Goal: Contribute content: Add original content to the website for others to see

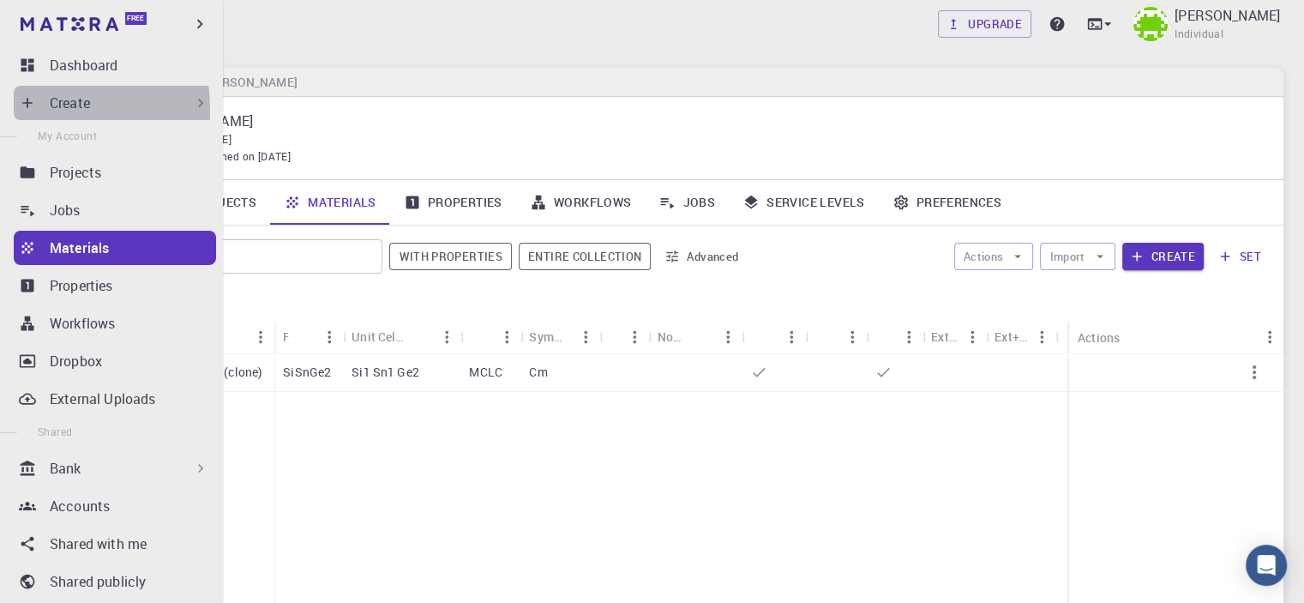
click at [28, 109] on icon at bounding box center [27, 102] width 17 height 17
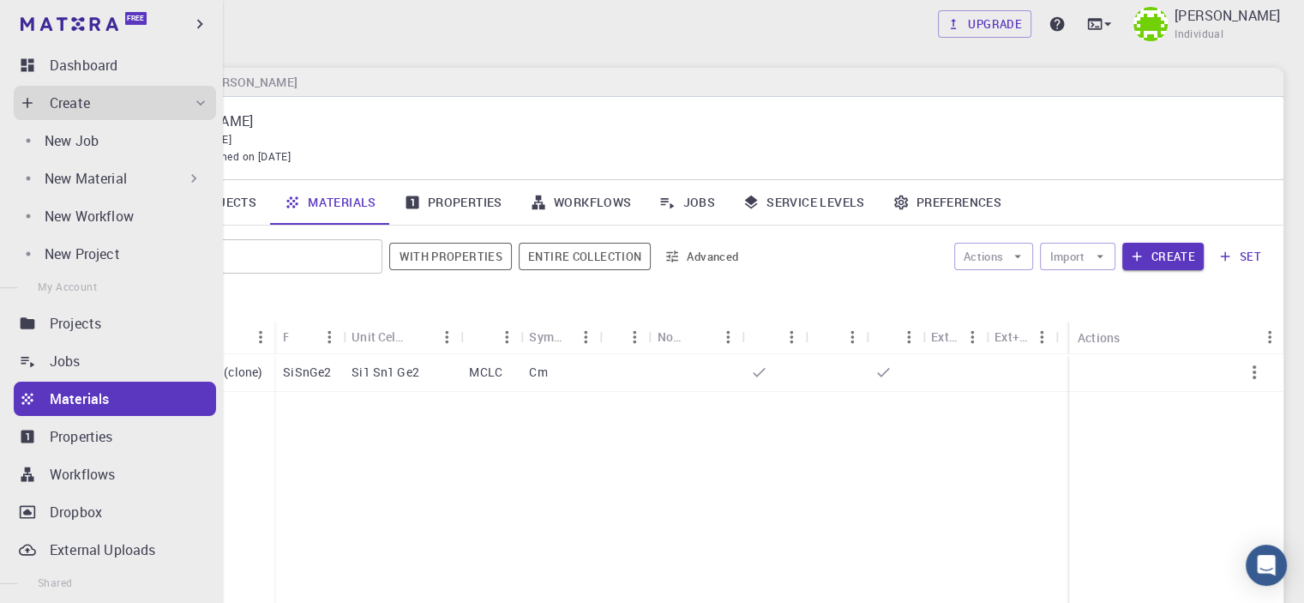
click at [134, 183] on div "New Material" at bounding box center [124, 178] width 158 height 21
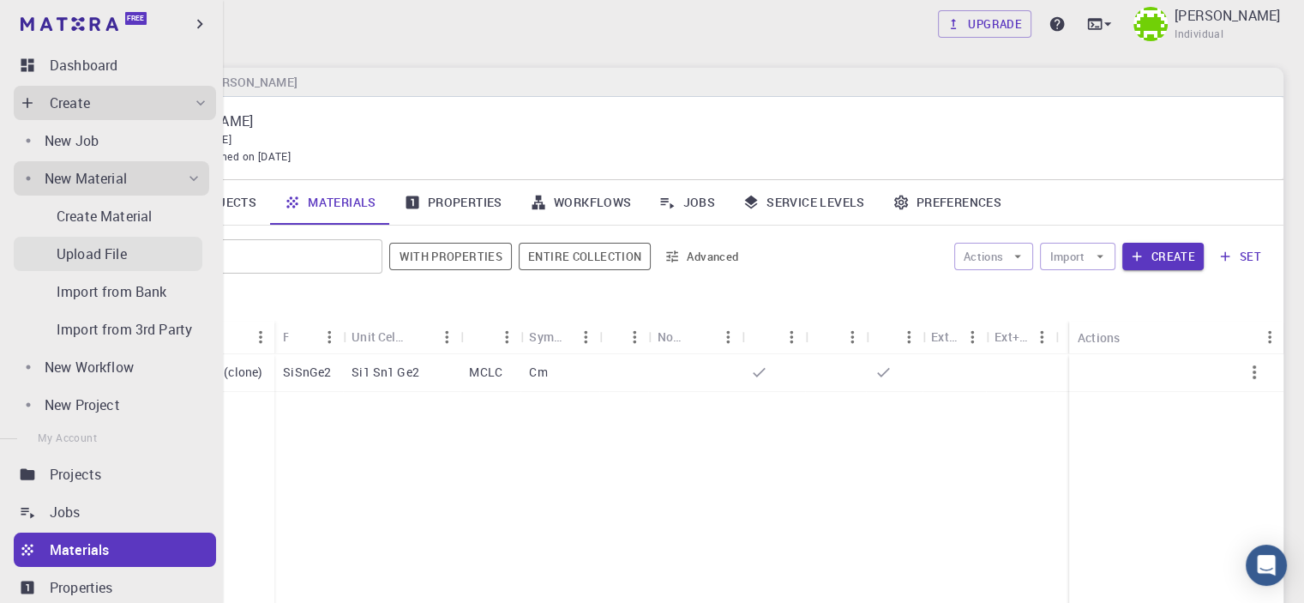
click at [127, 258] on p "Upload File" at bounding box center [92, 254] width 70 height 21
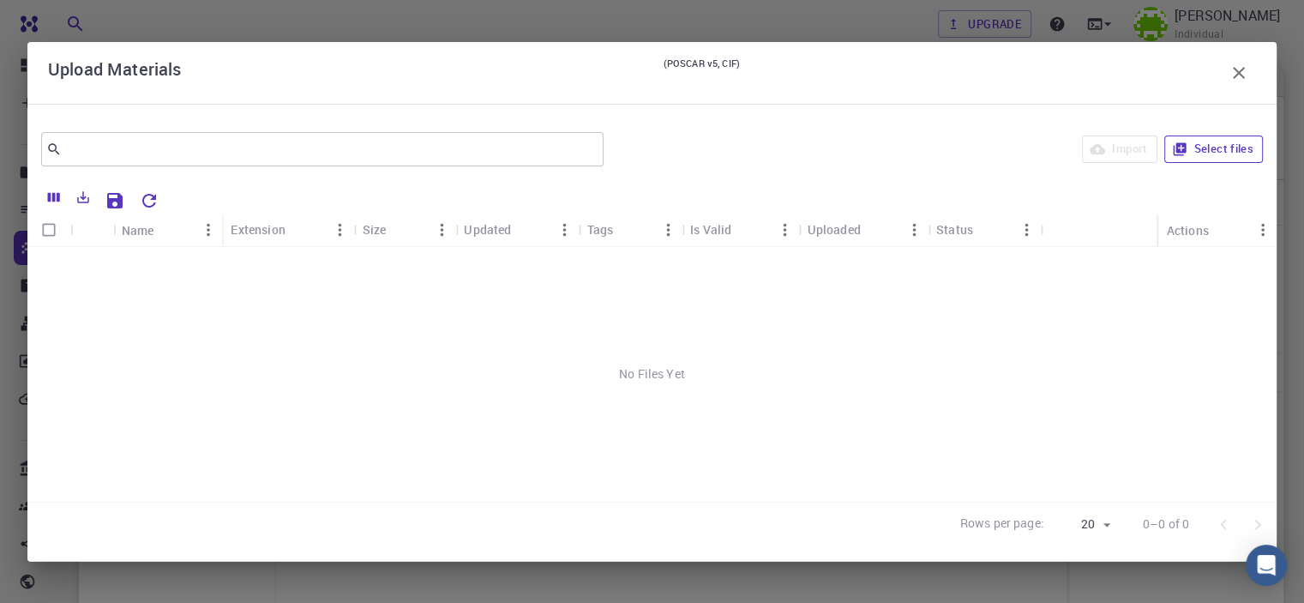
click at [1202, 156] on button "Select files" at bounding box center [1214, 148] width 99 height 27
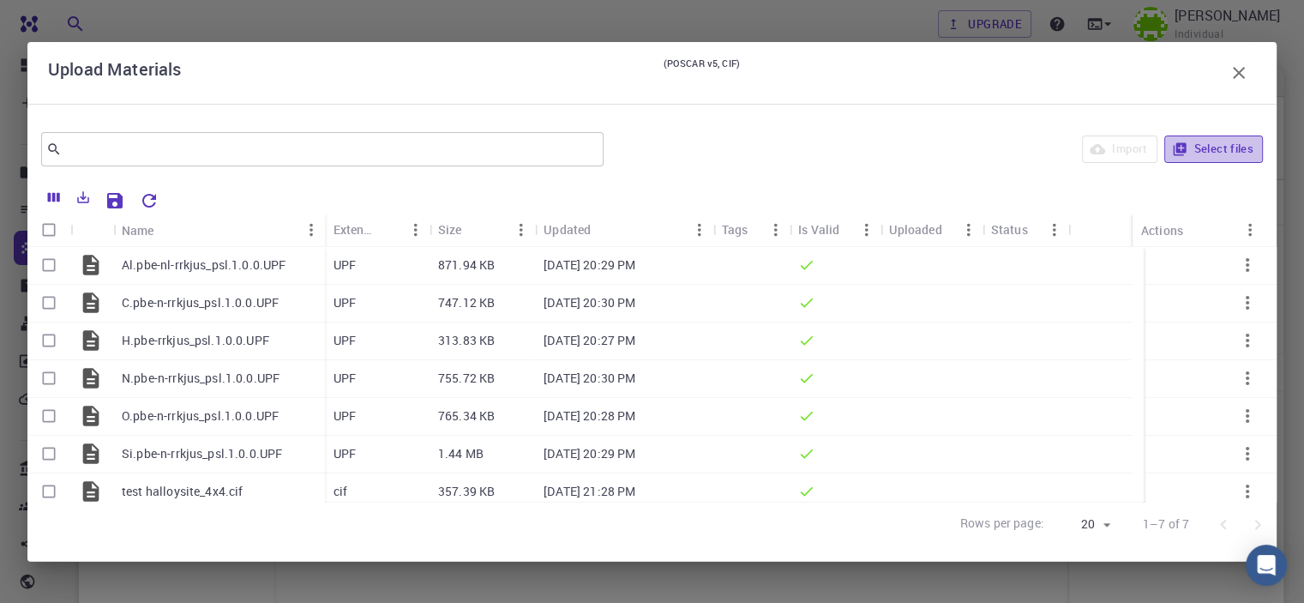
click at [1208, 143] on button "Select files" at bounding box center [1214, 148] width 99 height 27
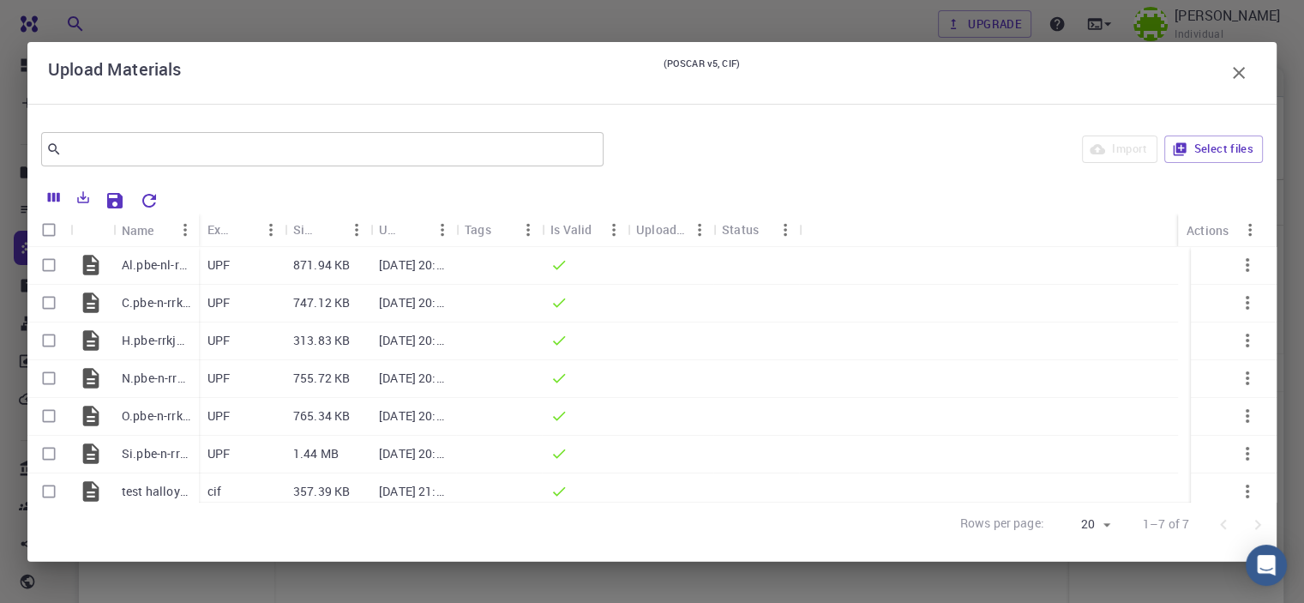
drag, startPoint x: 1251, startPoint y: 85, endPoint x: 1248, endPoint y: 71, distance: 14.1
click at [1251, 83] on div "Upload Materials (POSCAR v5, CIF)" at bounding box center [652, 73] width 1208 height 34
click at [1247, 70] on icon "button" at bounding box center [1239, 73] width 21 height 21
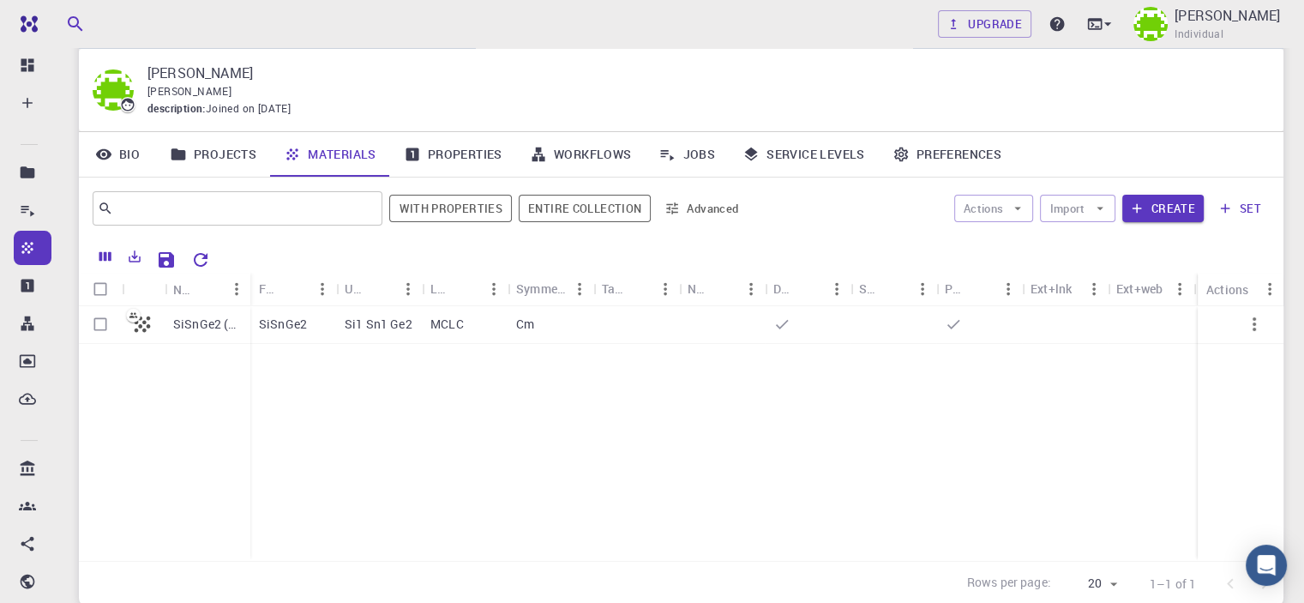
scroll to position [86, 0]
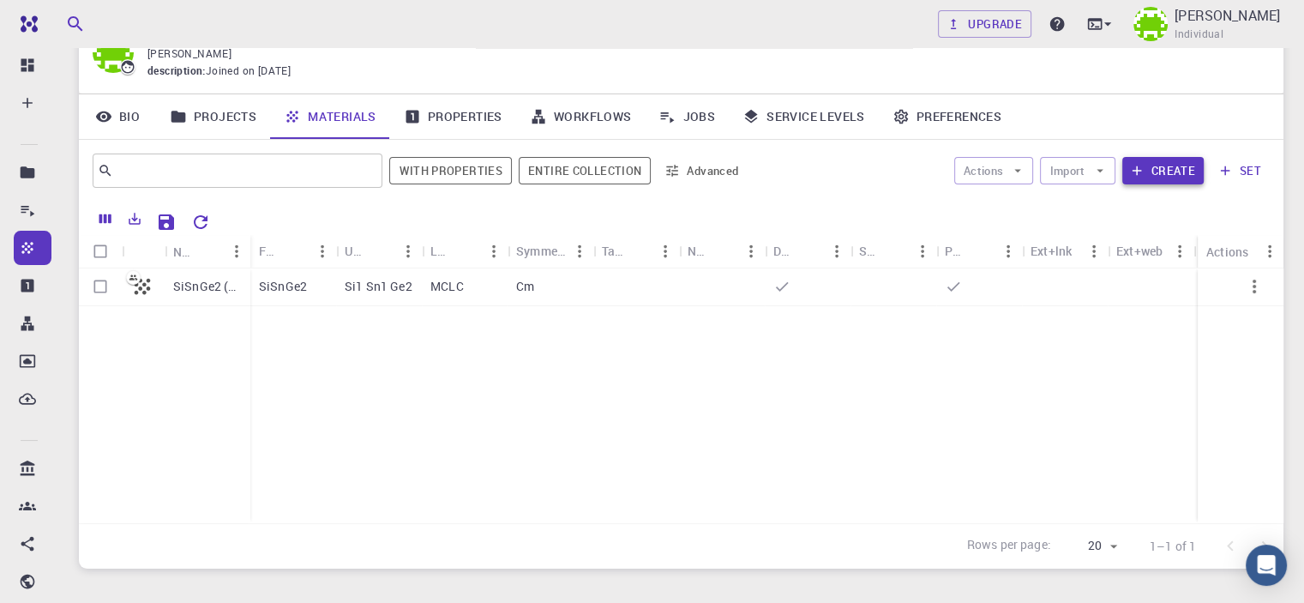
click at [1138, 172] on icon "button" at bounding box center [1136, 170] width 9 height 9
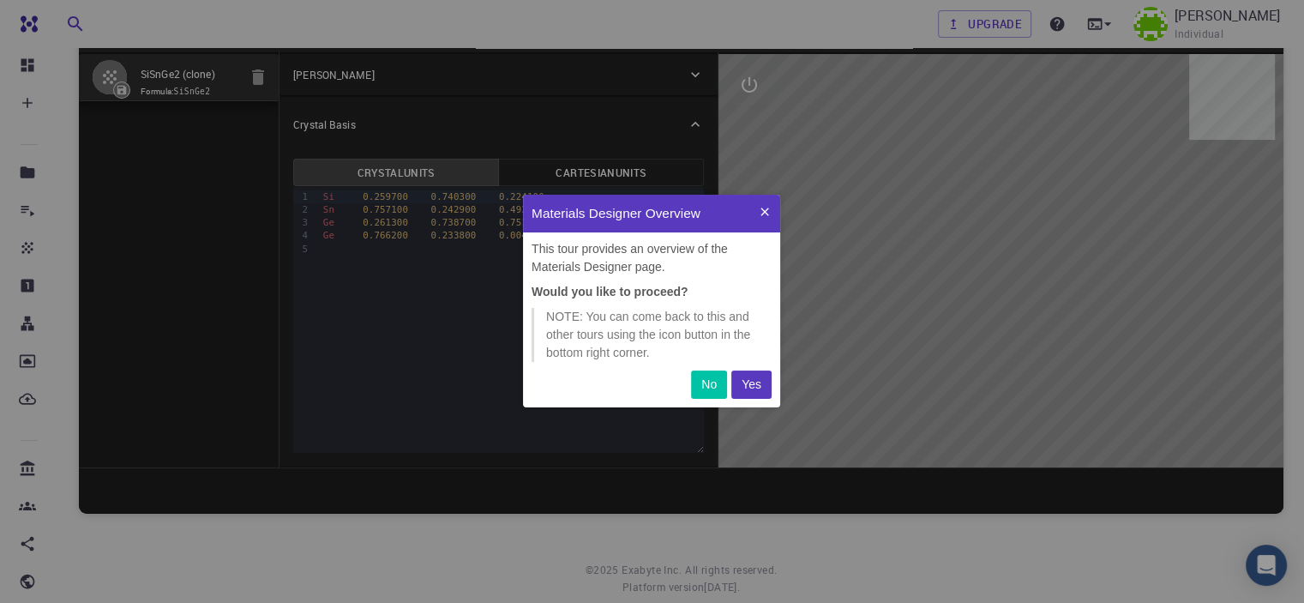
scroll to position [199, 244]
click at [767, 211] on icon at bounding box center [765, 212] width 14 height 14
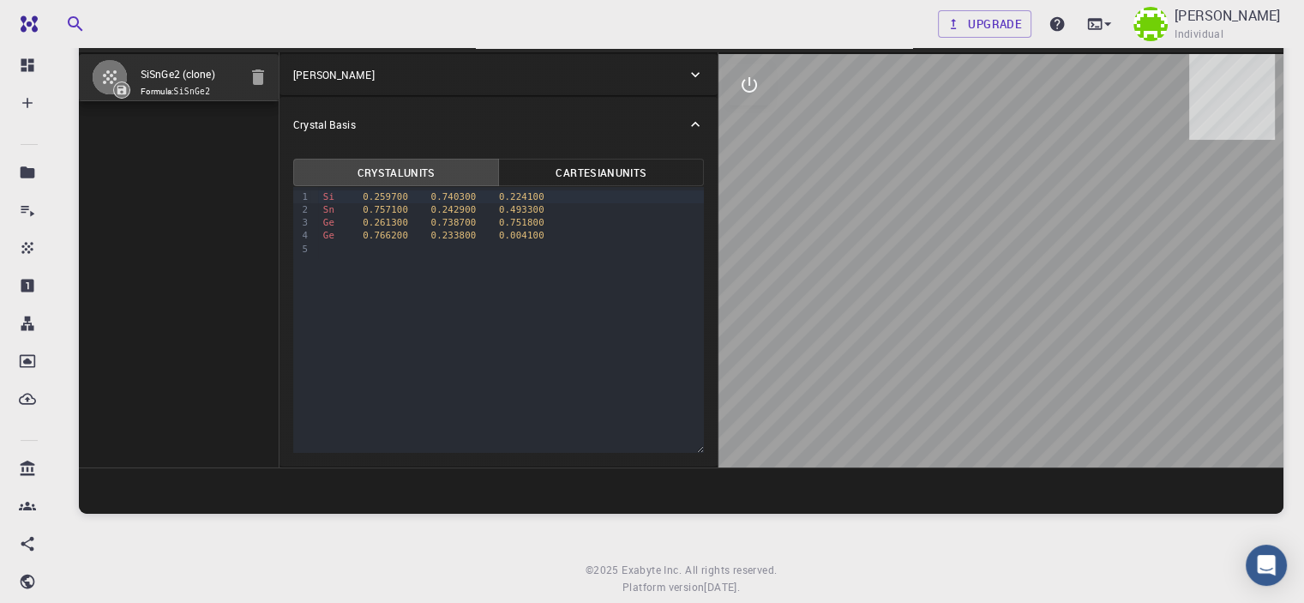
click at [120, 92] on icon at bounding box center [122, 90] width 12 height 12
click at [425, 27] on div "Upgrade Quartey Ansah Individual" at bounding box center [681, 24] width 1246 height 45
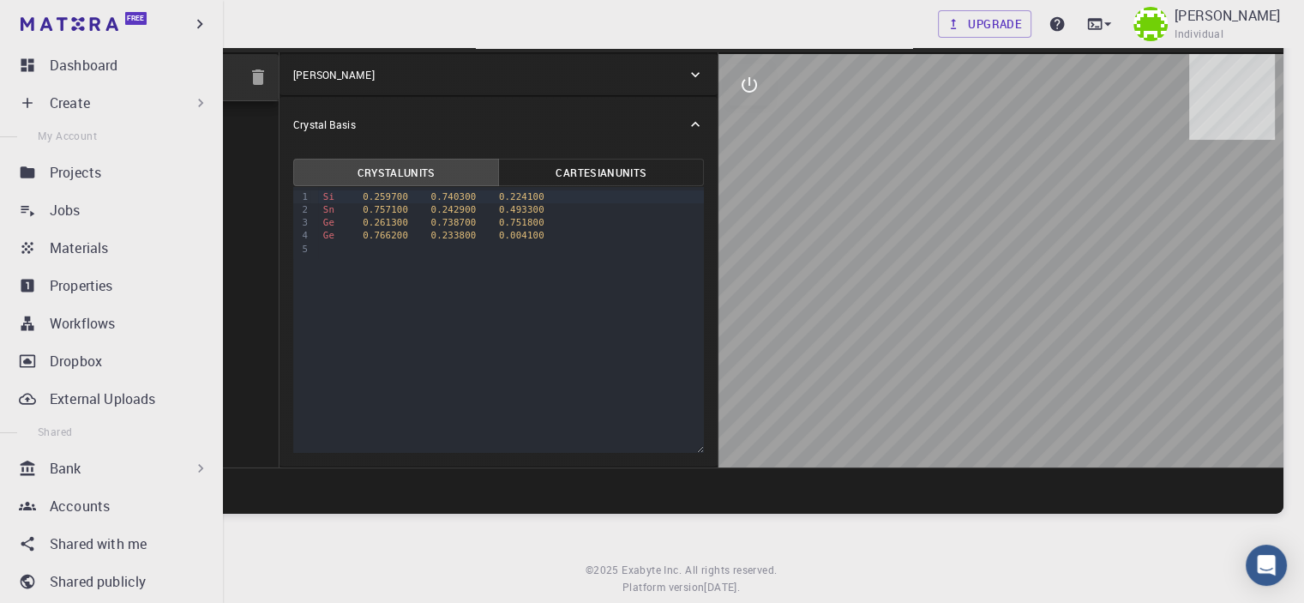
click at [24, 118] on div "Create" at bounding box center [115, 103] width 202 height 34
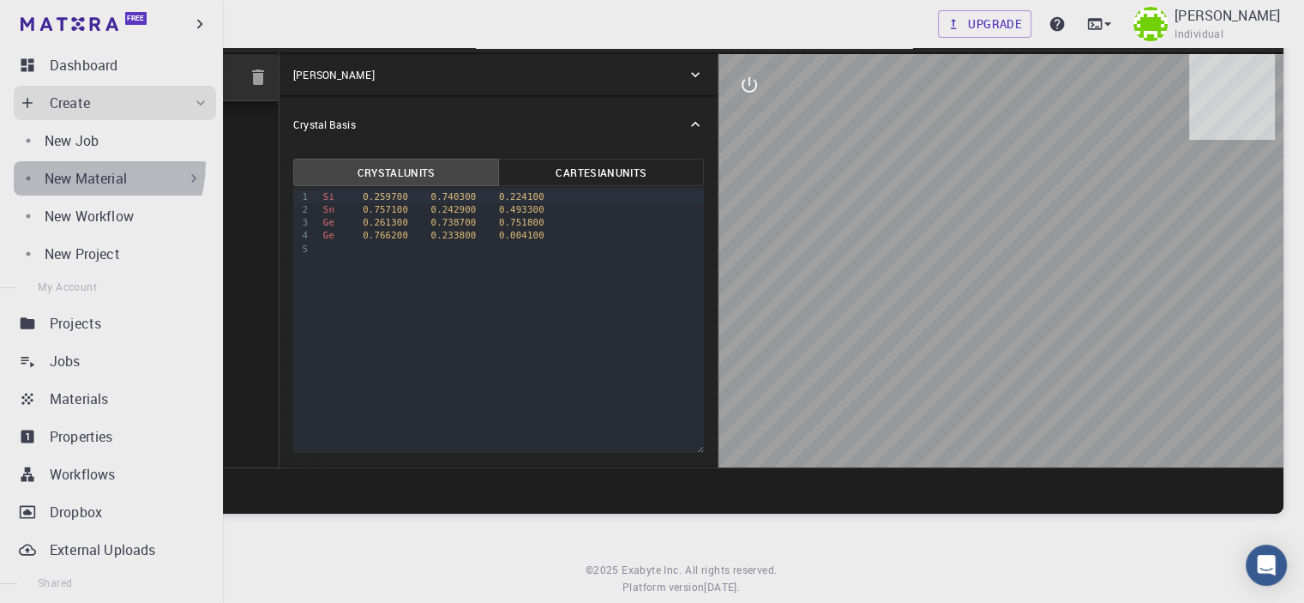
click at [69, 163] on div "New Material" at bounding box center [112, 178] width 196 height 34
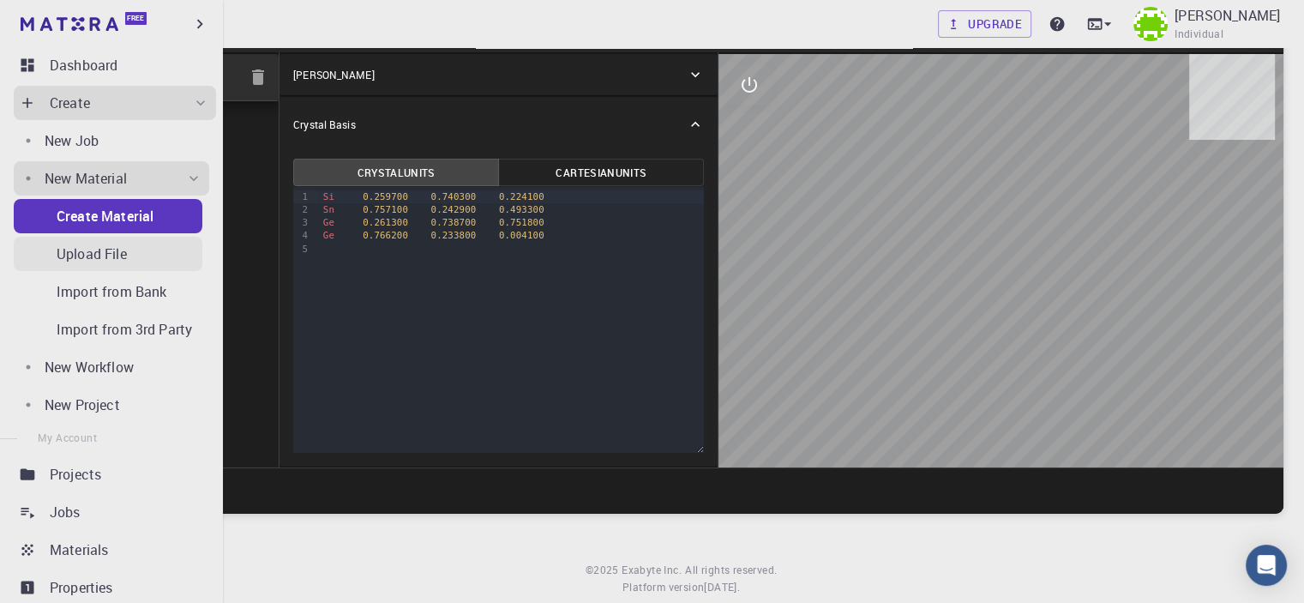
click at [114, 260] on p "Upload File" at bounding box center [92, 254] width 70 height 21
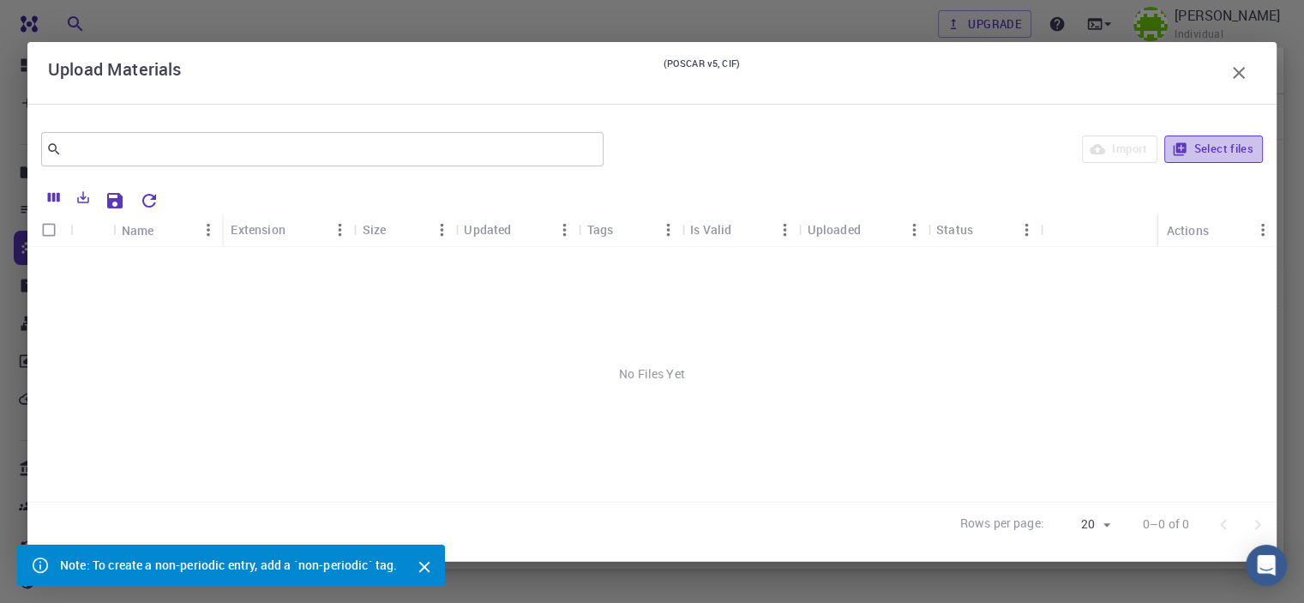
click at [1185, 153] on icon "button" at bounding box center [1179, 149] width 15 height 15
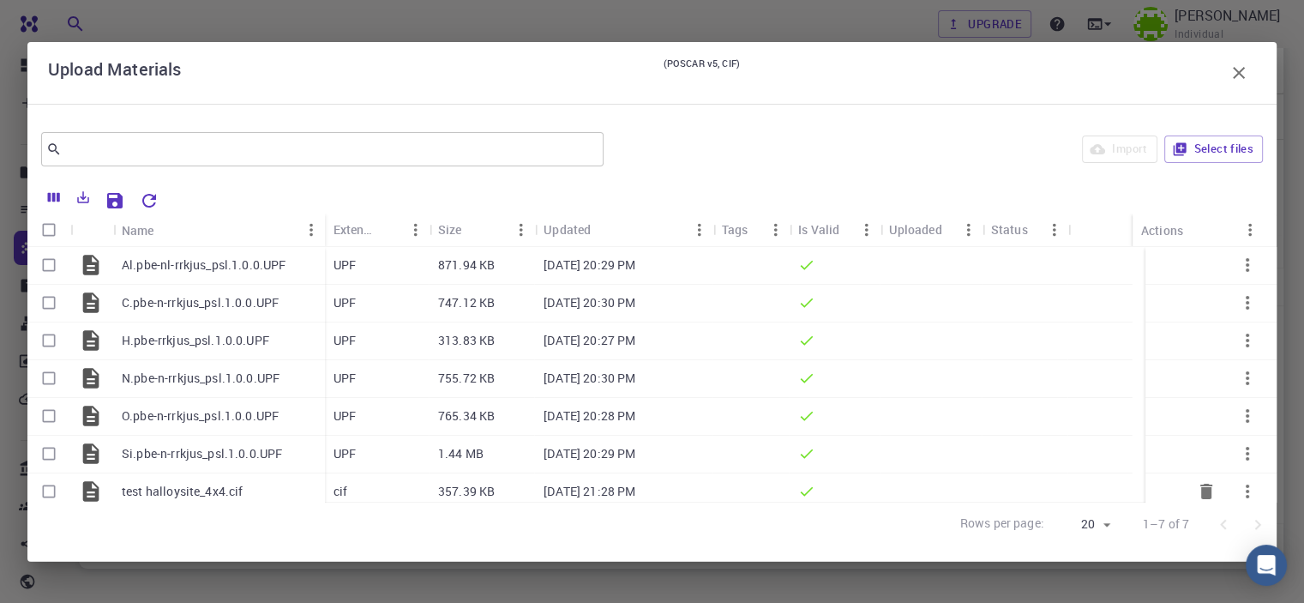
click at [51, 489] on input "Select row" at bounding box center [49, 491] width 33 height 33
checkbox input "true"
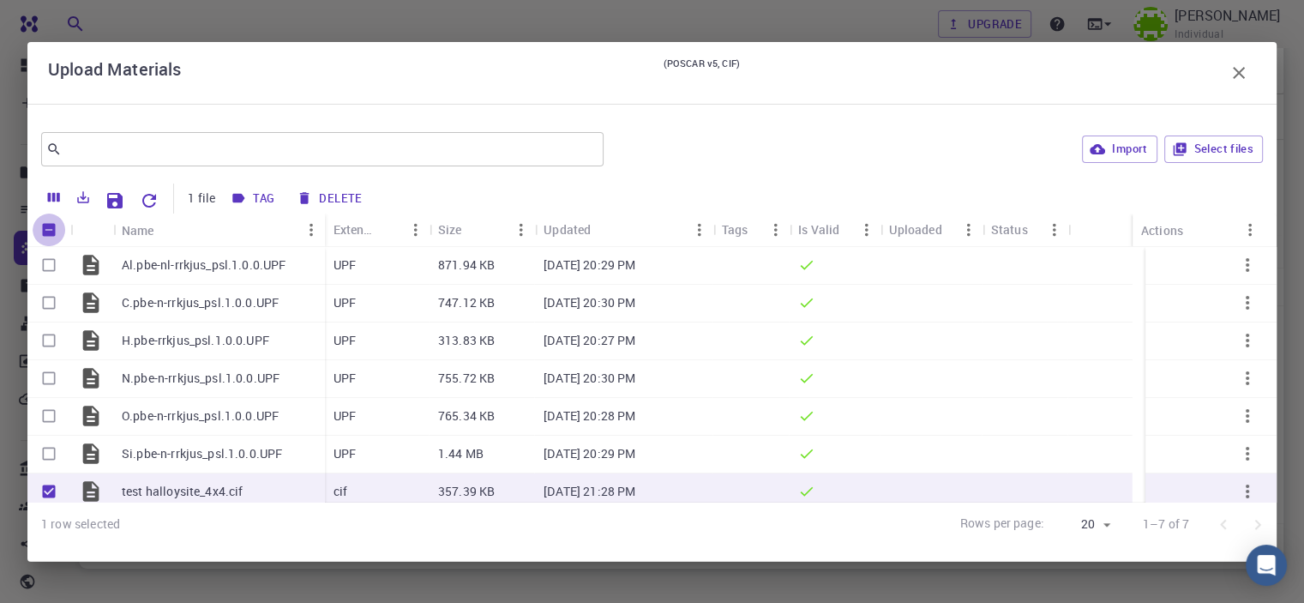
click at [49, 227] on input "Unselect all rows" at bounding box center [49, 230] width 33 height 33
checkbox input "false"
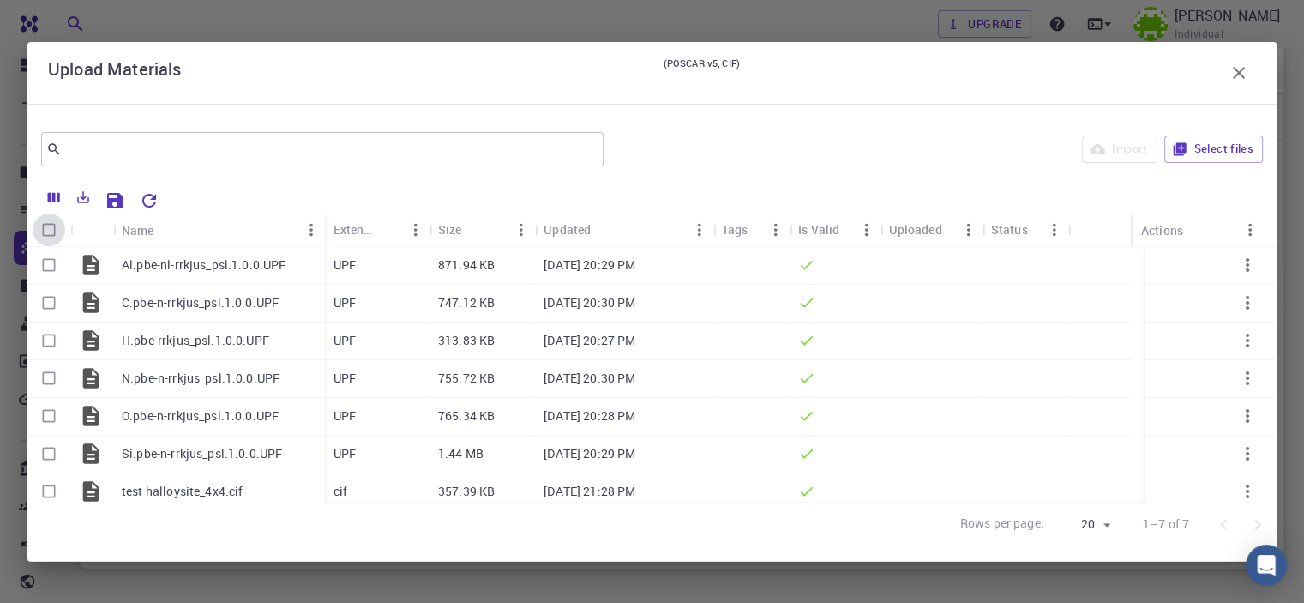
click at [49, 227] on input "Select all rows" at bounding box center [49, 230] width 33 height 33
checkbox input "true"
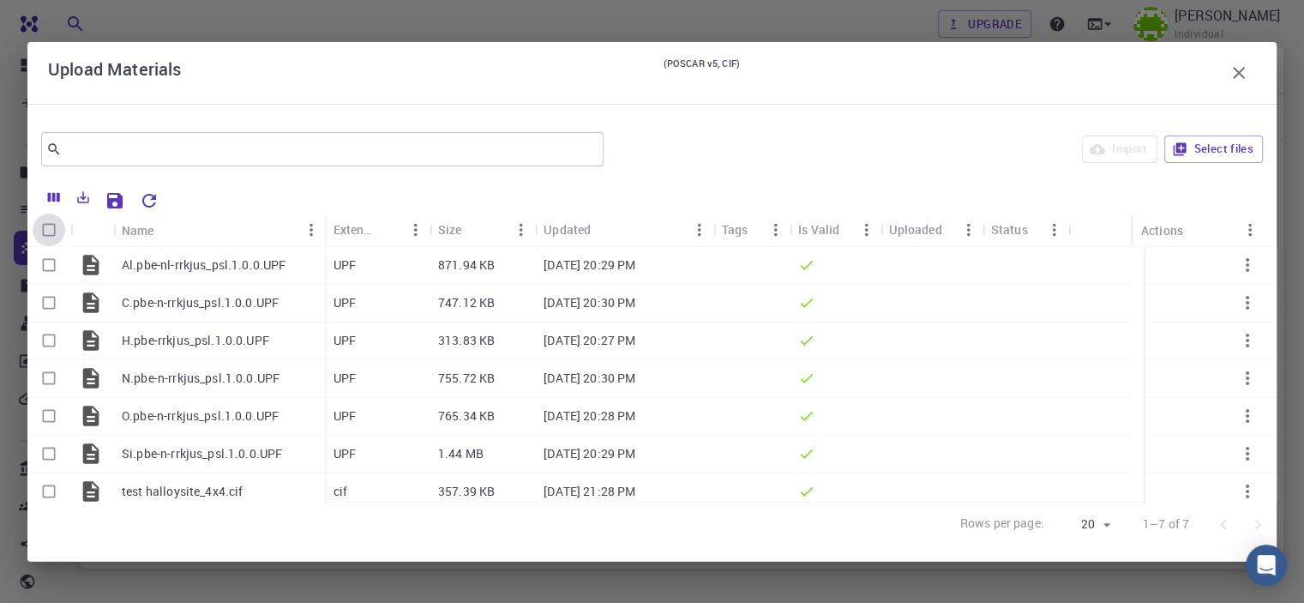
checkbox input "true"
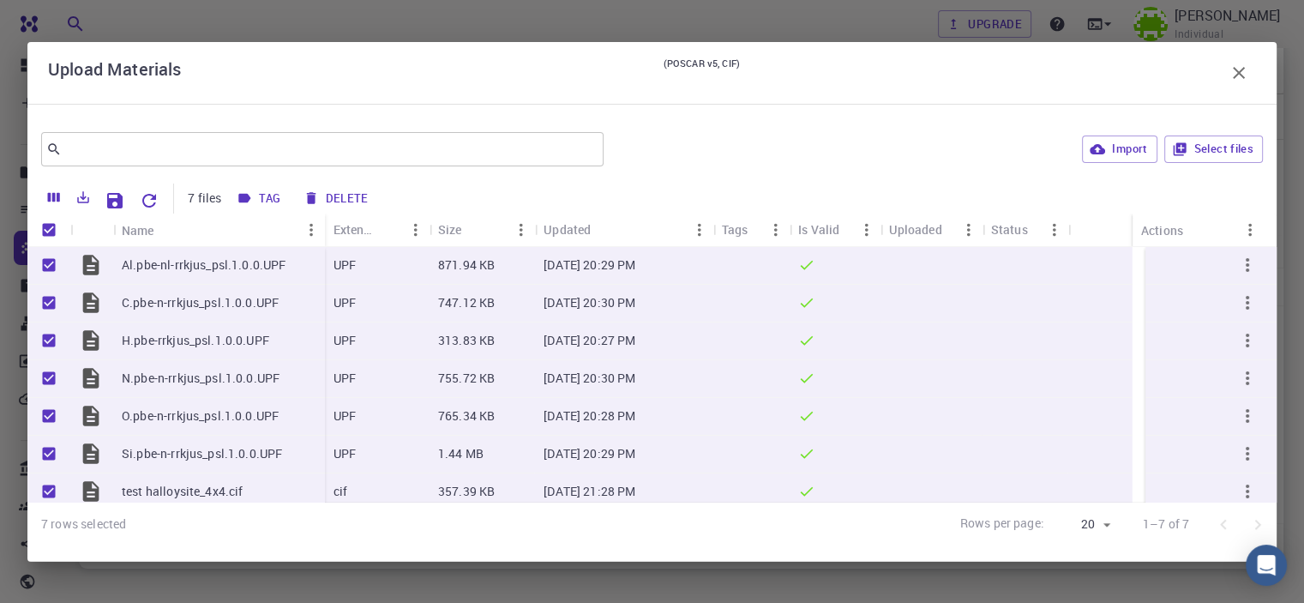
click at [1117, 164] on div "Import Select files" at bounding box center [937, 149] width 653 height 41
click at [1120, 154] on button "Import" at bounding box center [1119, 148] width 75 height 27
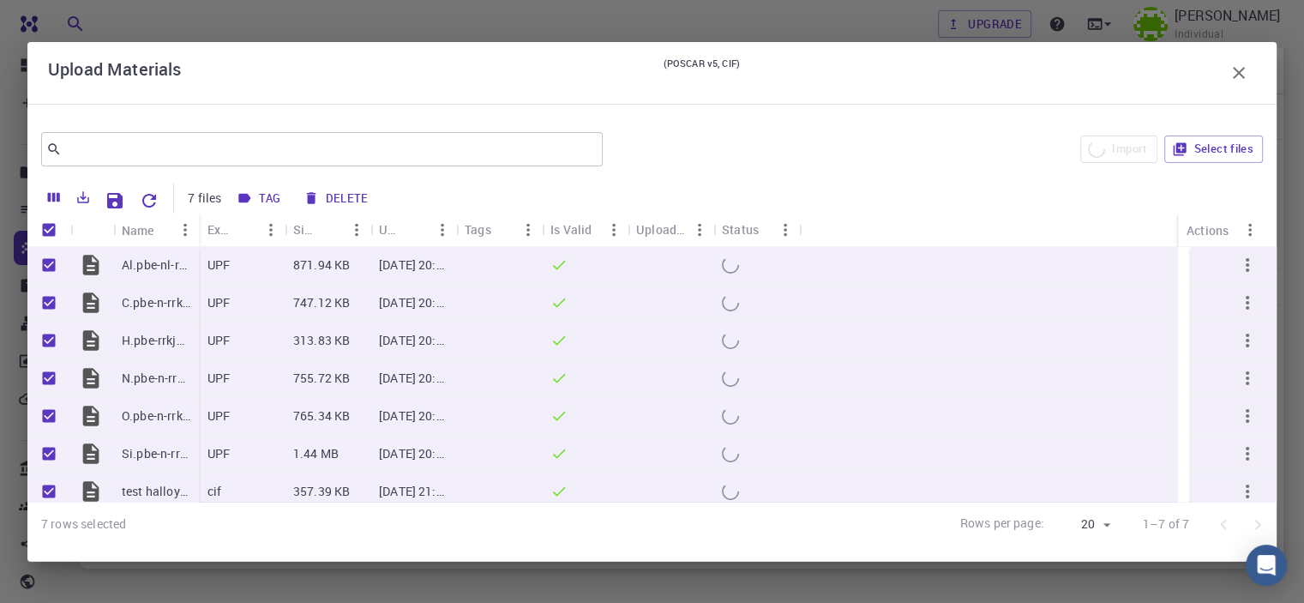
checkbox input "false"
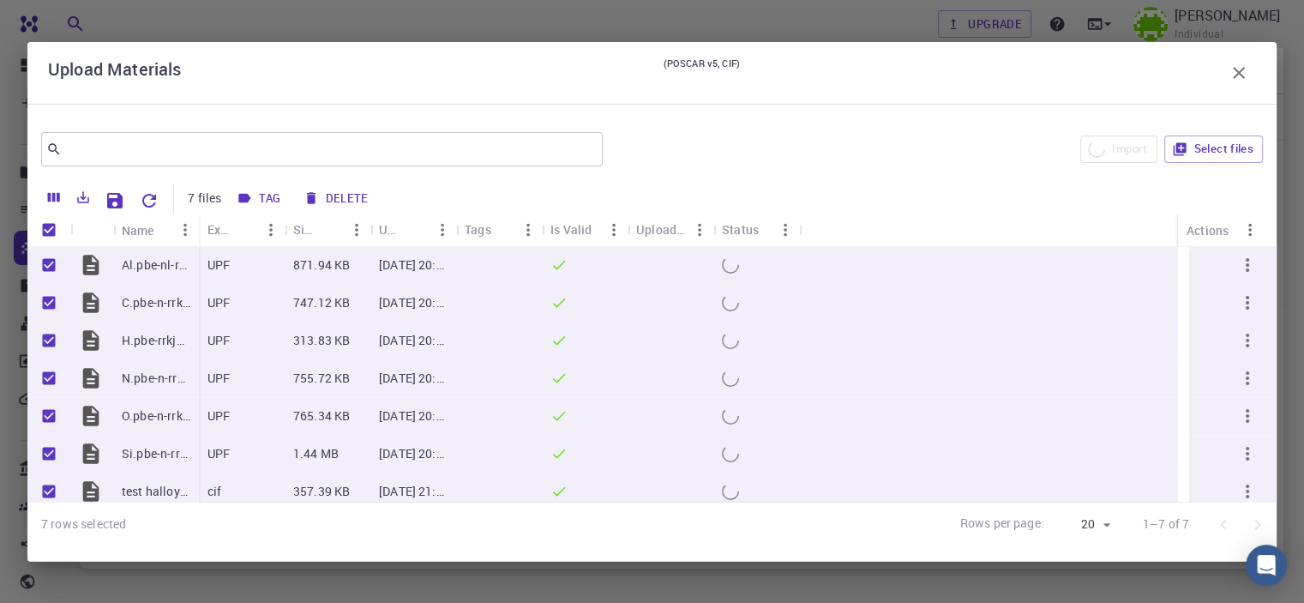
checkbox input "false"
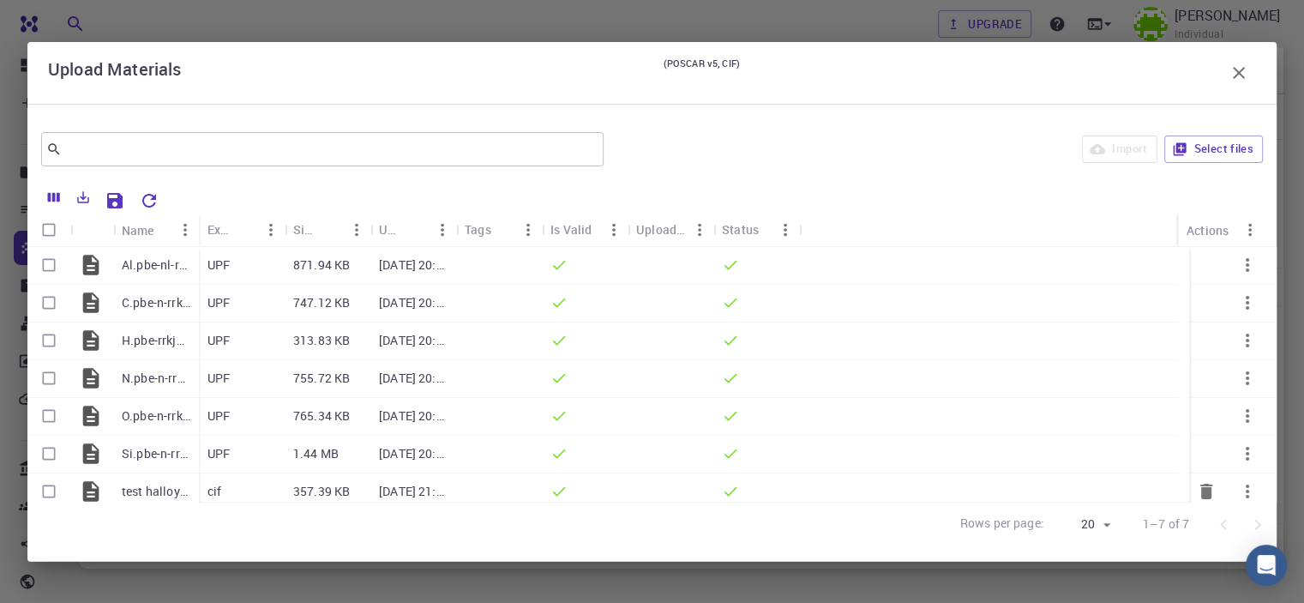
click at [134, 490] on p "test halloysite_4x4.cif" at bounding box center [156, 491] width 69 height 17
click at [1239, 75] on icon "button" at bounding box center [1239, 73] width 21 height 21
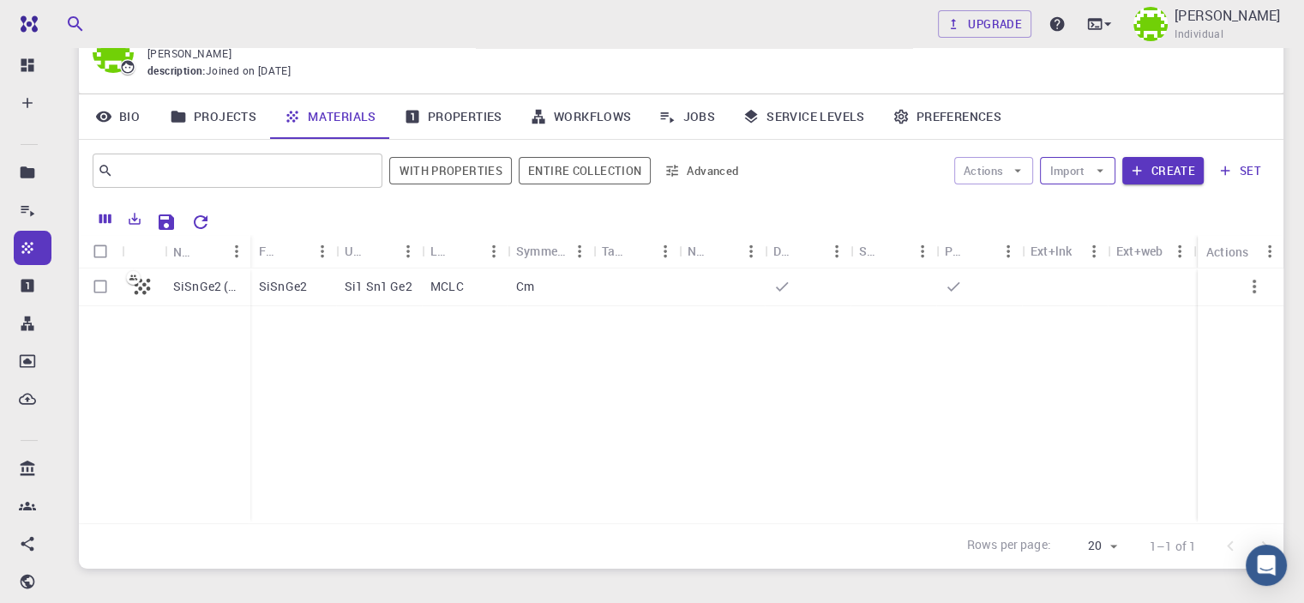
click at [1067, 171] on button "Import" at bounding box center [1077, 170] width 75 height 27
click at [1136, 207] on span "Upload File" at bounding box center [1141, 204] width 109 height 17
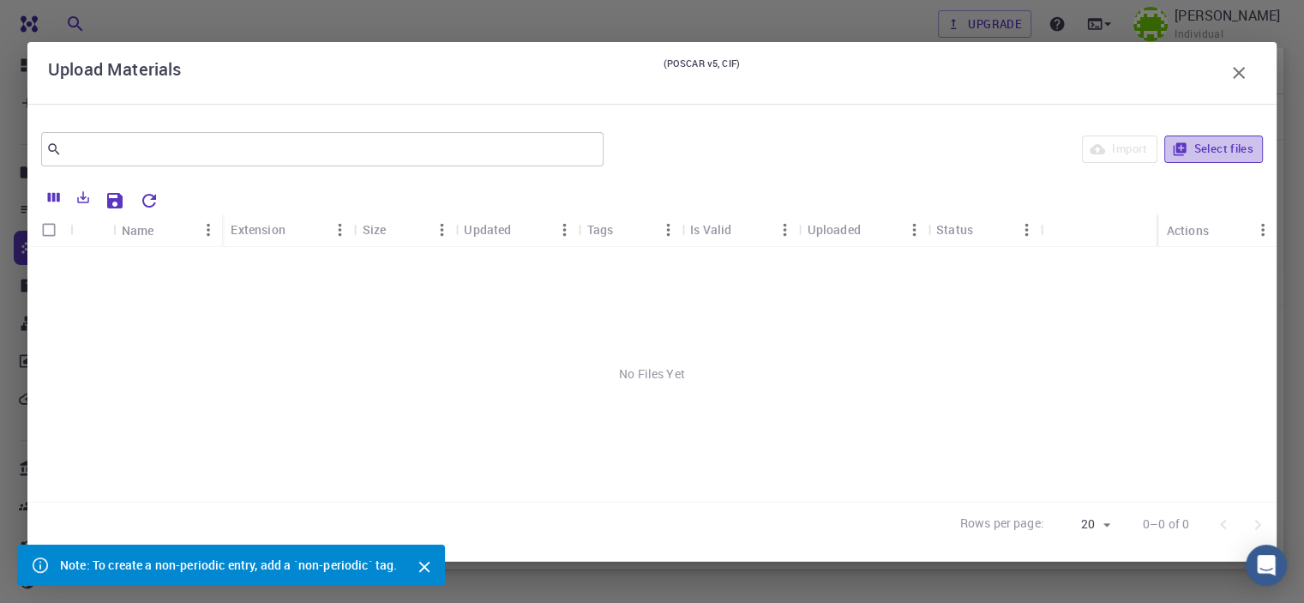
click at [1182, 140] on button "Select files" at bounding box center [1214, 148] width 99 height 27
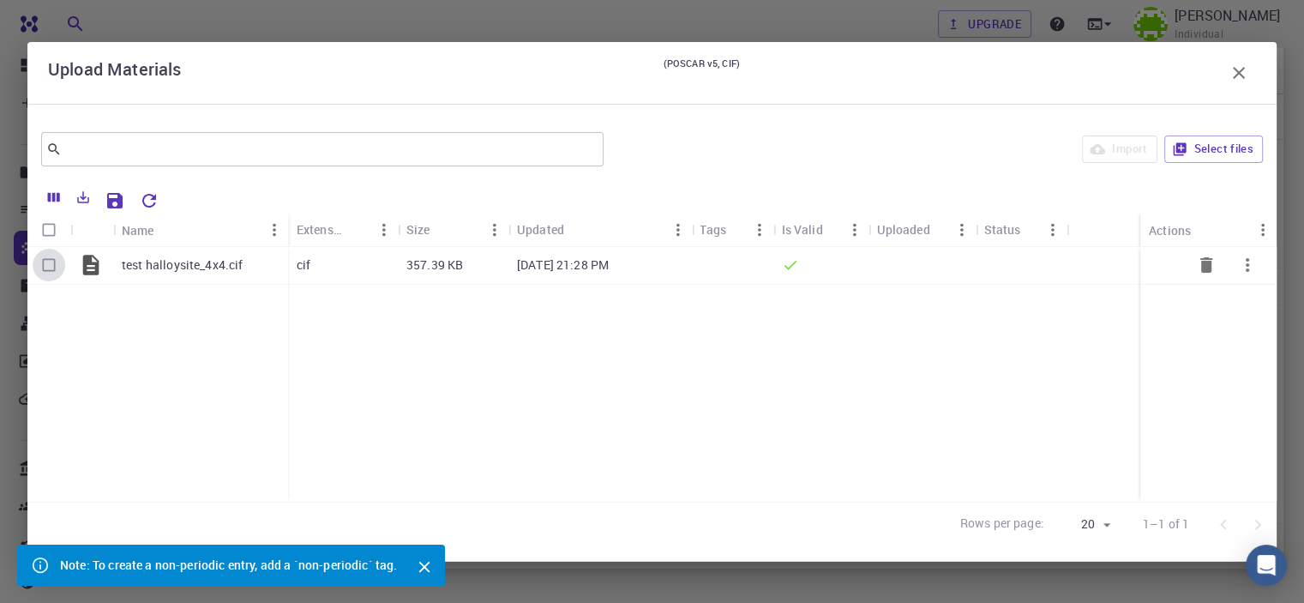
click at [39, 264] on input "Select row" at bounding box center [49, 265] width 33 height 33
checkbox input "true"
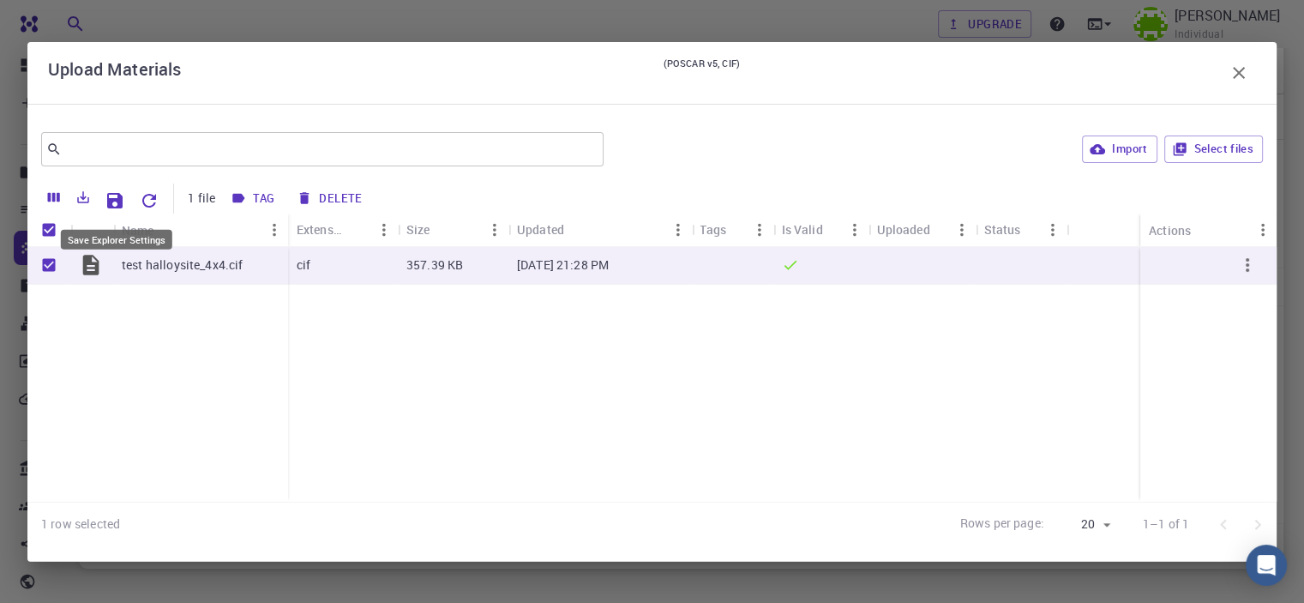
click at [111, 204] on icon "Save Explorer Settings" at bounding box center [114, 200] width 15 height 15
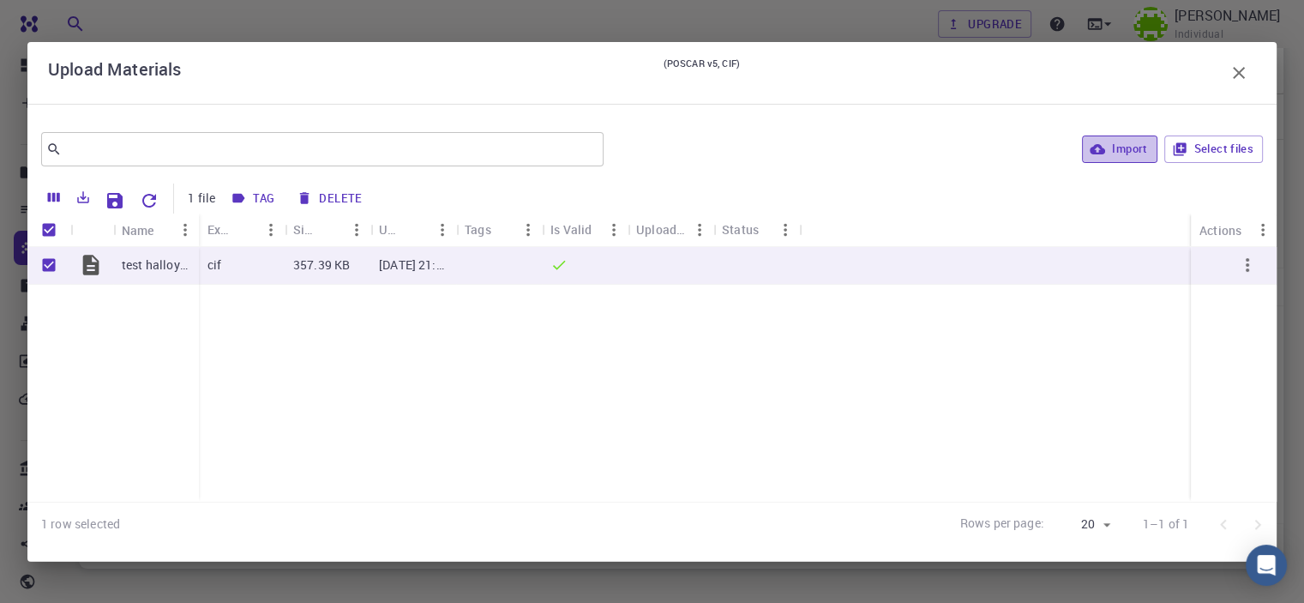
click at [1120, 160] on button "Import" at bounding box center [1119, 148] width 75 height 27
click at [127, 310] on div at bounding box center [652, 301] width 1304 height 603
click at [1248, 264] on icon "button" at bounding box center [1247, 265] width 3 height 14
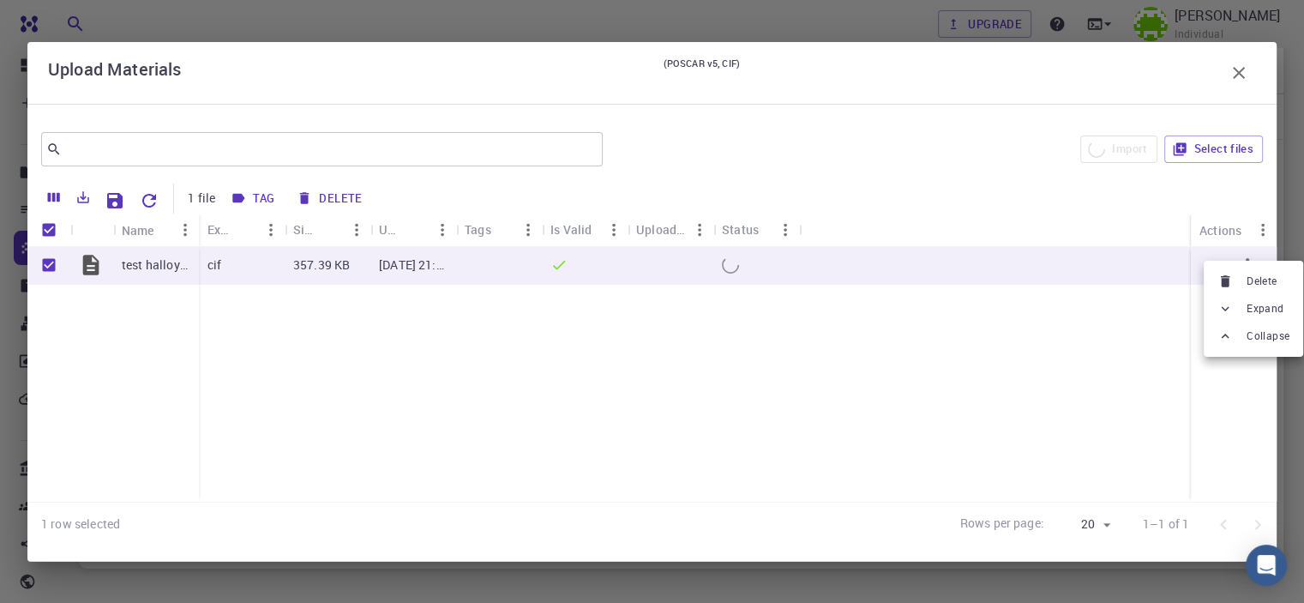
checkbox input "false"
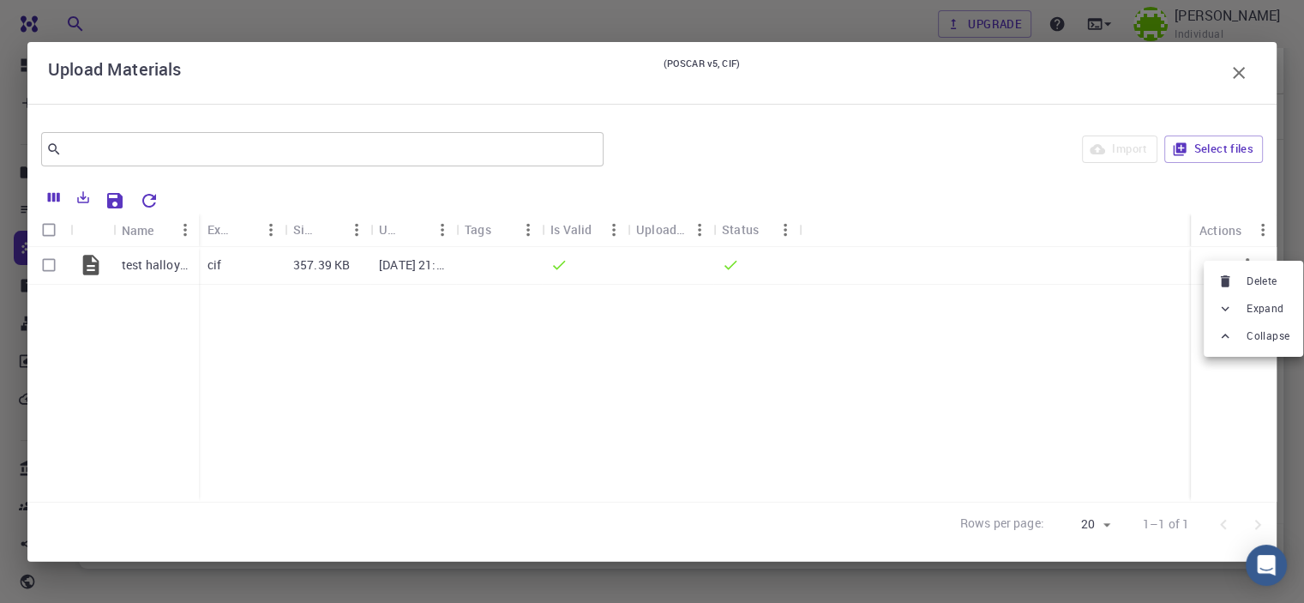
click at [48, 264] on div at bounding box center [652, 301] width 1304 height 603
click at [45, 235] on input "Select all rows" at bounding box center [49, 230] width 33 height 33
checkbox input "true"
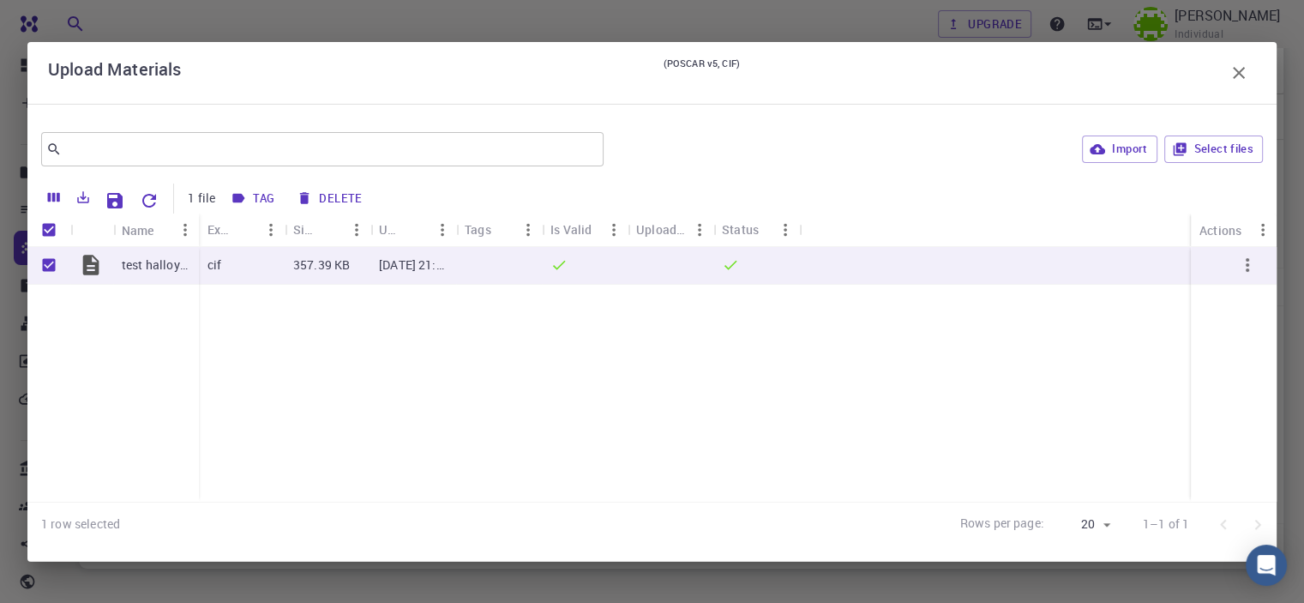
drag, startPoint x: 52, startPoint y: 202, endPoint x: 356, endPoint y: 241, distance: 306.1
click at [367, 241] on div "1 file Tag Delete Name Extension Size Updated Tags Is Valid Uploaded Status Act…" at bounding box center [652, 363] width 1250 height 367
drag, startPoint x: 641, startPoint y: 255, endPoint x: 581, endPoint y: 262, distance: 60.5
click at [641, 256] on div at bounding box center [671, 266] width 86 height 38
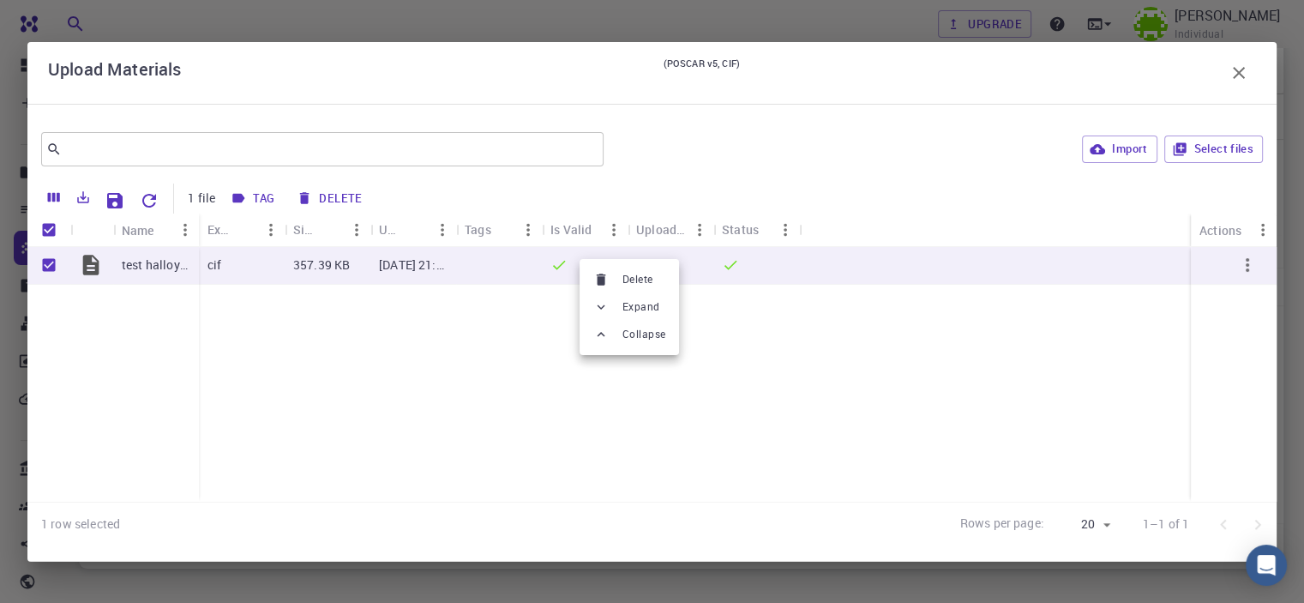
click at [581, 262] on ul "Delete Expand Collapse" at bounding box center [629, 307] width 99 height 96
click at [539, 263] on div at bounding box center [652, 301] width 1304 height 603
click at [514, 262] on div at bounding box center [499, 266] width 86 height 38
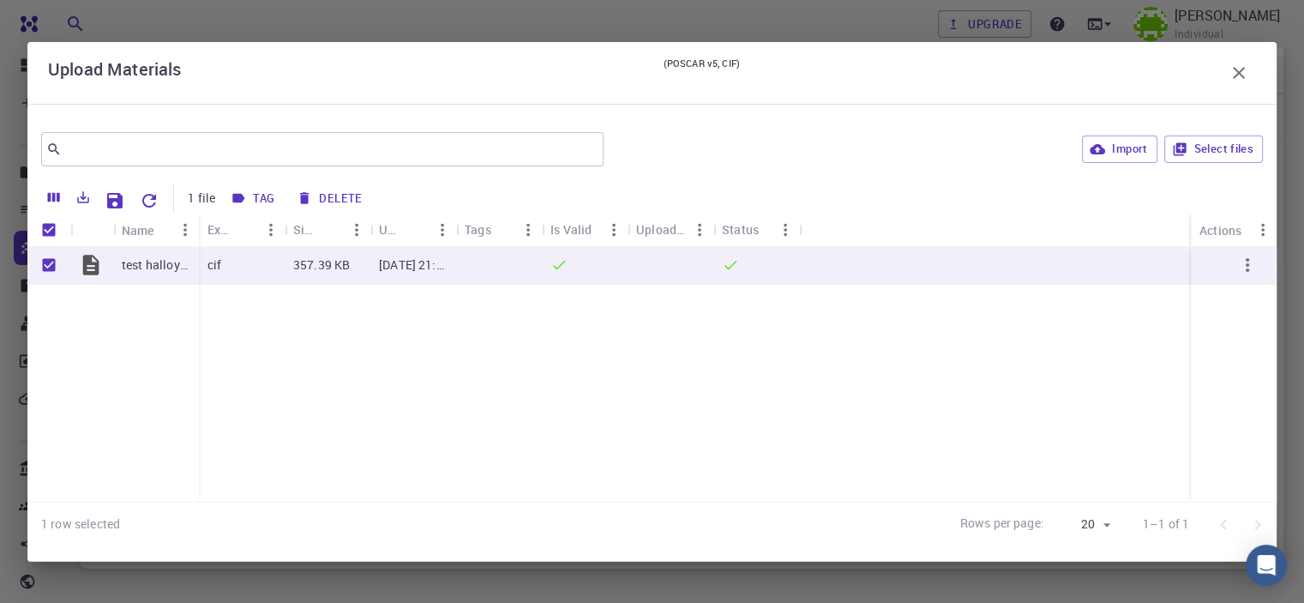
click at [599, 269] on div at bounding box center [585, 266] width 86 height 38
click at [677, 270] on div at bounding box center [671, 266] width 86 height 38
click at [676, 269] on div at bounding box center [671, 266] width 86 height 38
click at [715, 333] on div "test halloysite_4x4.cif cif 357.39 KB Sep 16, 2025, 21:28 PM" at bounding box center [652, 374] width 1250 height 255
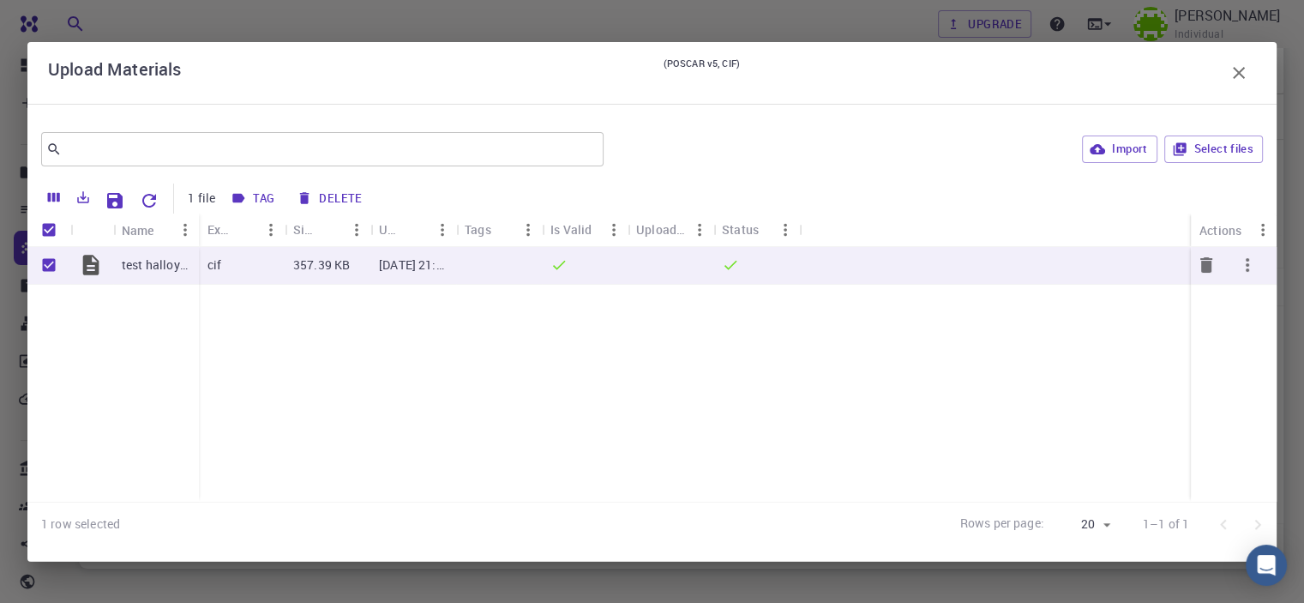
click at [688, 277] on div at bounding box center [671, 266] width 86 height 38
click at [687, 277] on div at bounding box center [671, 266] width 86 height 38
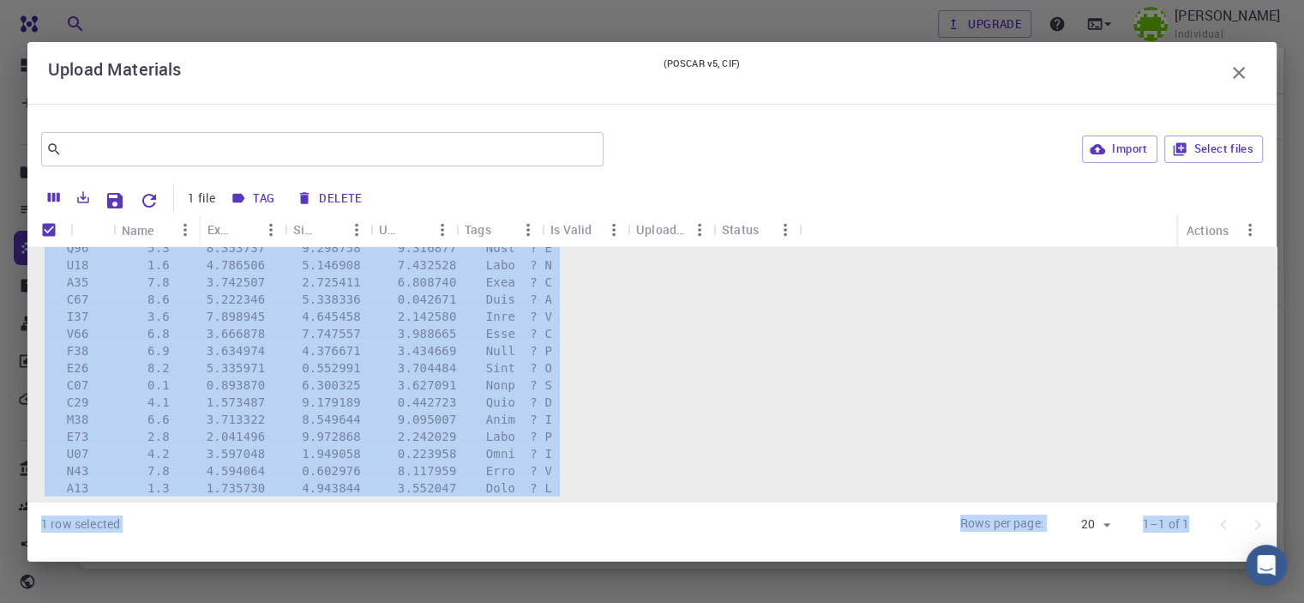
scroll to position [89567, 0]
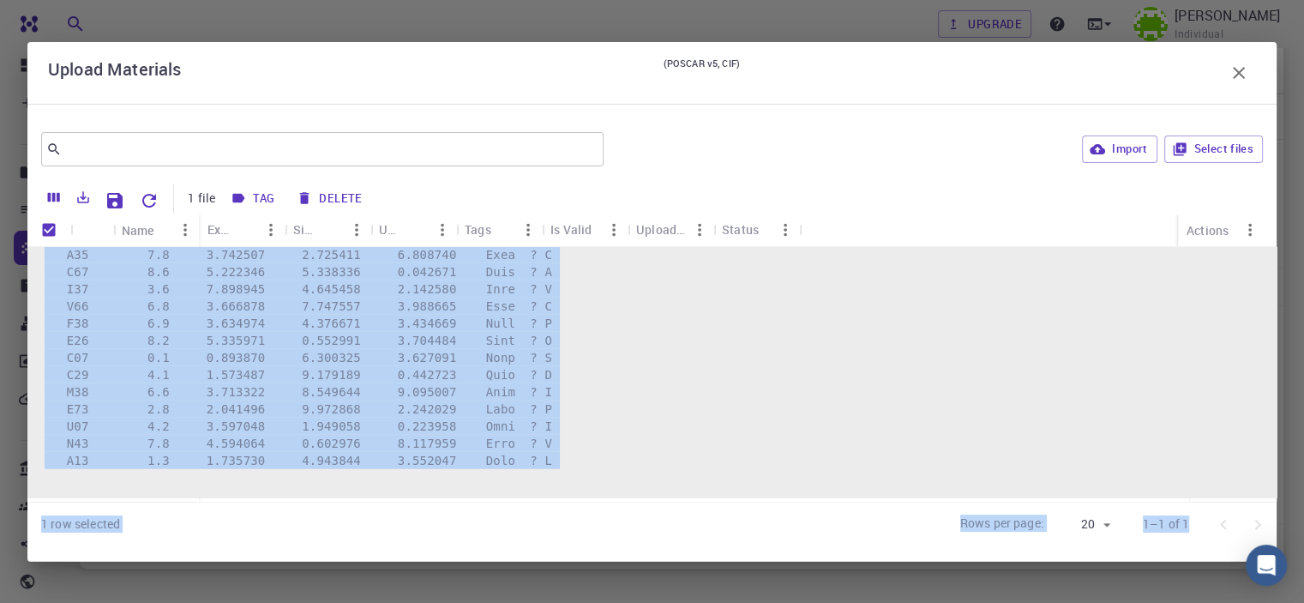
drag, startPoint x: 45, startPoint y: 335, endPoint x: 587, endPoint y: 476, distance: 559.1
copy pre "#====================================================================== # CRYST…"
click at [283, 160] on div "​" at bounding box center [322, 149] width 563 height 34
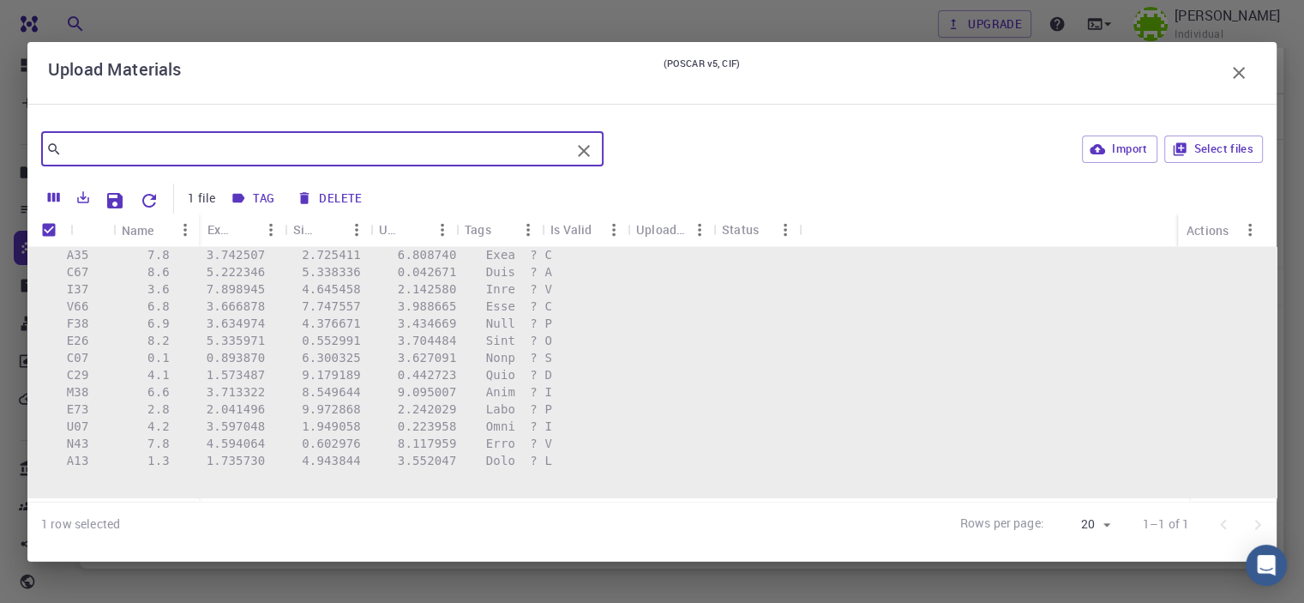
click at [1240, 69] on icon "button" at bounding box center [1239, 73] width 21 height 21
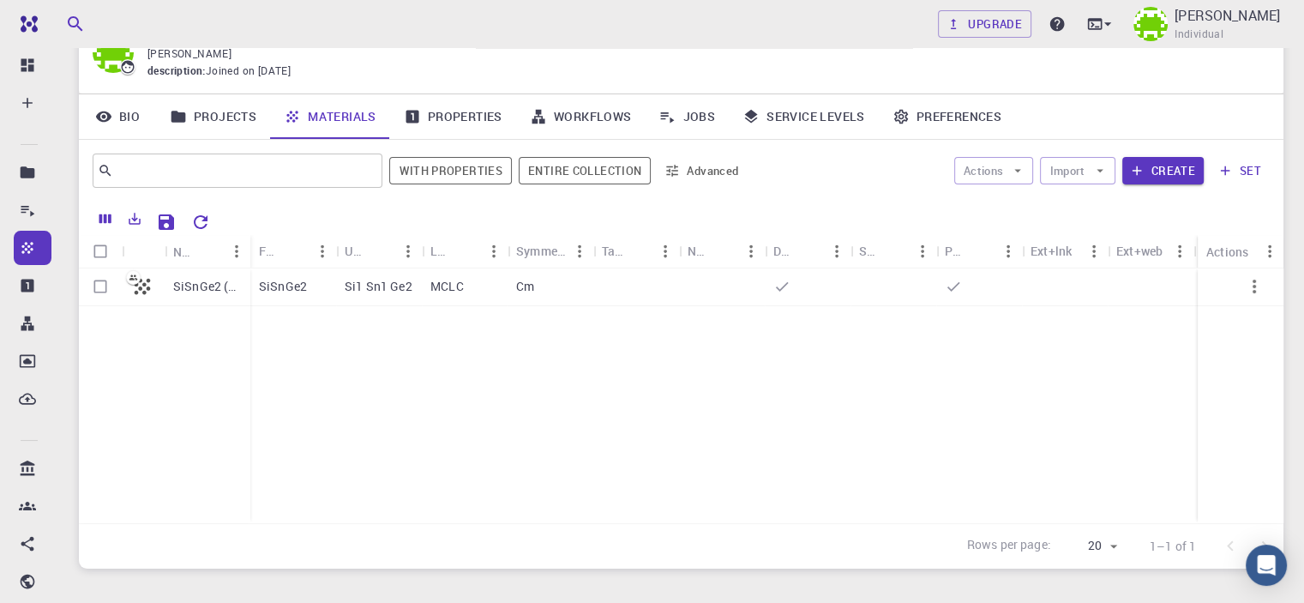
click at [186, 120] on icon at bounding box center [178, 116] width 17 height 17
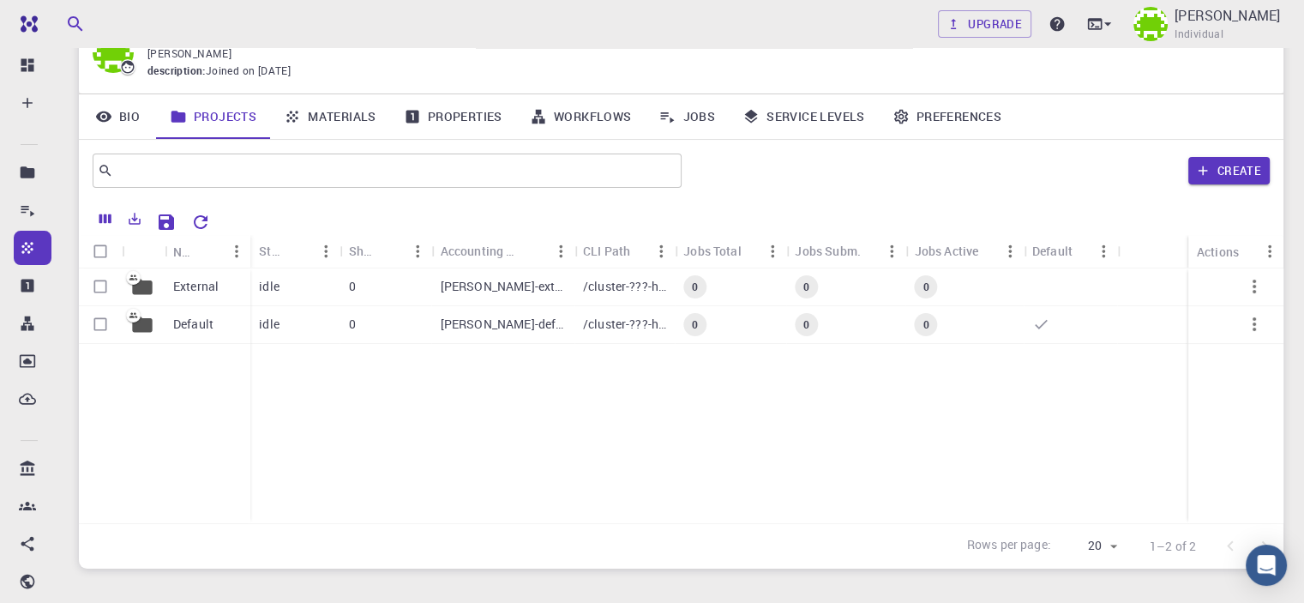
click at [108, 110] on icon at bounding box center [103, 116] width 17 height 17
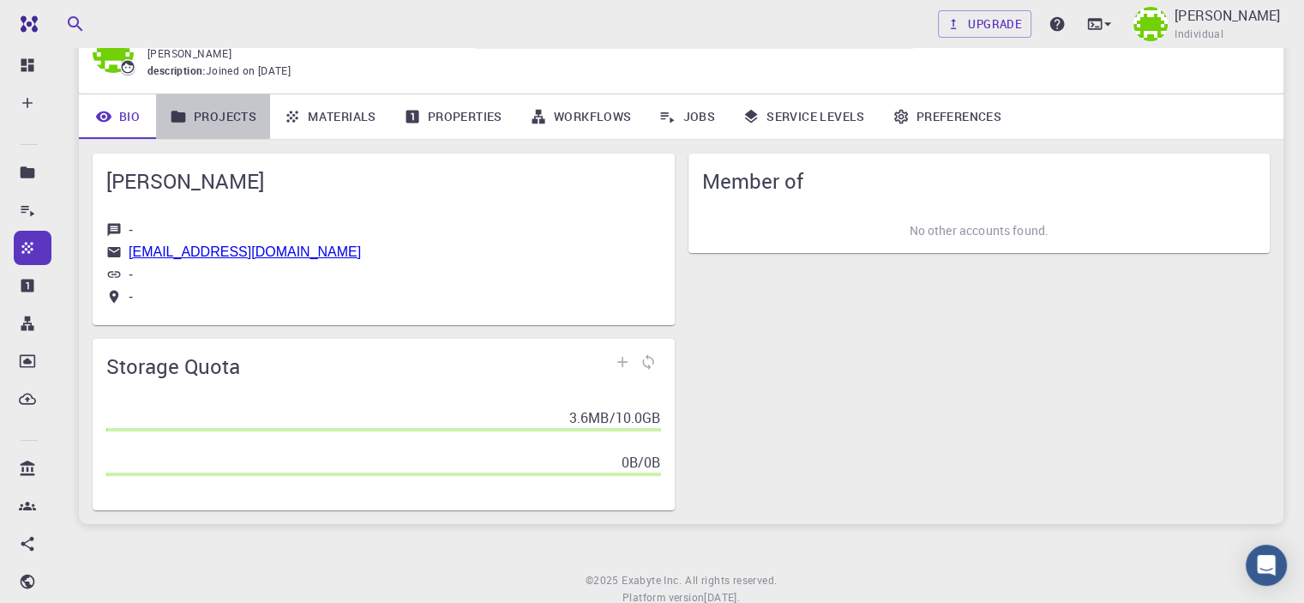
click at [184, 121] on icon at bounding box center [179, 116] width 15 height 11
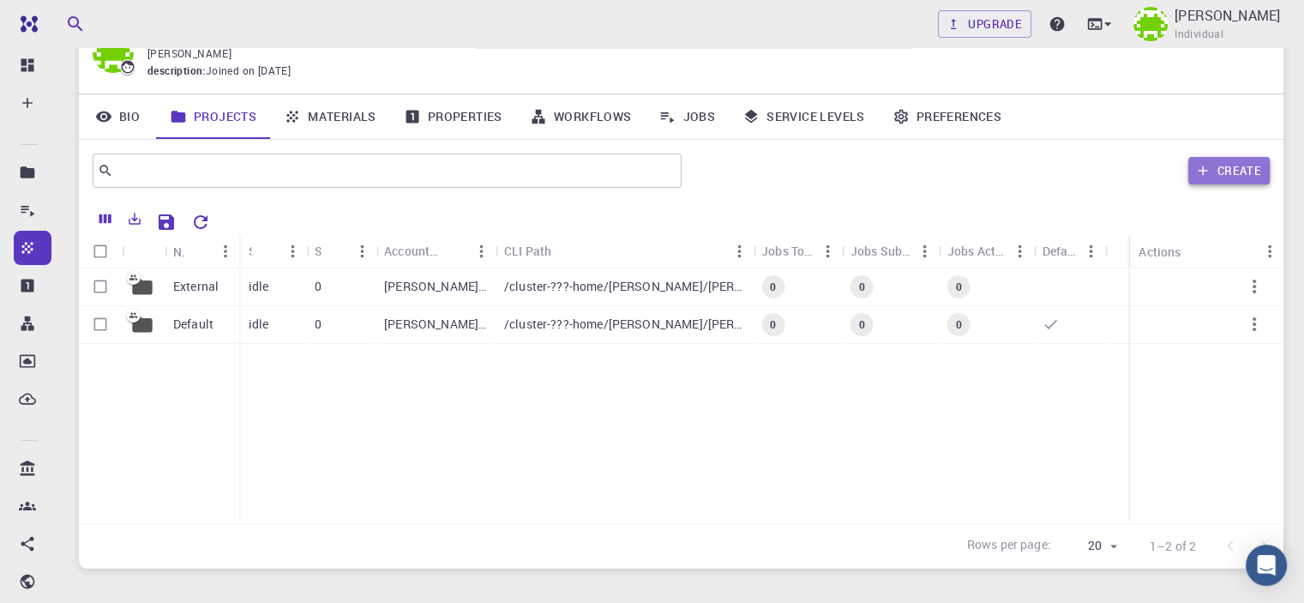
click at [1245, 166] on button "Create" at bounding box center [1229, 170] width 81 height 27
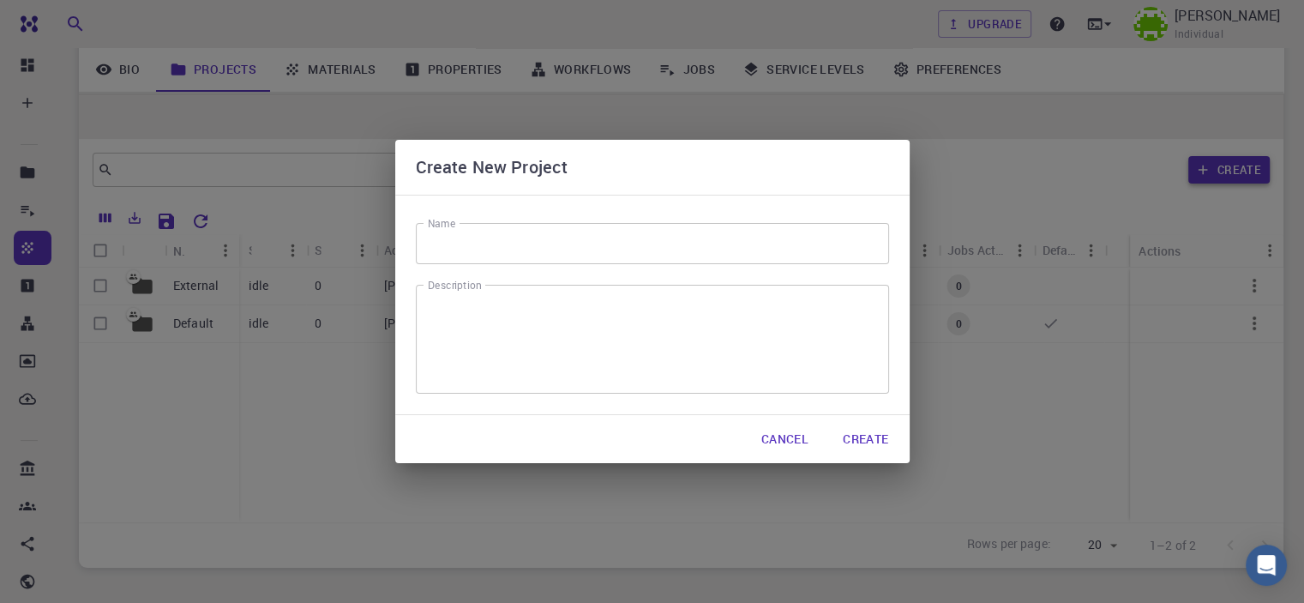
scroll to position [184, 0]
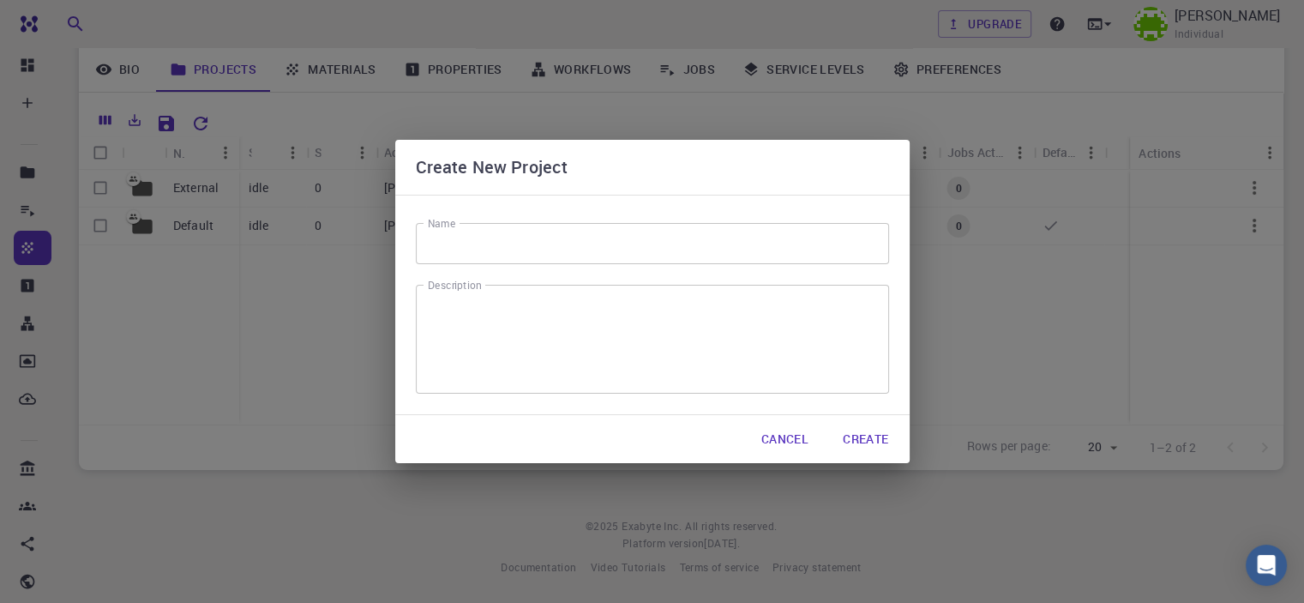
click at [674, 263] on input "Name" at bounding box center [652, 243] width 473 height 41
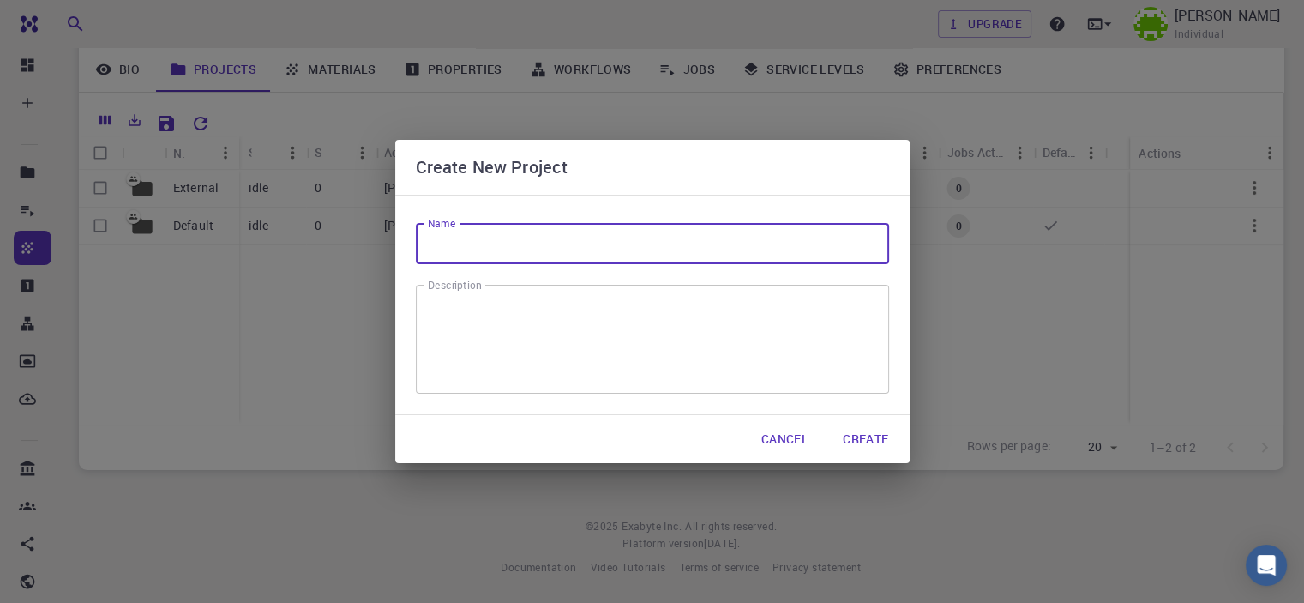
type input "test"
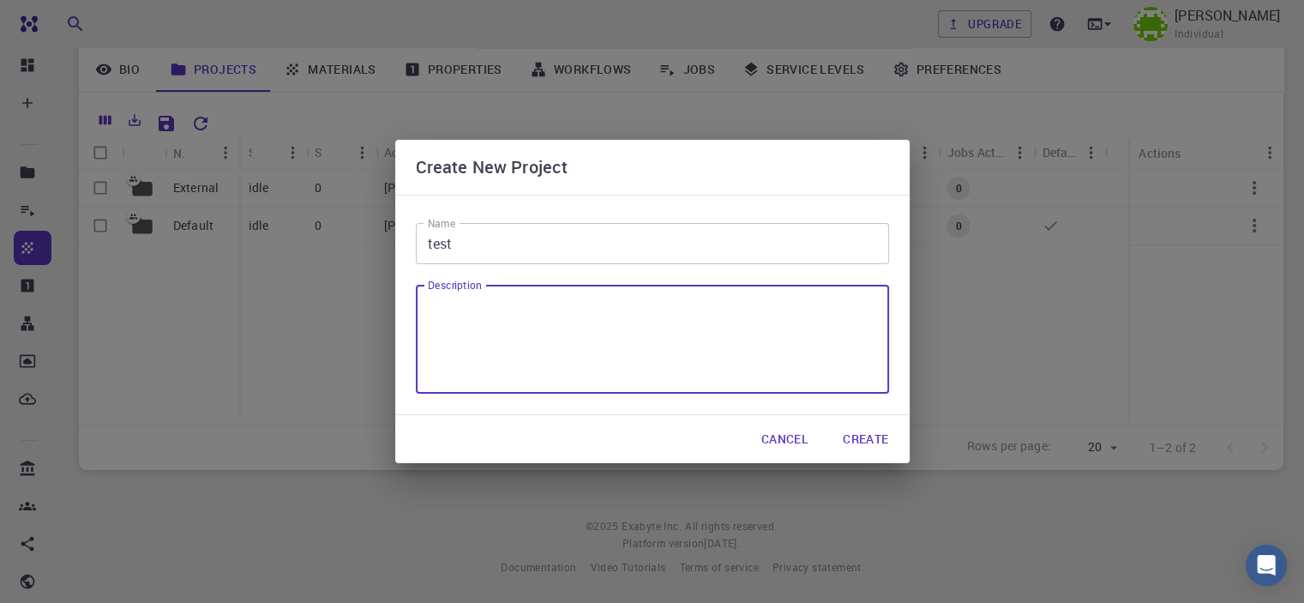
click at [629, 318] on textarea "Description" at bounding box center [652, 339] width 449 height 81
click at [885, 442] on button "Create" at bounding box center [865, 439] width 73 height 34
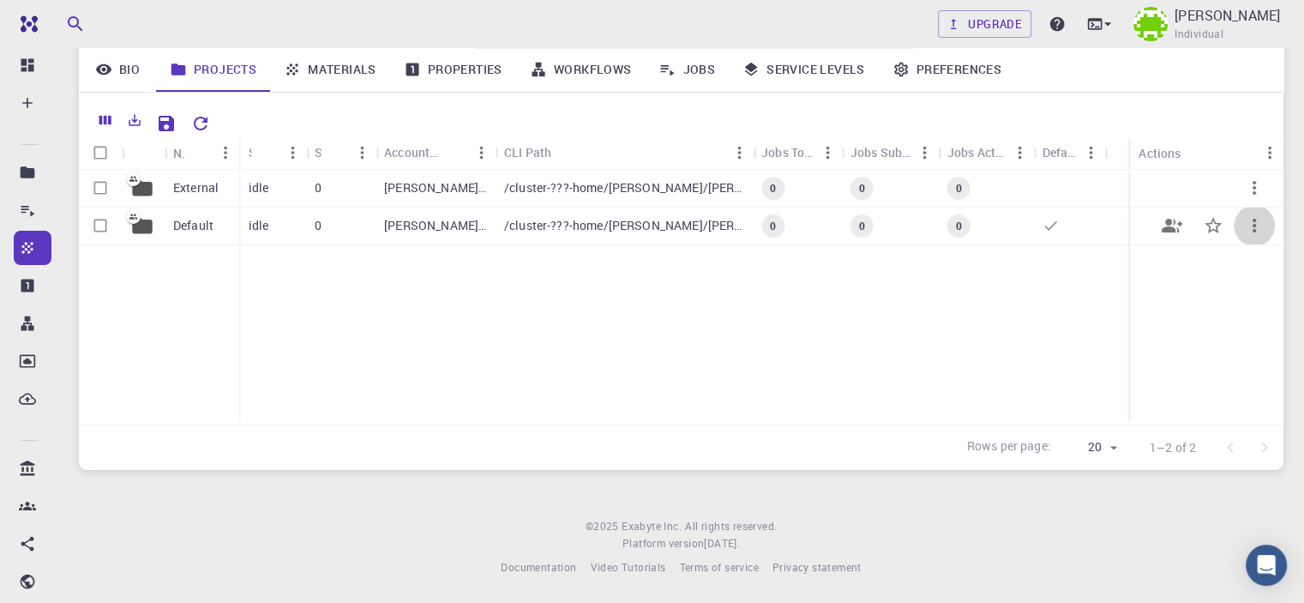
click at [1238, 229] on button "button" at bounding box center [1254, 225] width 41 height 41
drag, startPoint x: 1089, startPoint y: 260, endPoint x: 1122, endPoint y: 223, distance: 49.2
click at [1098, 250] on div at bounding box center [652, 301] width 1304 height 603
click at [1257, 190] on icon "button" at bounding box center [1254, 188] width 21 height 21
click at [203, 226] on div at bounding box center [652, 301] width 1304 height 603
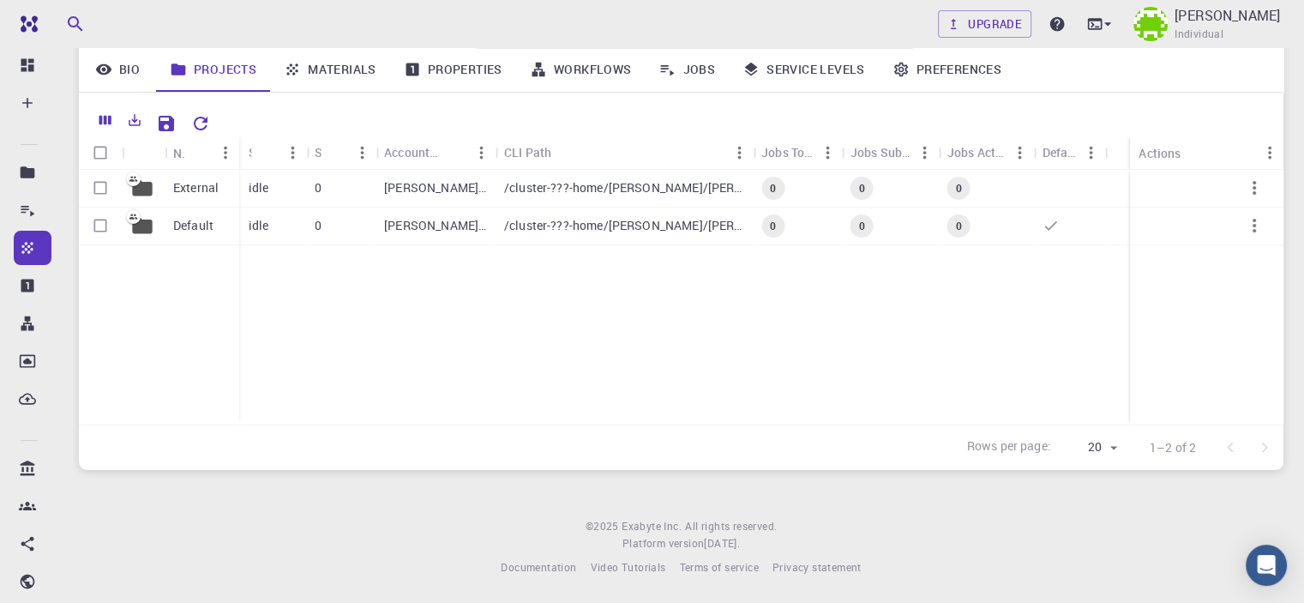
click at [178, 218] on p "Default" at bounding box center [193, 225] width 40 height 17
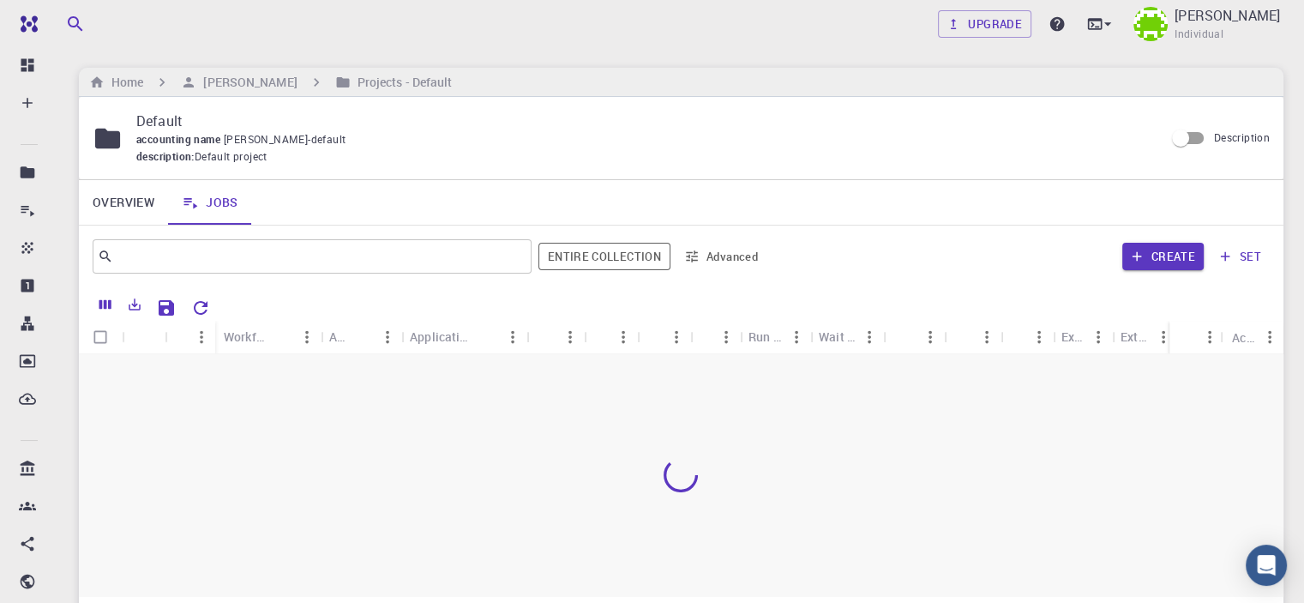
scroll to position [86, 0]
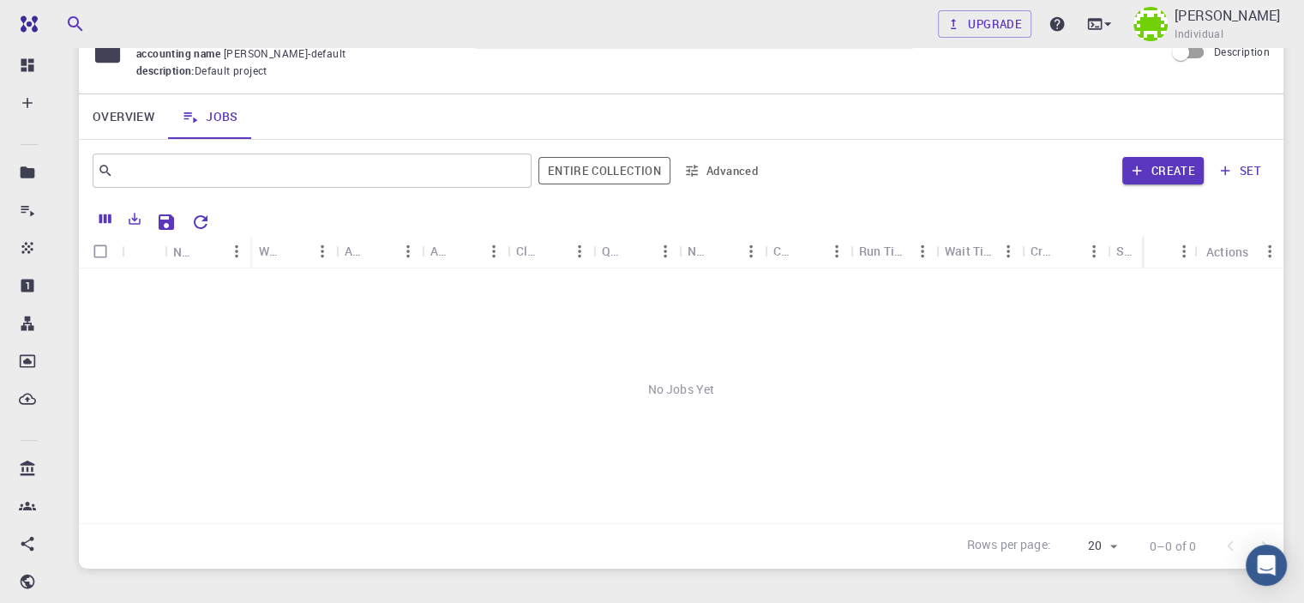
click at [148, 123] on link "Overview" at bounding box center [123, 116] width 89 height 45
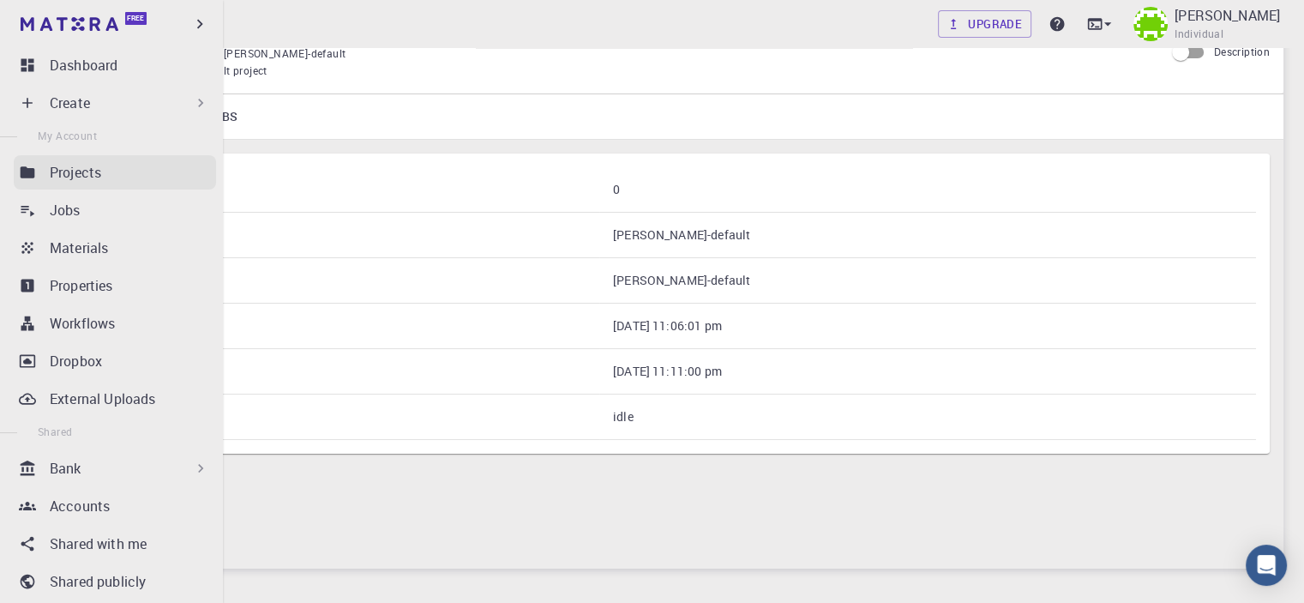
click at [66, 180] on p "Projects" at bounding box center [75, 172] width 51 height 21
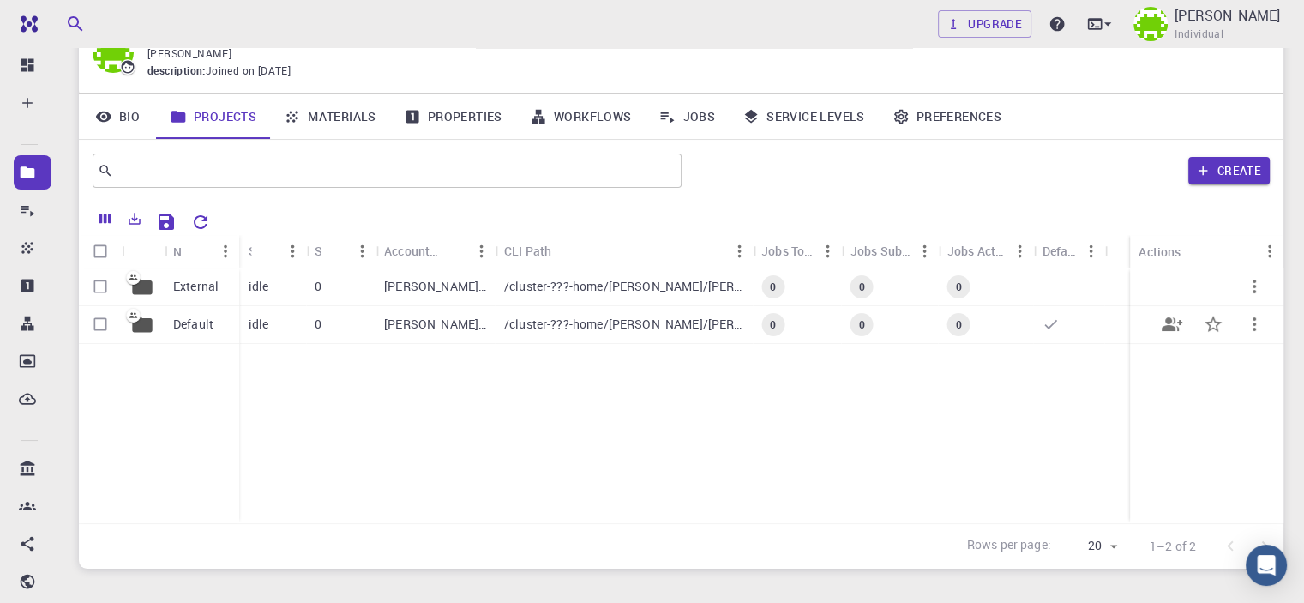
click at [164, 332] on div at bounding box center [143, 325] width 43 height 38
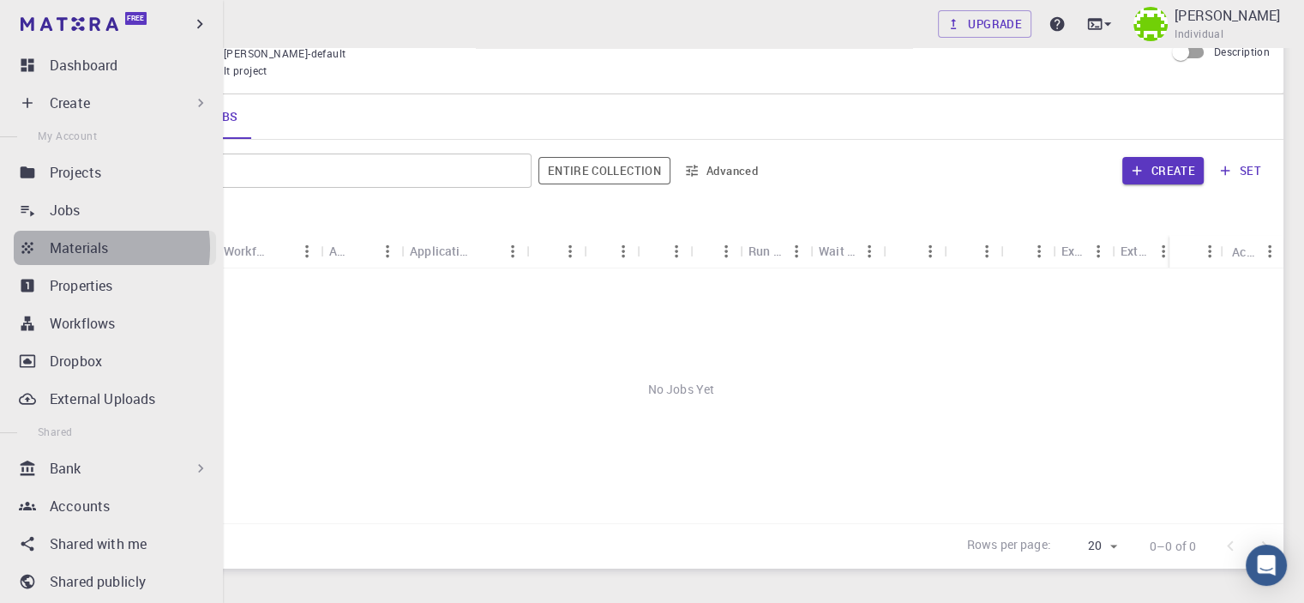
click at [89, 248] on p "Materials" at bounding box center [79, 248] width 58 height 21
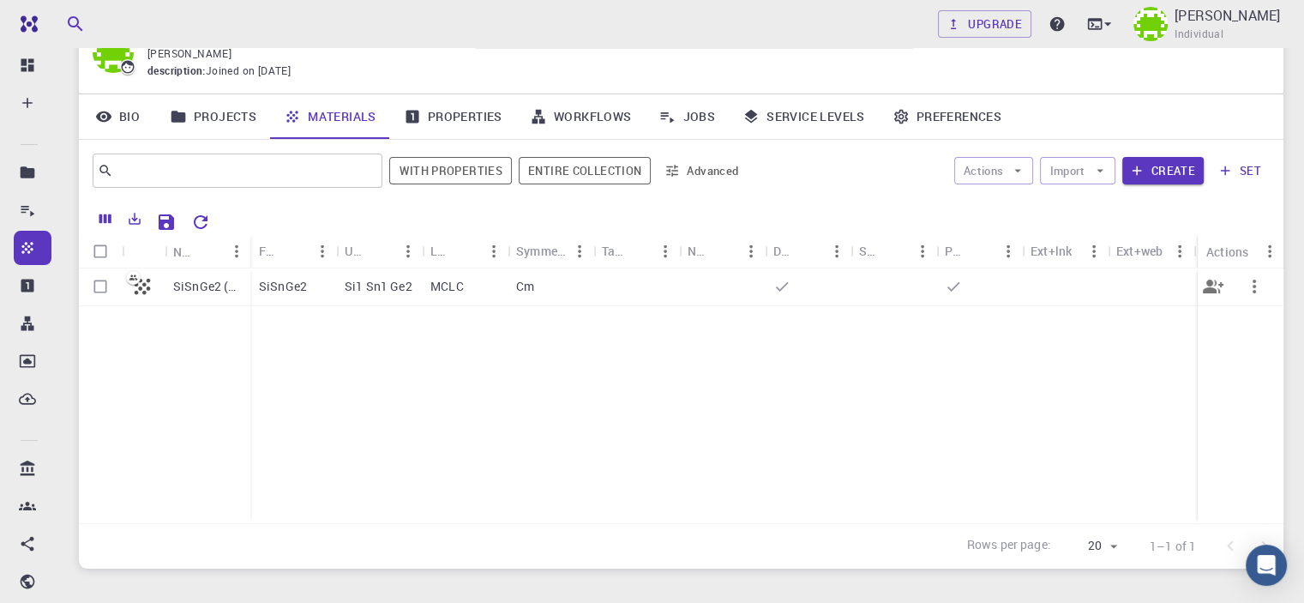
click at [1255, 294] on icon "button" at bounding box center [1254, 286] width 21 height 21
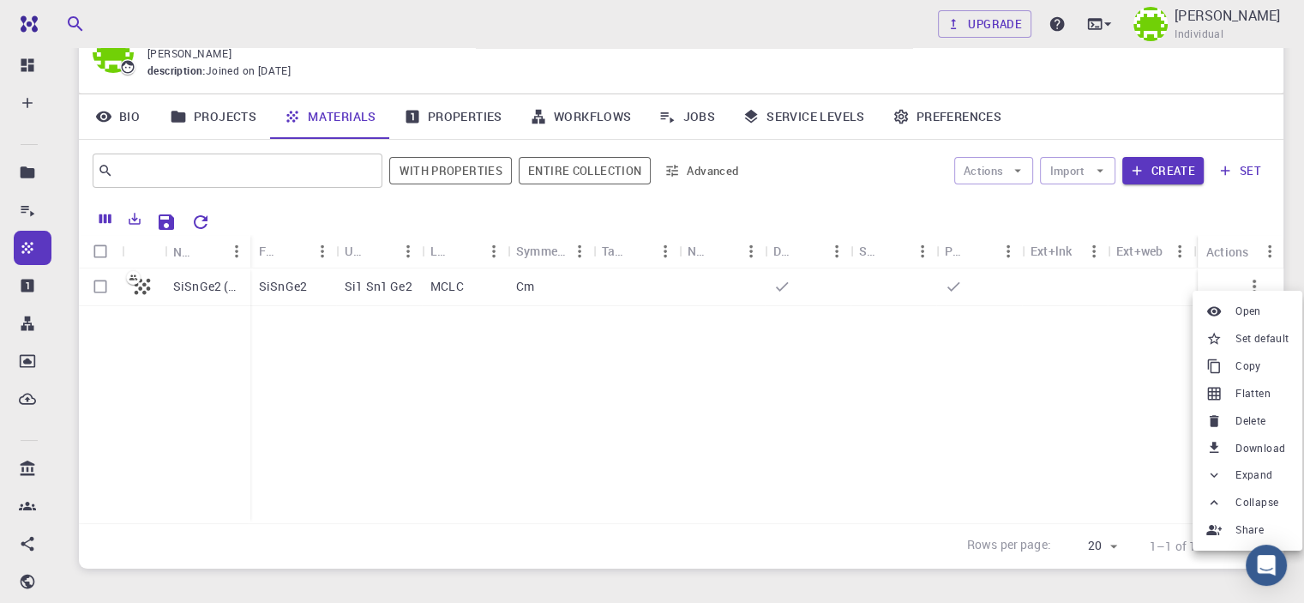
click at [1261, 419] on span "Delete" at bounding box center [1251, 421] width 30 height 17
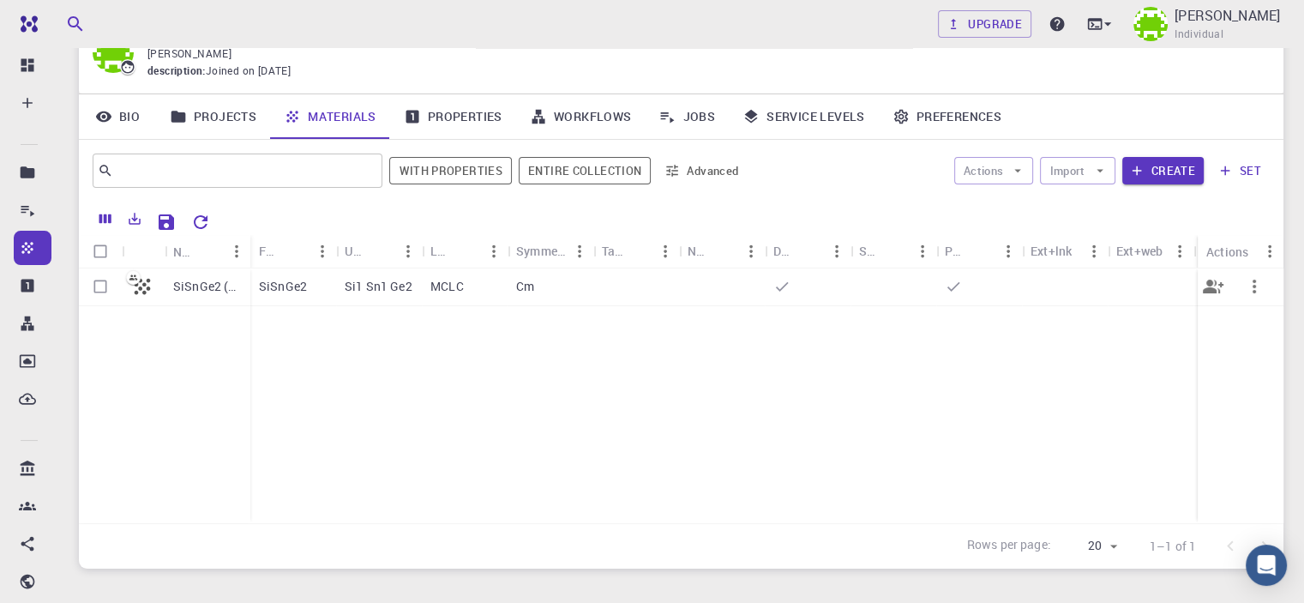
click at [750, 291] on div at bounding box center [722, 287] width 86 height 38
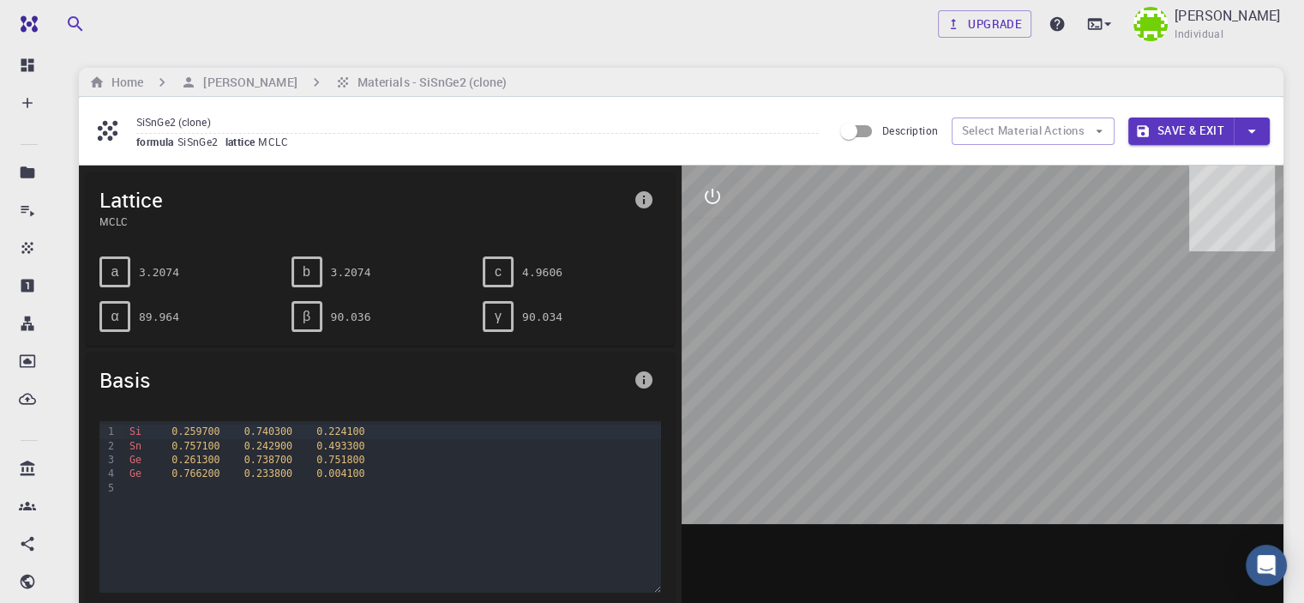
click at [1249, 132] on icon "button" at bounding box center [1252, 131] width 19 height 19
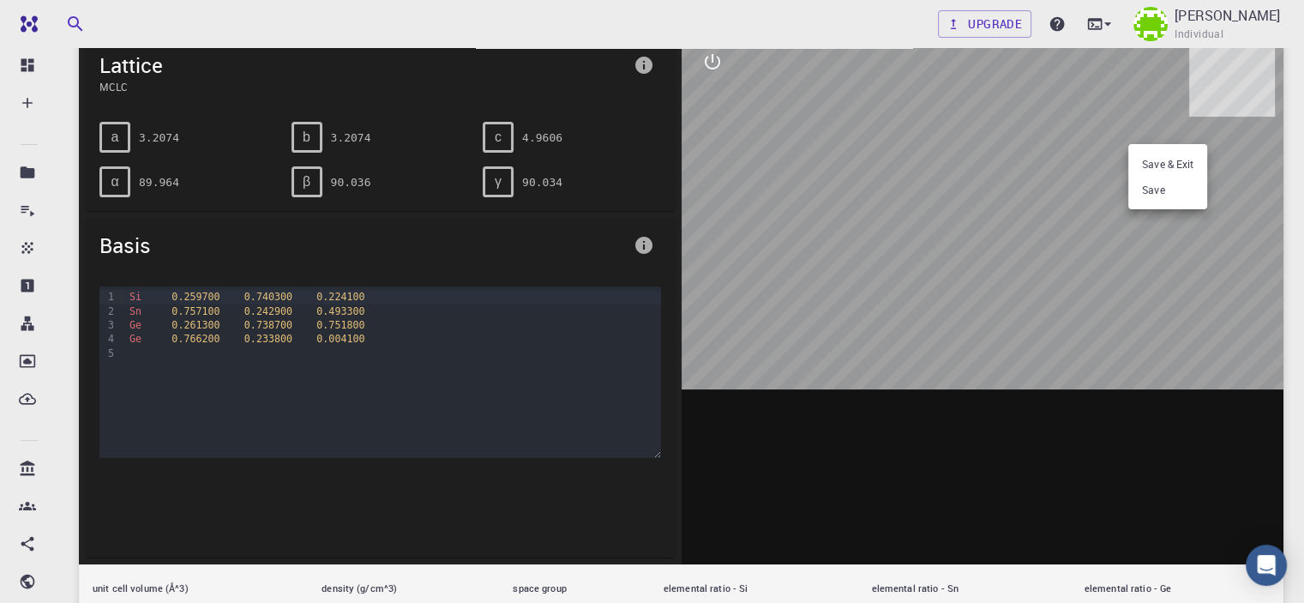
scroll to position [257, 0]
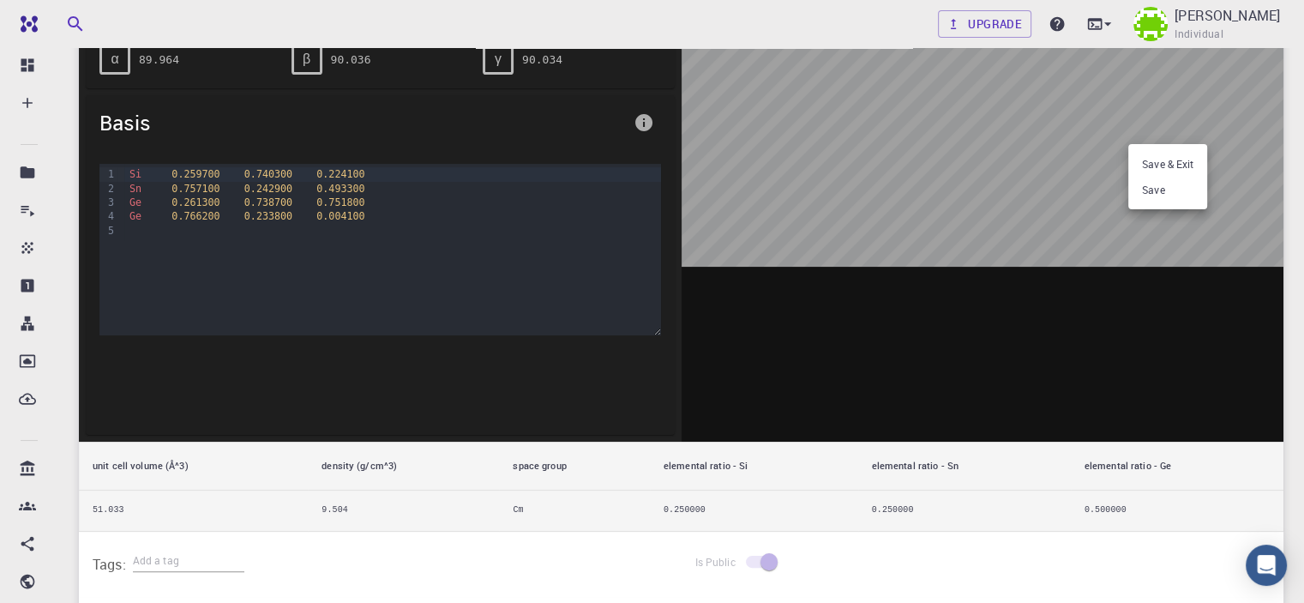
click at [295, 254] on div at bounding box center [652, 301] width 1304 height 603
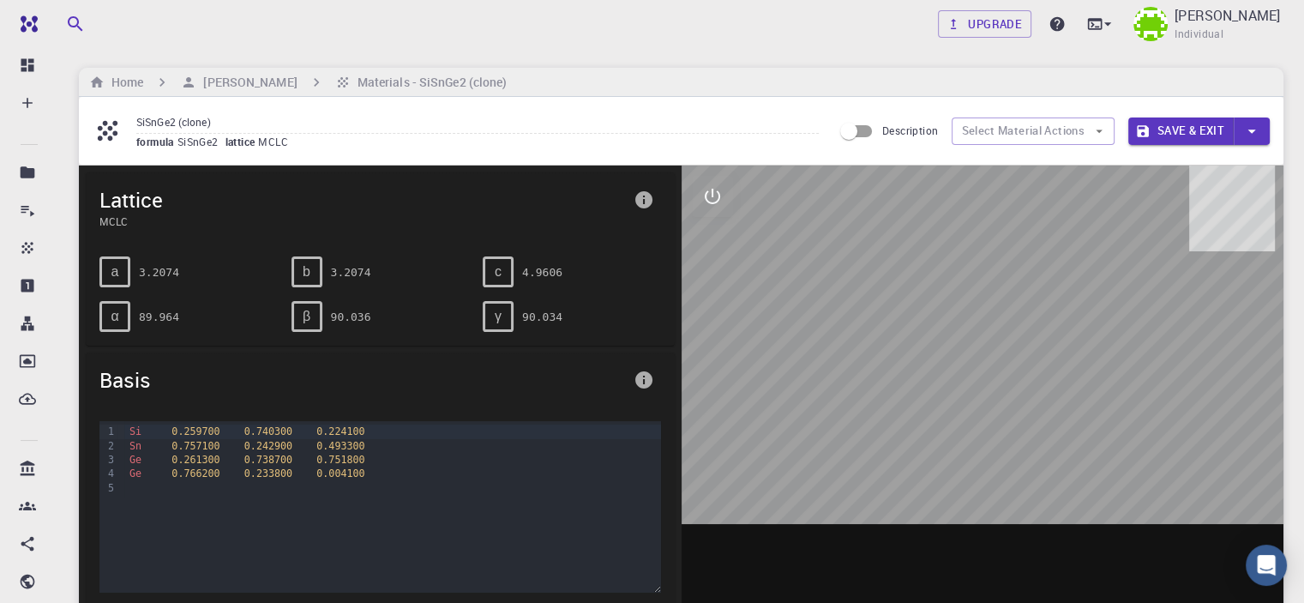
click at [297, 308] on div "β" at bounding box center [307, 316] width 31 height 31
click at [312, 270] on div "b" at bounding box center [307, 271] width 31 height 31
drag, startPoint x: 986, startPoint y: 307, endPoint x: 911, endPoint y: 322, distance: 76.9
drag, startPoint x: 911, startPoint y: 322, endPoint x: 1004, endPoint y: 328, distance: 93.7
click at [1004, 328] on div at bounding box center [983, 432] width 603 height 533
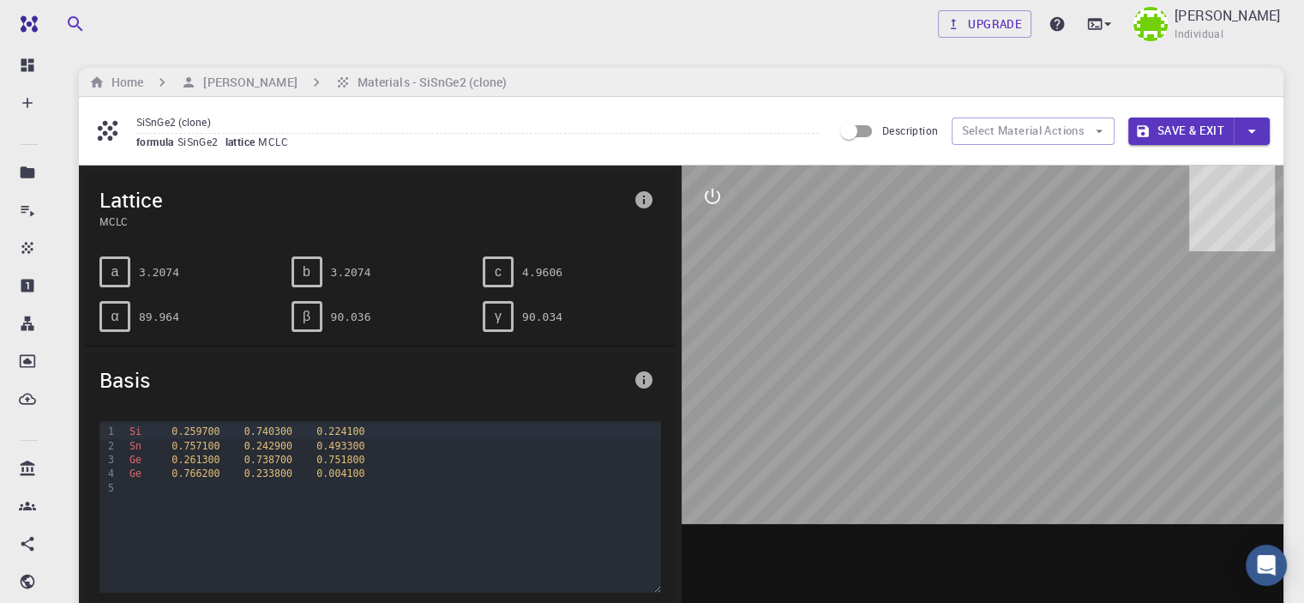
drag, startPoint x: 963, startPoint y: 346, endPoint x: 1027, endPoint y: 298, distance: 79.6
drag, startPoint x: 954, startPoint y: 331, endPoint x: 1026, endPoint y: 322, distance: 72.7
click at [1026, 322] on div at bounding box center [983, 432] width 603 height 533
drag, startPoint x: 989, startPoint y: 351, endPoint x: 992, endPoint y: 272, distance: 79.0
click at [992, 272] on div at bounding box center [983, 432] width 603 height 533
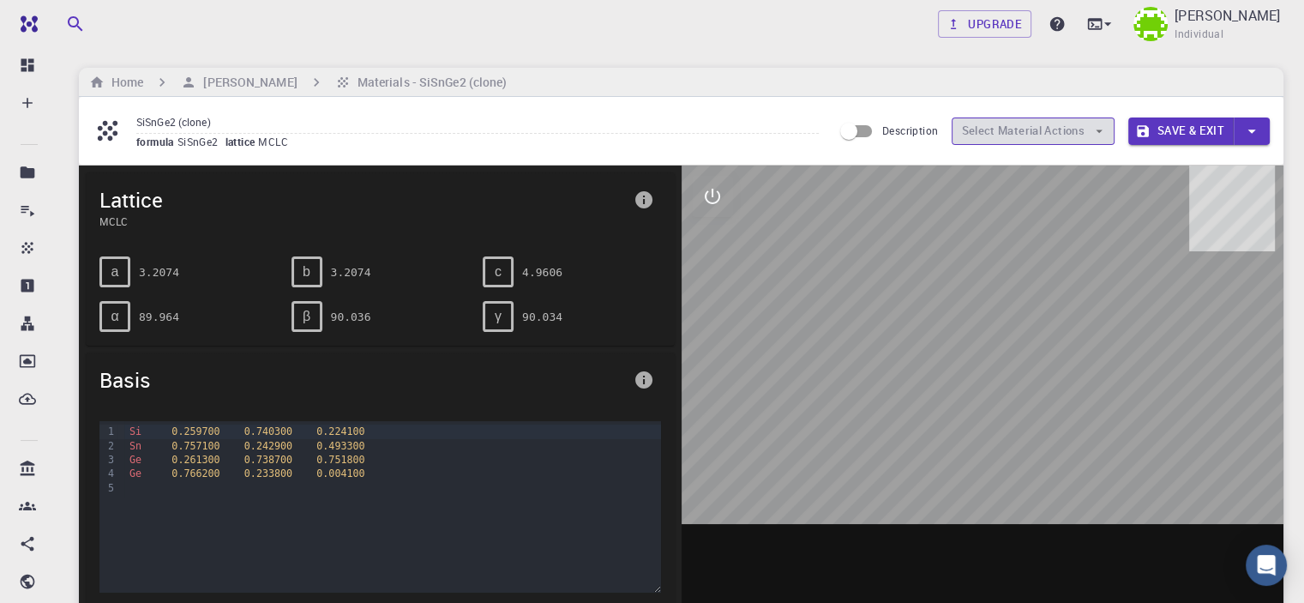
click at [1050, 133] on button "Select Material Actions" at bounding box center [1033, 130] width 163 height 27
click at [1177, 121] on button "Save & Exit" at bounding box center [1181, 130] width 105 height 27
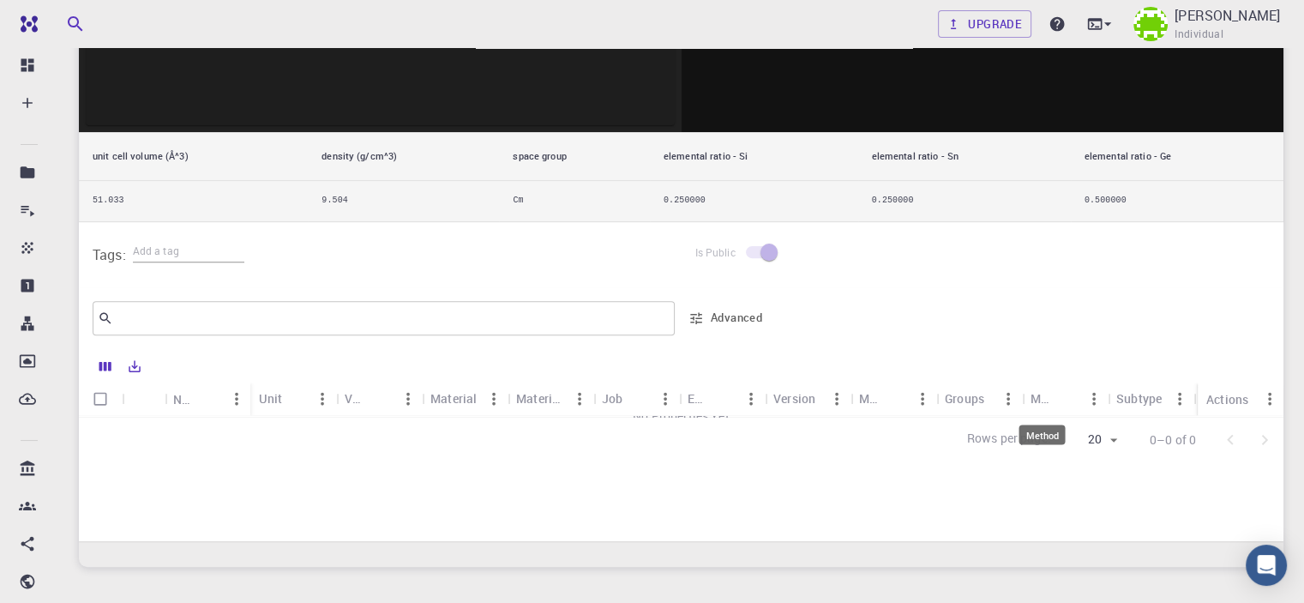
scroll to position [232, 0]
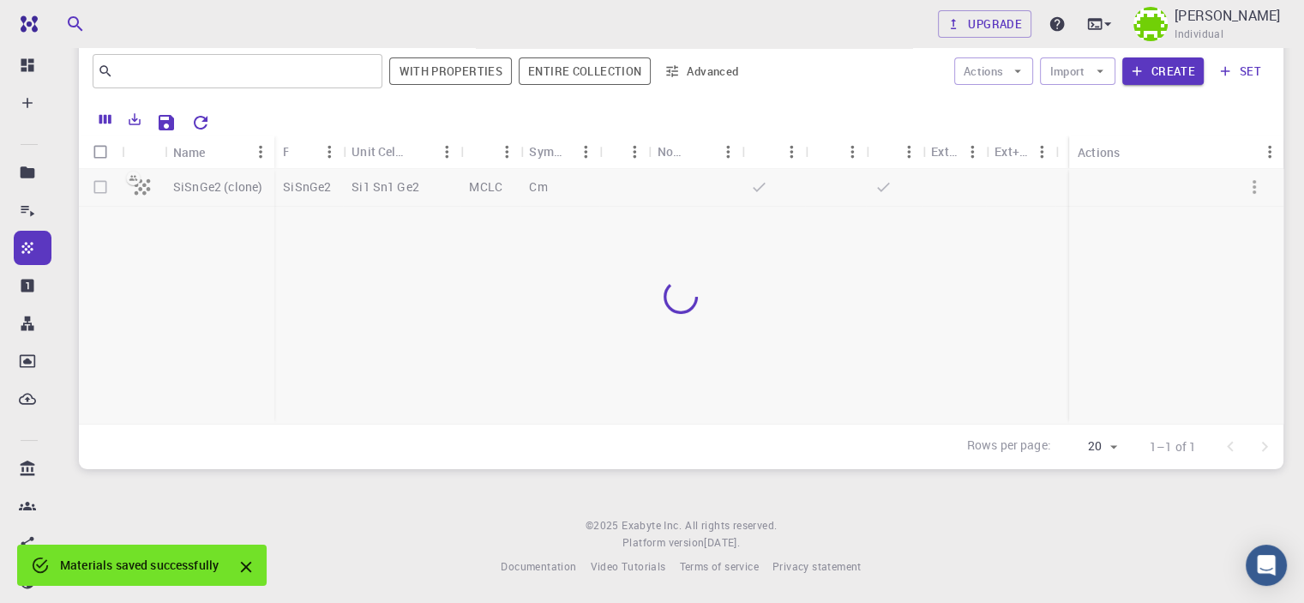
scroll to position [46, 0]
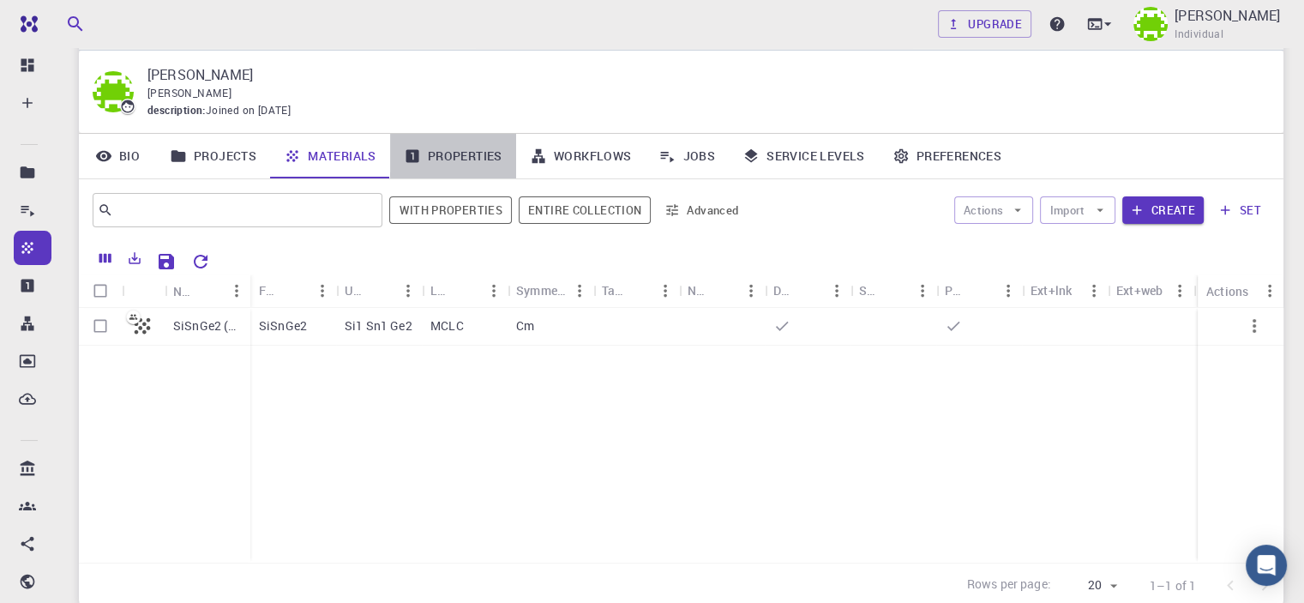
click at [490, 160] on link "Properties" at bounding box center [453, 156] width 126 height 45
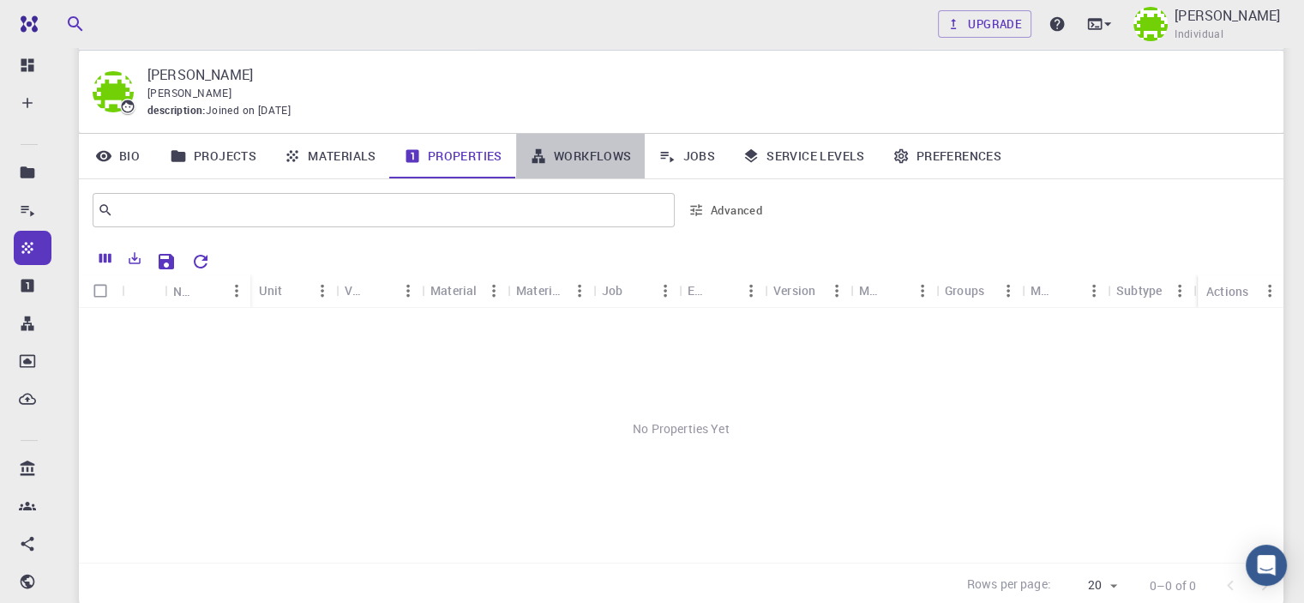
click at [586, 152] on link "Workflows" at bounding box center [580, 156] width 129 height 45
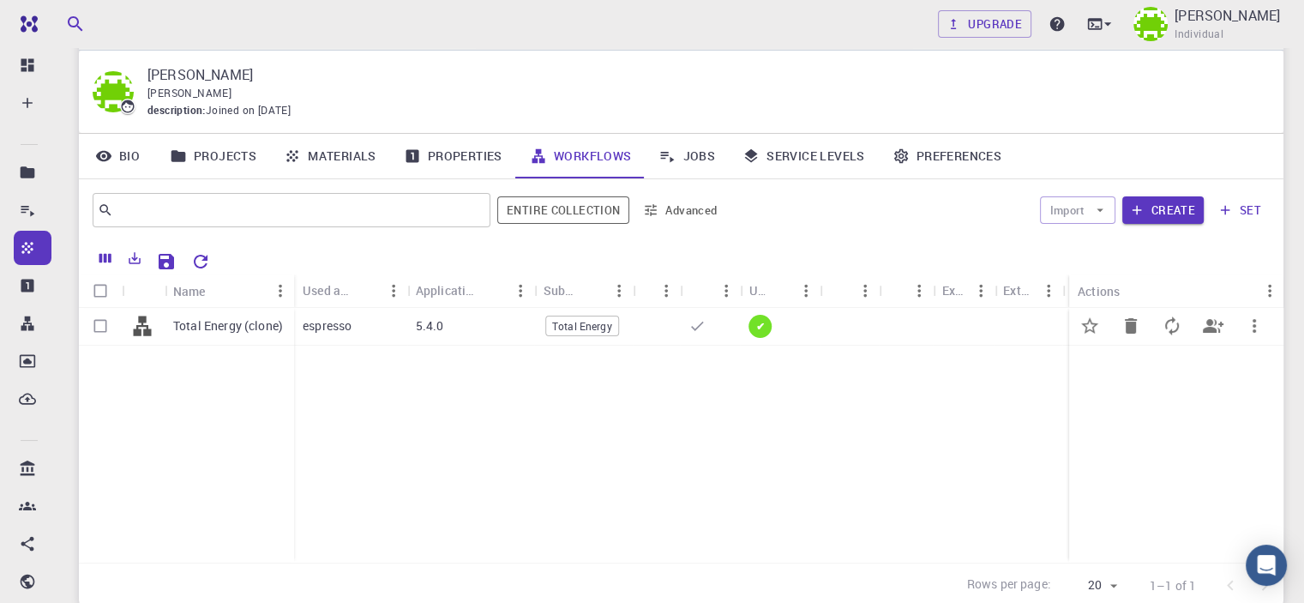
click at [758, 321] on span "✔" at bounding box center [761, 326] width 22 height 15
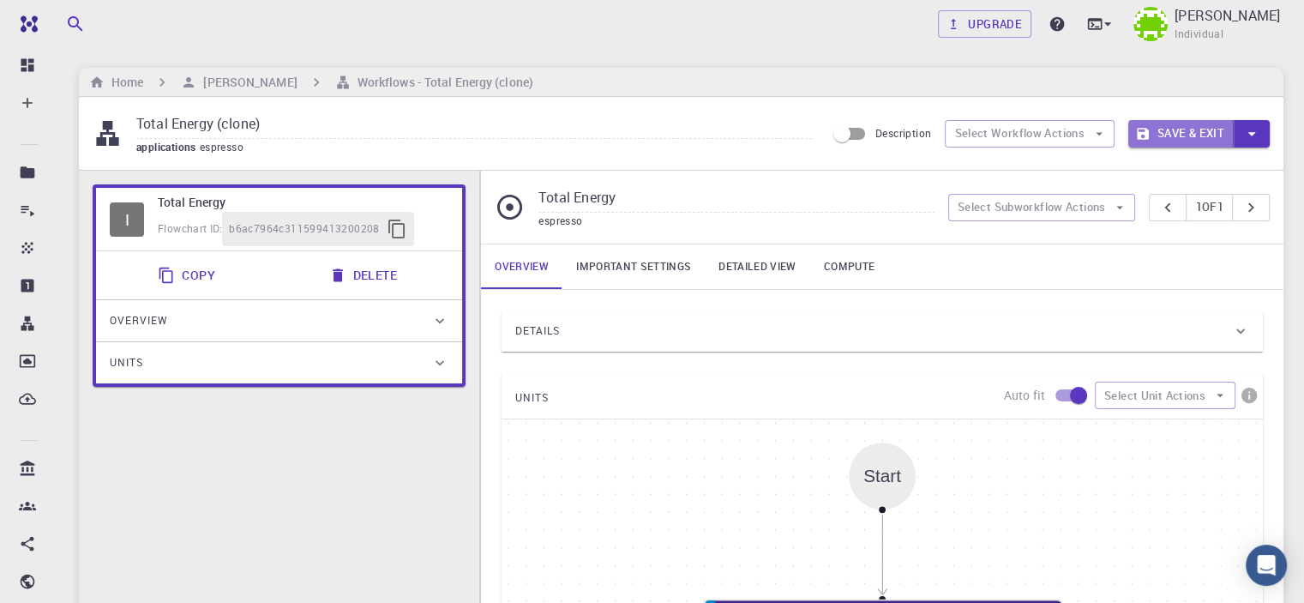
click at [1165, 135] on button "Save & Exit" at bounding box center [1181, 133] width 105 height 27
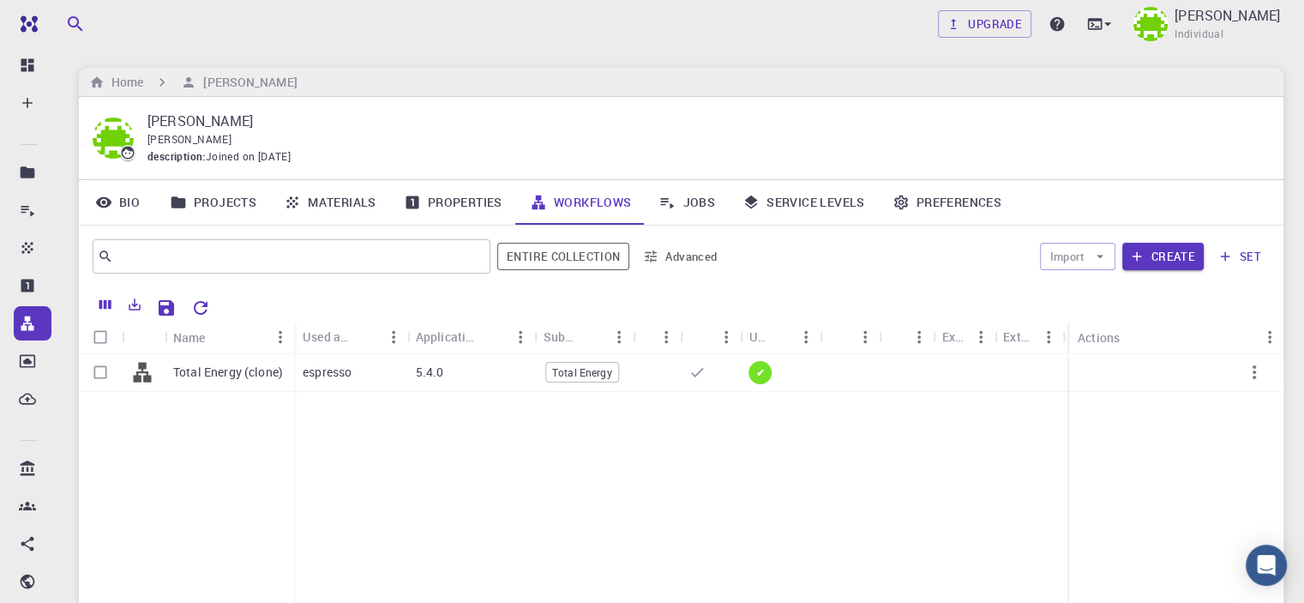
click at [707, 204] on link "Jobs" at bounding box center [687, 202] width 84 height 45
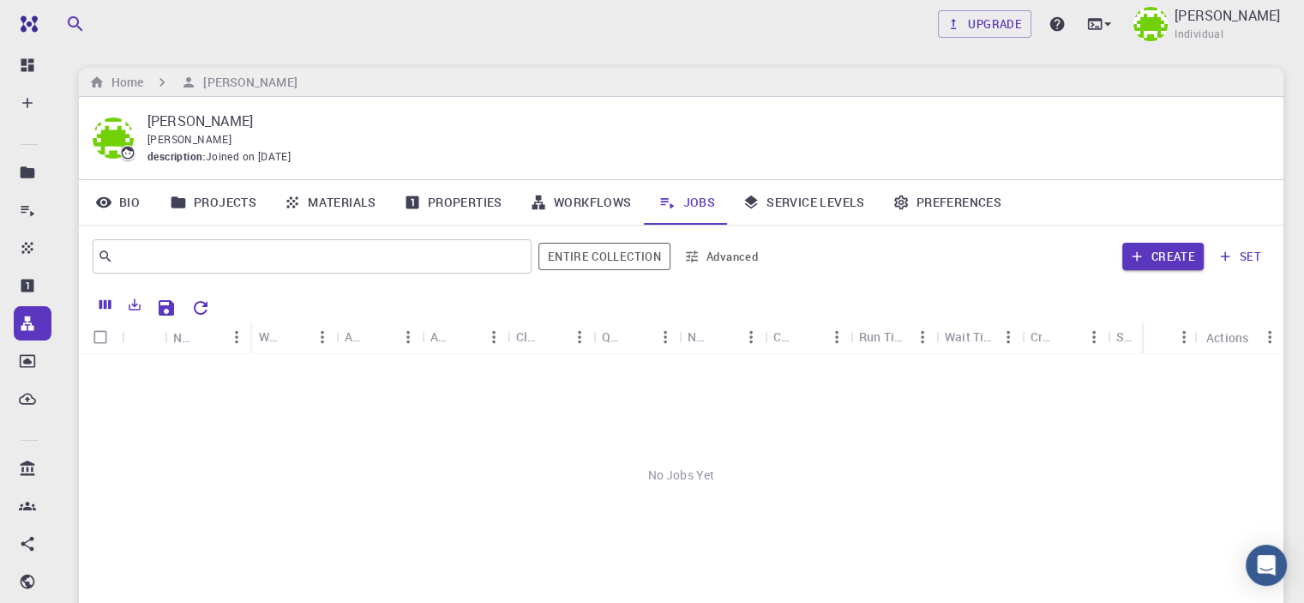
click at [791, 209] on link "Service Levels" at bounding box center [804, 202] width 150 height 45
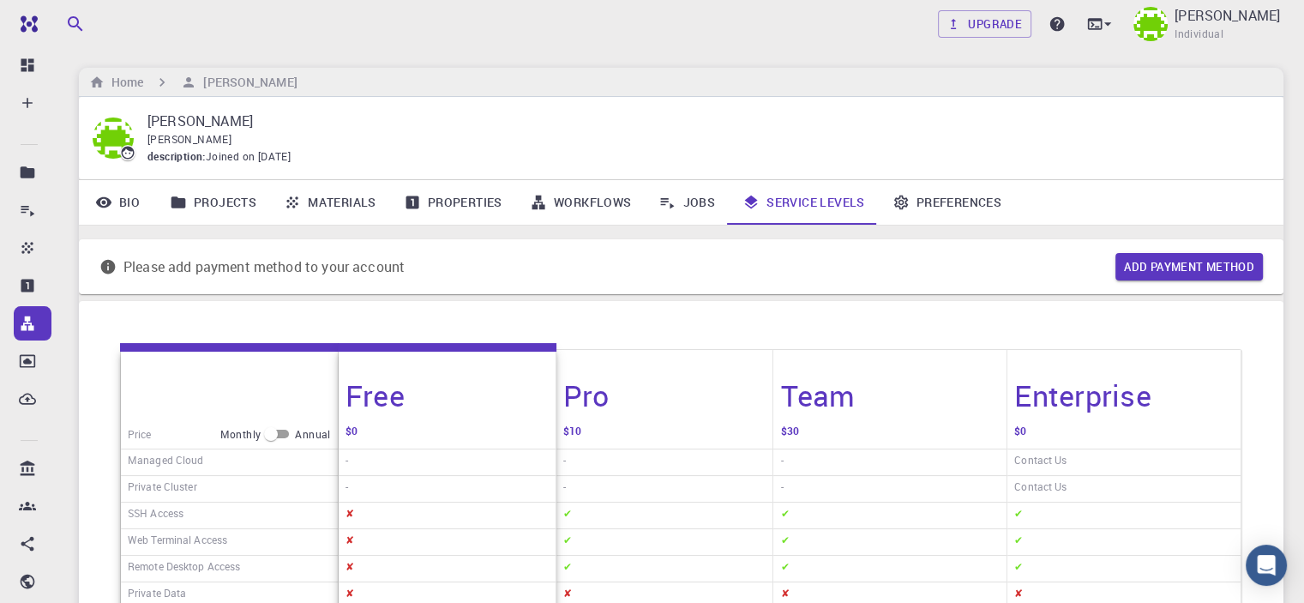
click at [238, 210] on link "Projects" at bounding box center [213, 202] width 114 height 45
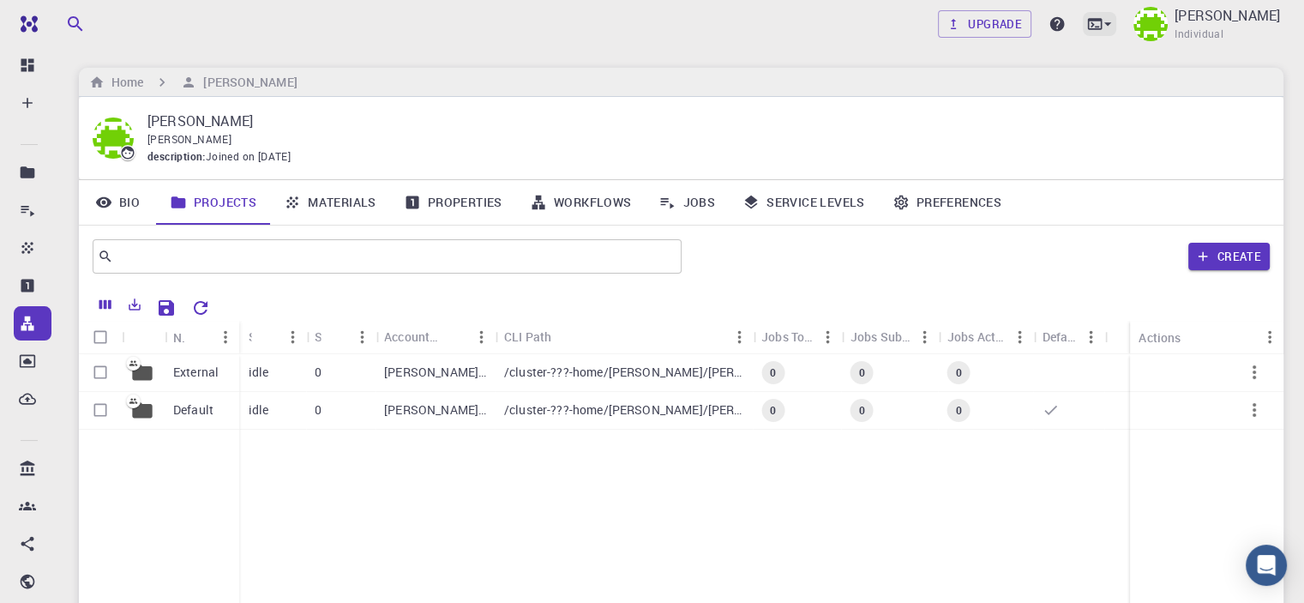
click at [1104, 26] on icon at bounding box center [1095, 23] width 17 height 17
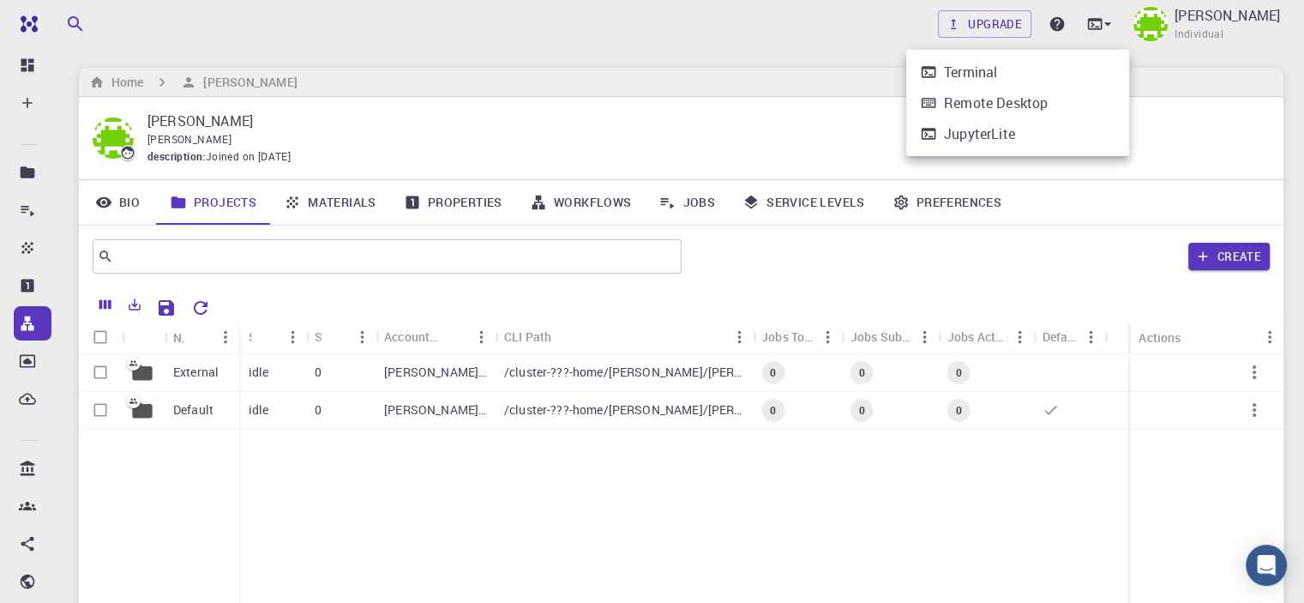
click at [1064, 68] on li "Terminal" at bounding box center [1017, 72] width 223 height 31
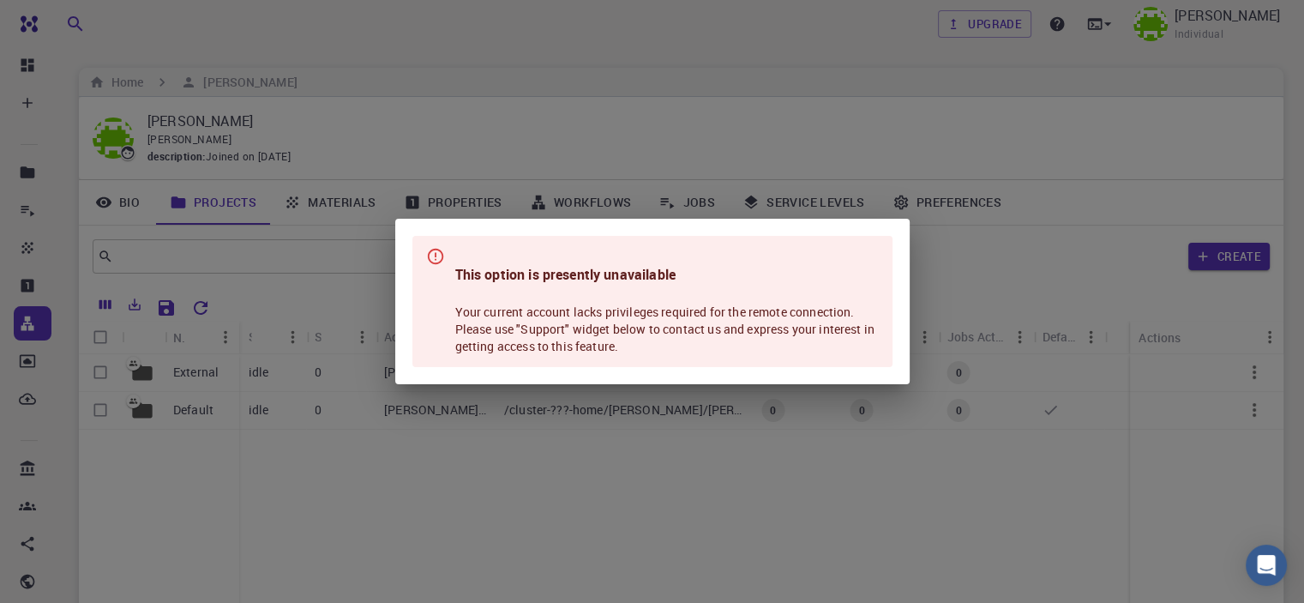
click at [731, 139] on div "This option is presently unavailable Your current account lacks privileges requ…" at bounding box center [652, 301] width 1304 height 603
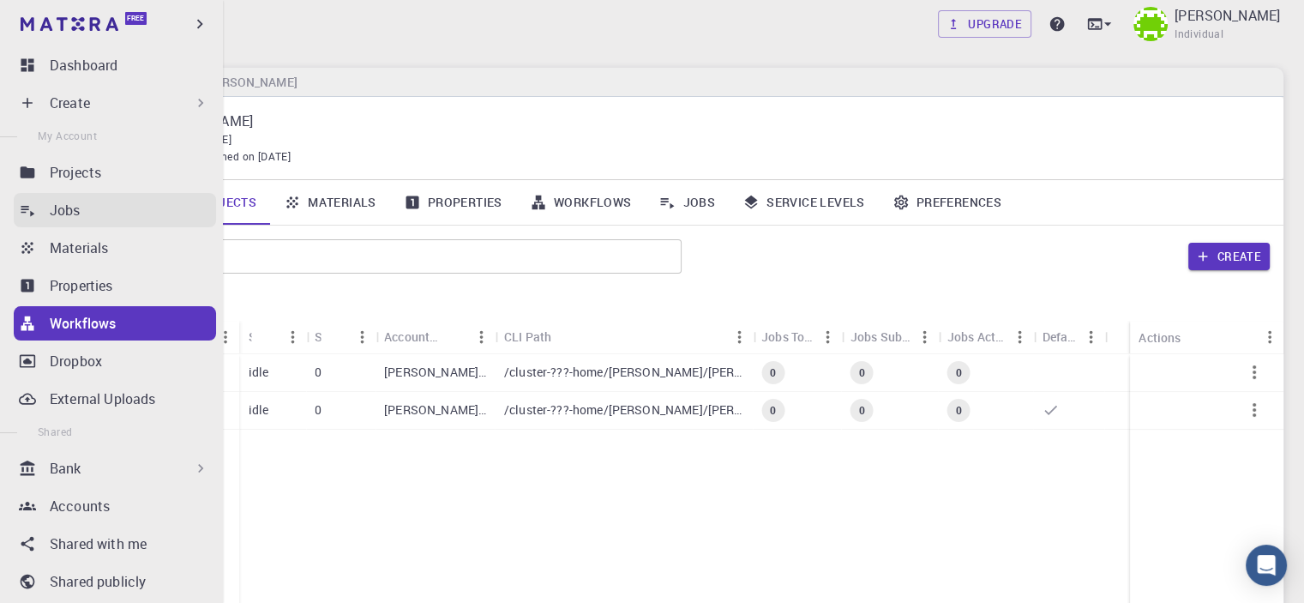
click at [24, 199] on link "Jobs" at bounding box center [115, 210] width 202 height 34
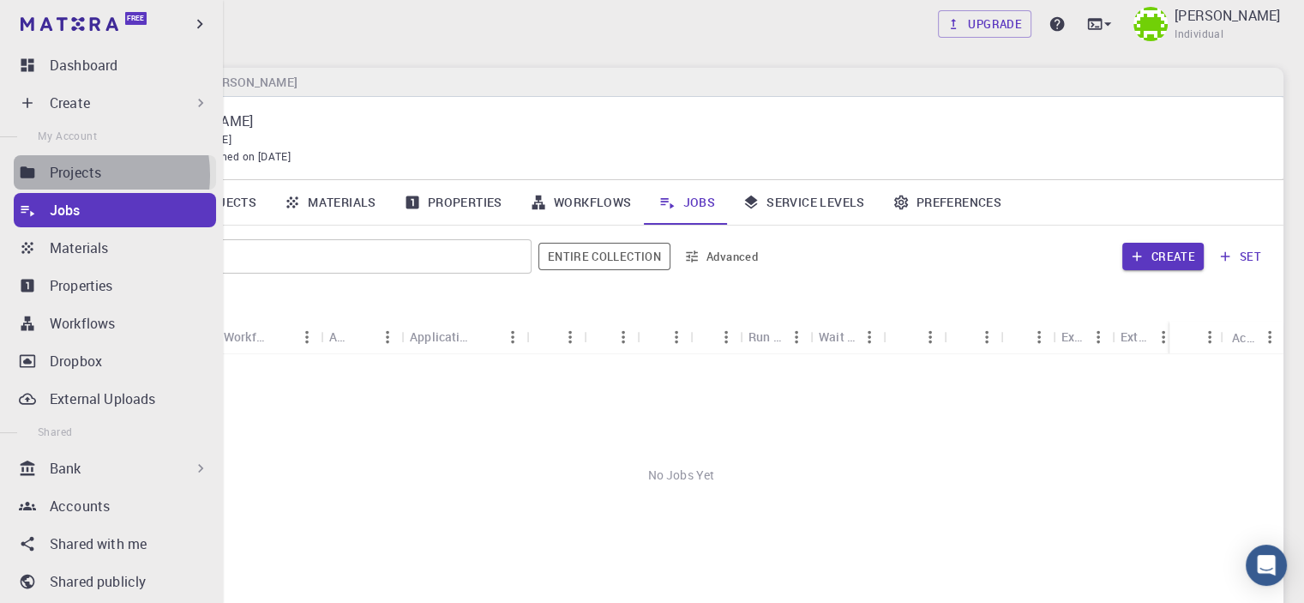
click at [75, 175] on p "Projects" at bounding box center [75, 172] width 51 height 21
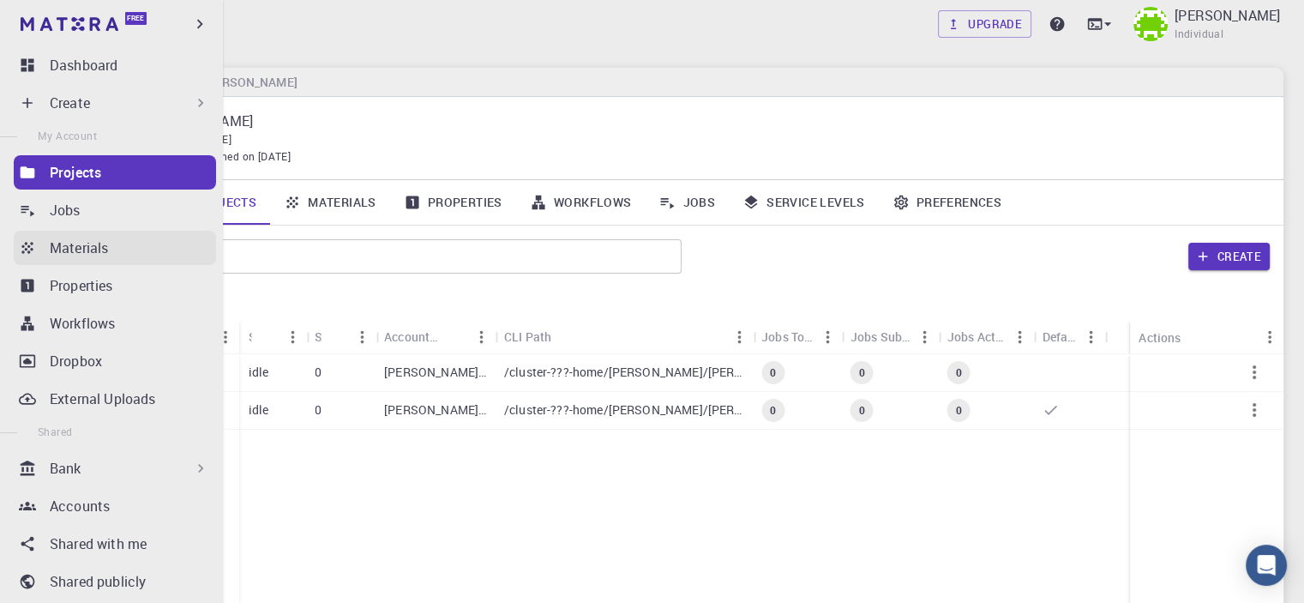
click at [60, 238] on p "Materials" at bounding box center [79, 248] width 58 height 21
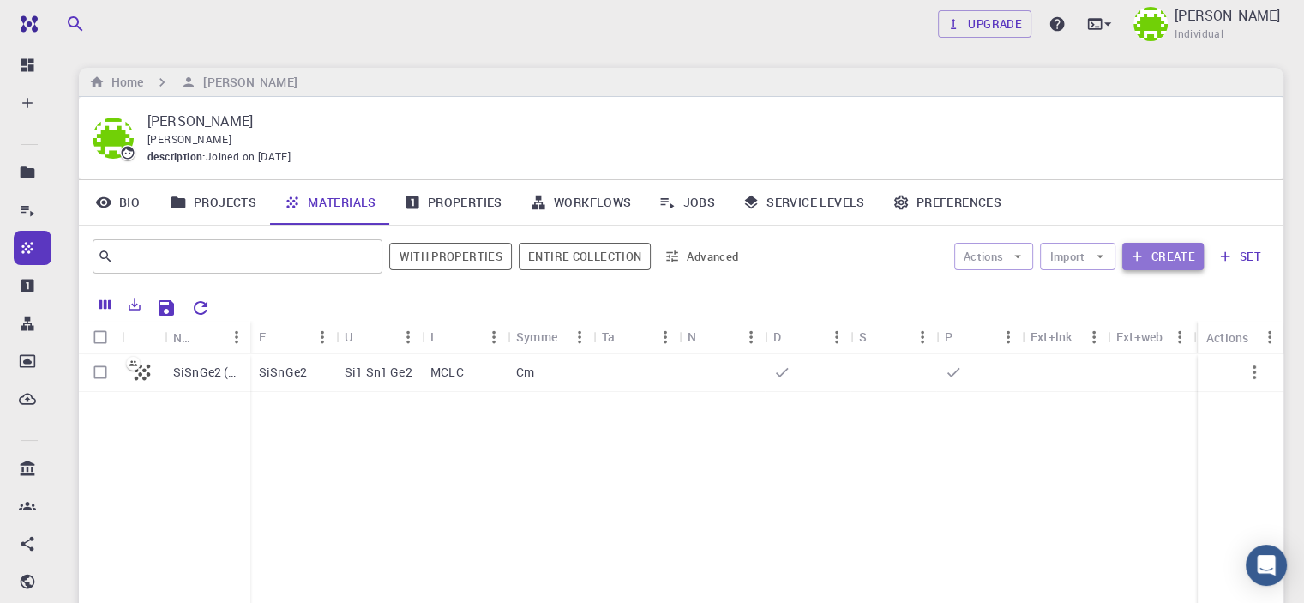
click at [1159, 250] on button "Create" at bounding box center [1163, 256] width 81 height 27
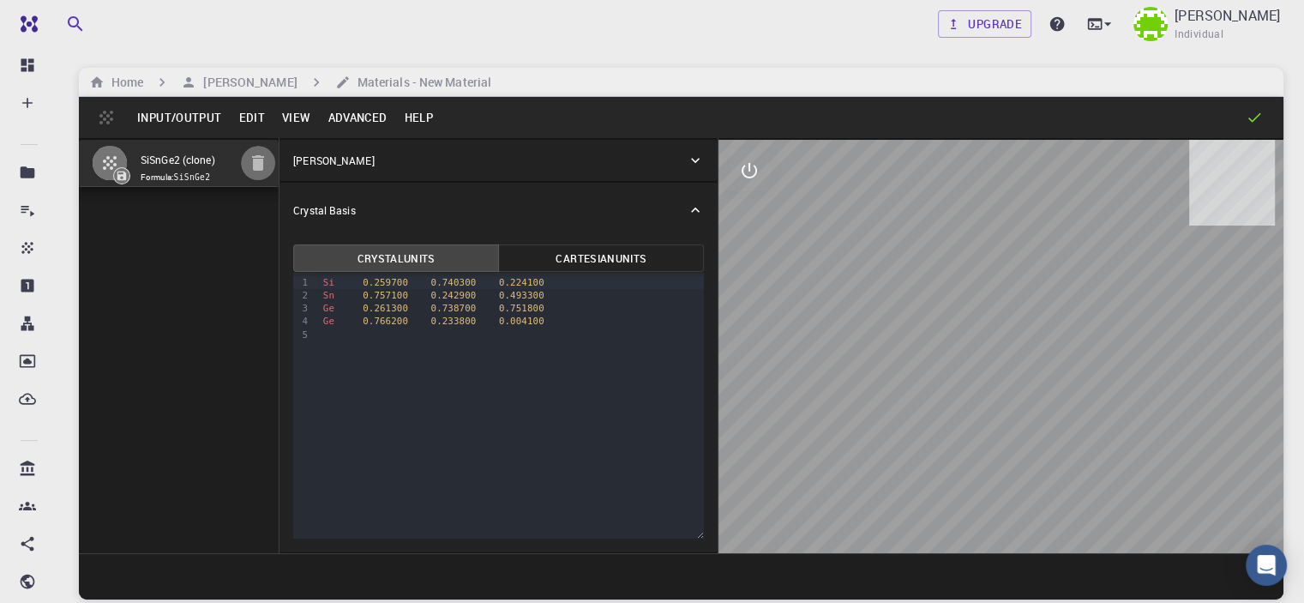
click at [248, 166] on icon "button" at bounding box center [258, 163] width 21 height 21
click at [405, 79] on h6 "Materials - New Material" at bounding box center [421, 82] width 141 height 19
click at [260, 113] on button "Edit" at bounding box center [252, 117] width 44 height 27
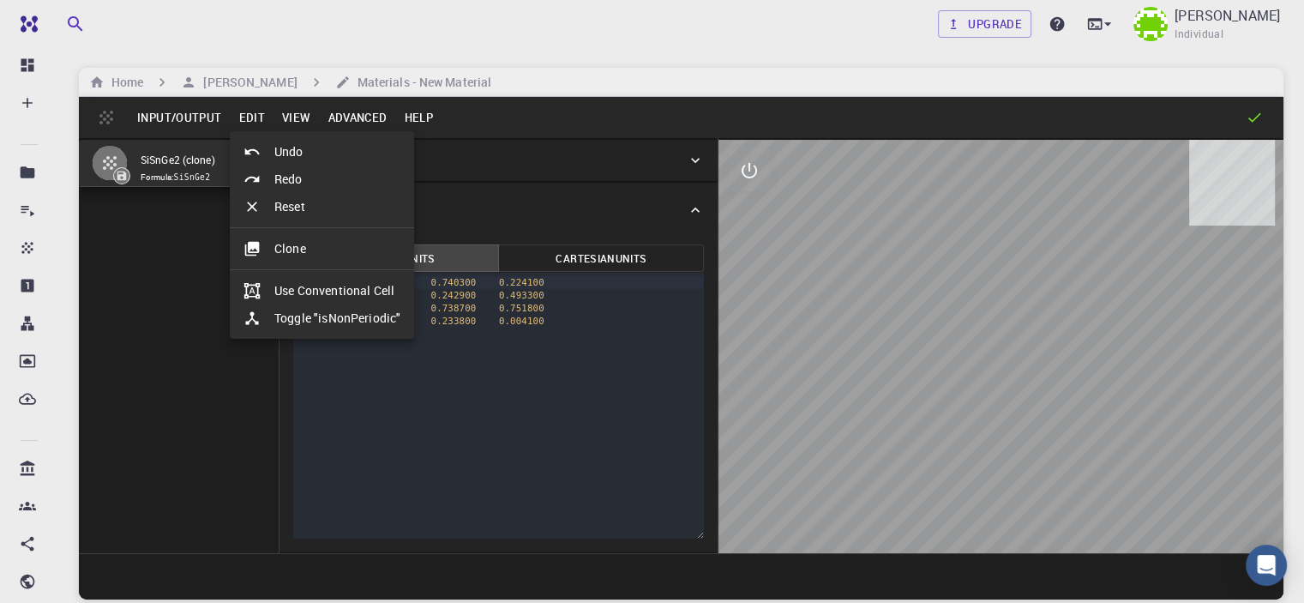
click at [295, 117] on div at bounding box center [652, 301] width 1304 height 603
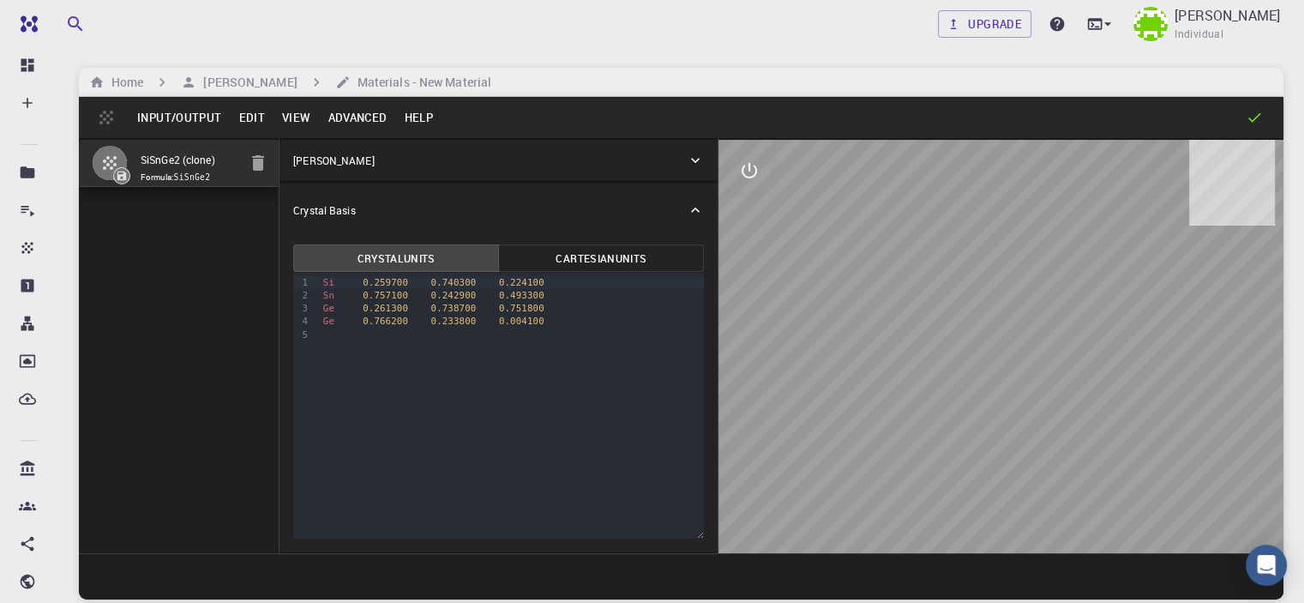
click at [295, 117] on button "View" at bounding box center [297, 117] width 46 height 27
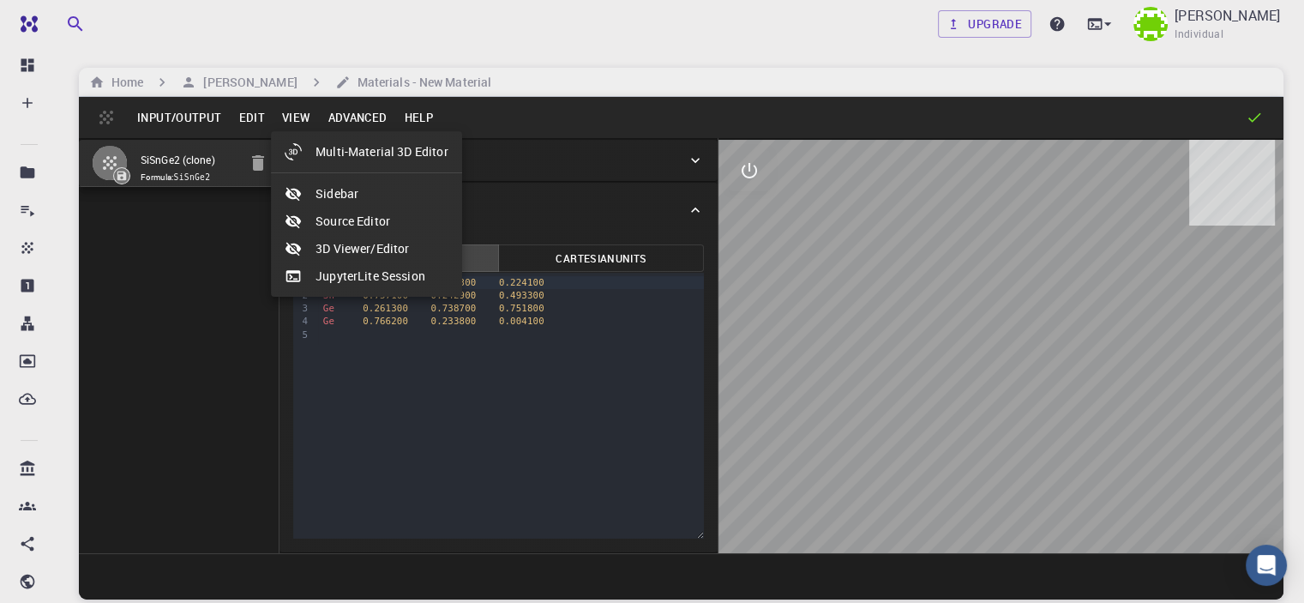
click at [388, 157] on li "Multi-Material 3D Editor" at bounding box center [366, 151] width 191 height 27
select select "Color"
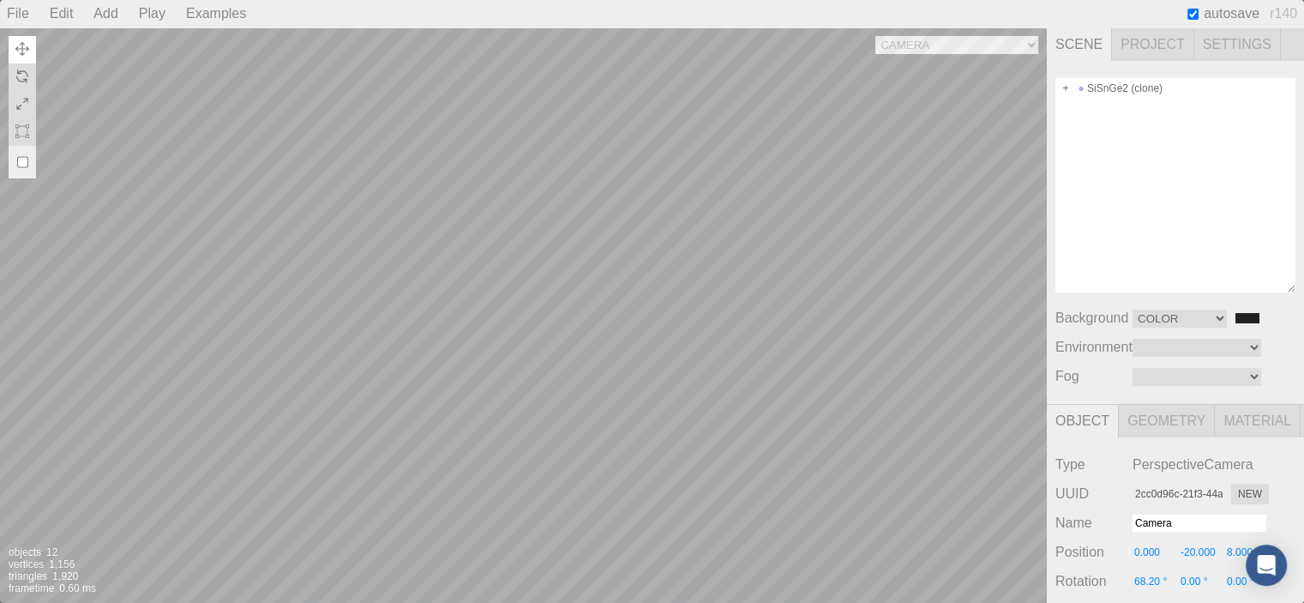
click at [683, 302] on div "Camera OrthographicCamera PerspectiveCamera Objects 12 Vertices 1,156 Triangles…" at bounding box center [523, 314] width 1047 height 575
click at [143, 17] on div "Play" at bounding box center [152, 13] width 40 height 27
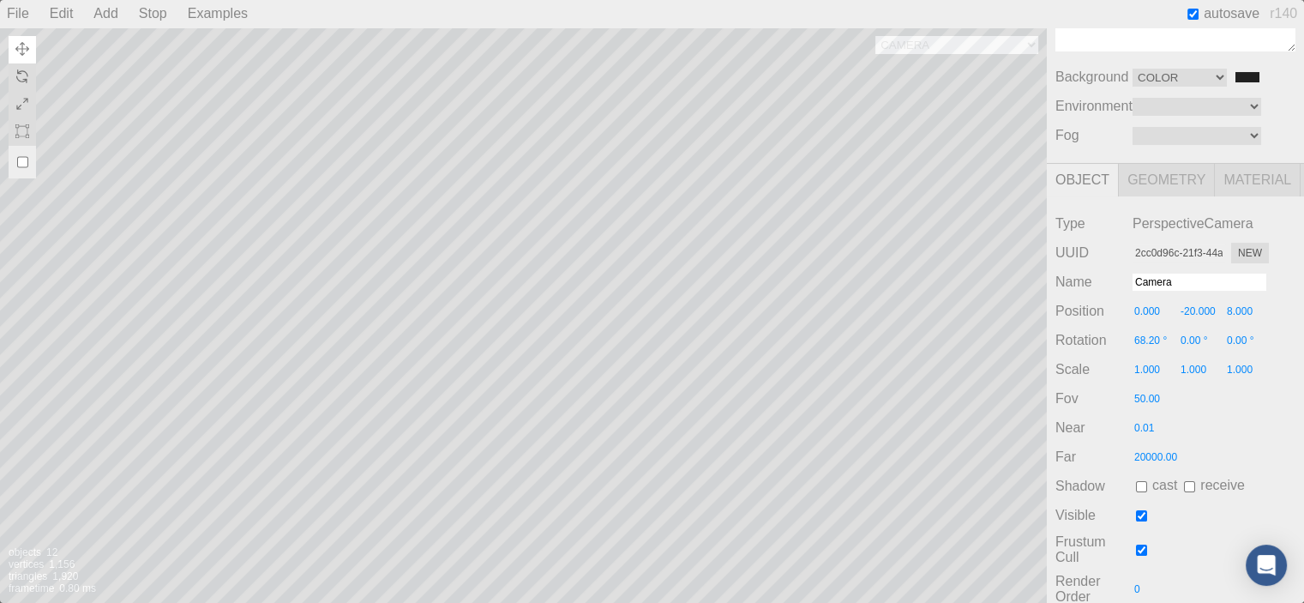
scroll to position [257, 0]
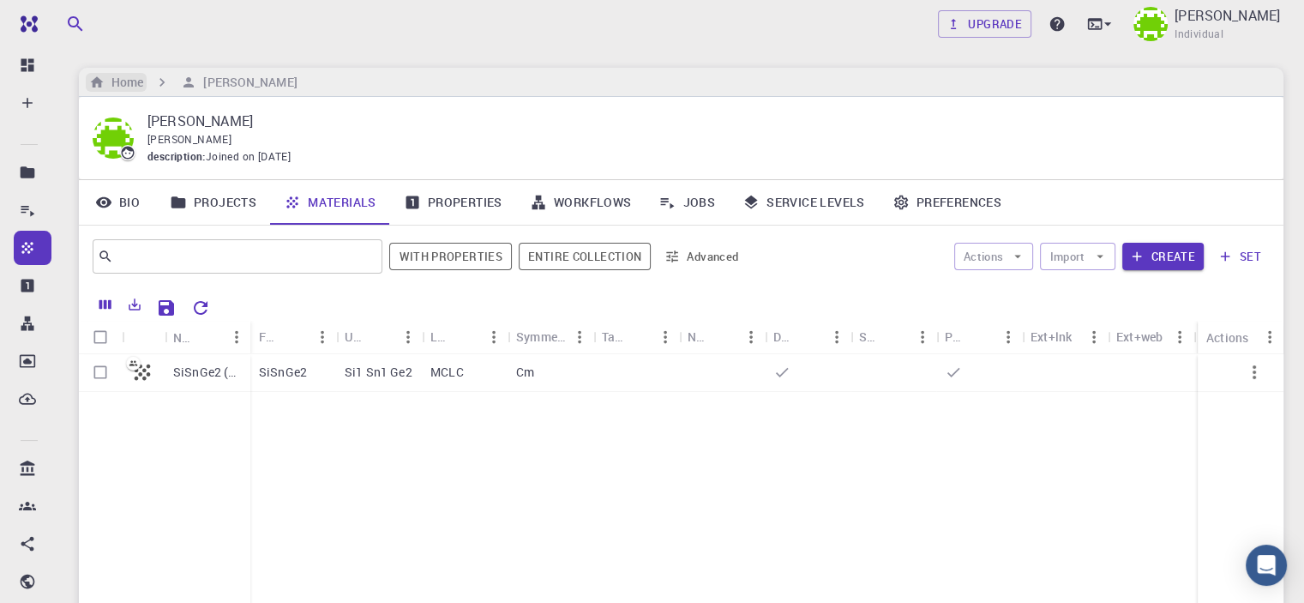
click at [137, 87] on h6 "Home" at bounding box center [124, 82] width 39 height 19
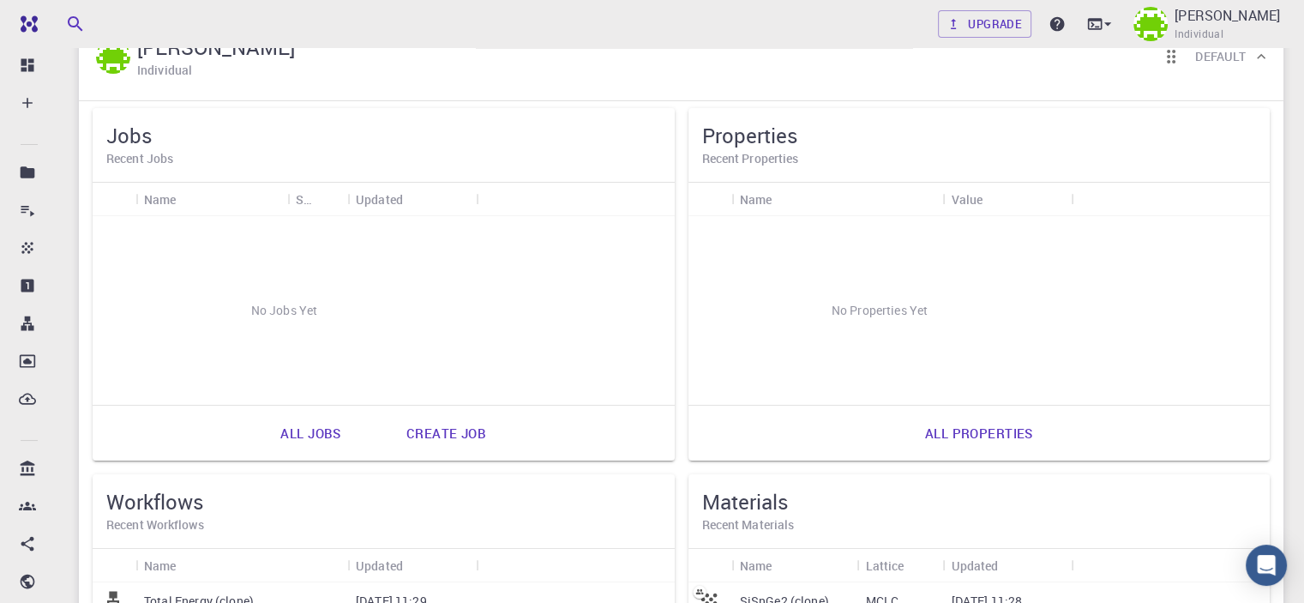
scroll to position [343, 0]
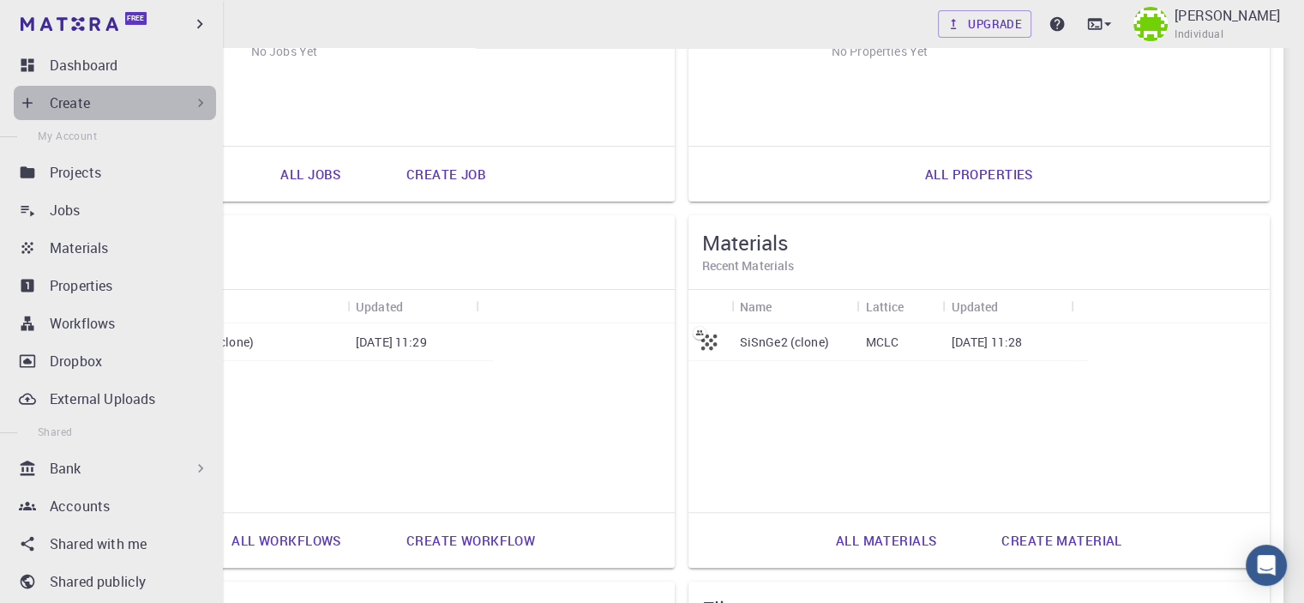
click at [146, 99] on div "Create" at bounding box center [130, 103] width 160 height 21
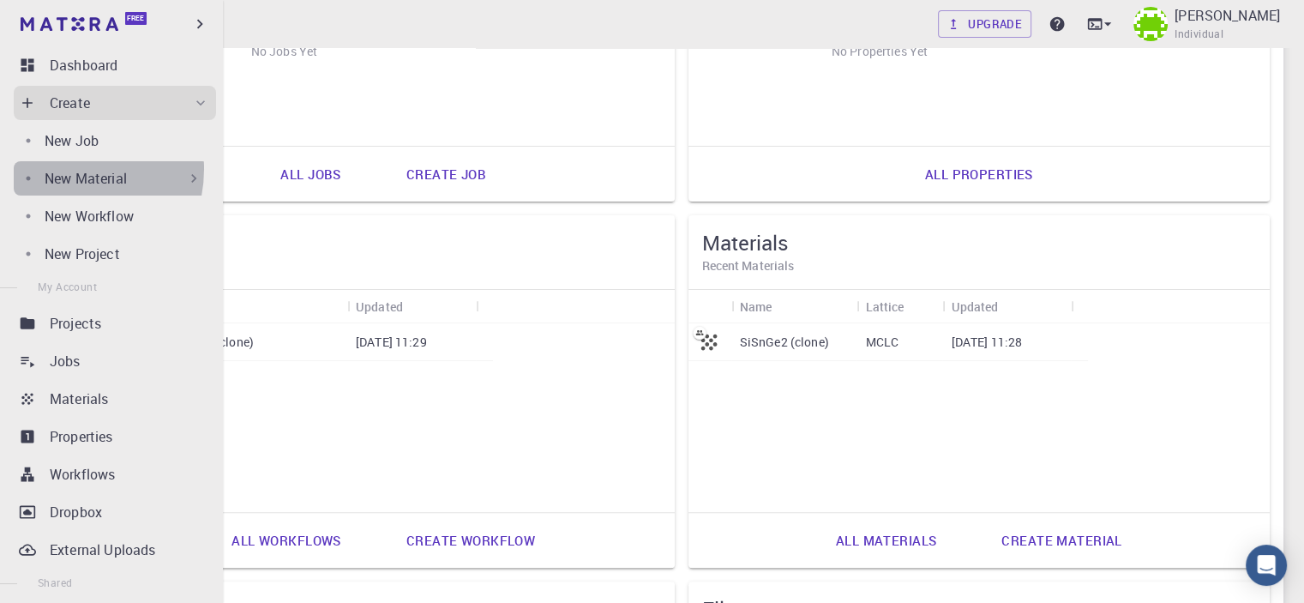
click at [62, 169] on p "New Material" at bounding box center [86, 178] width 82 height 21
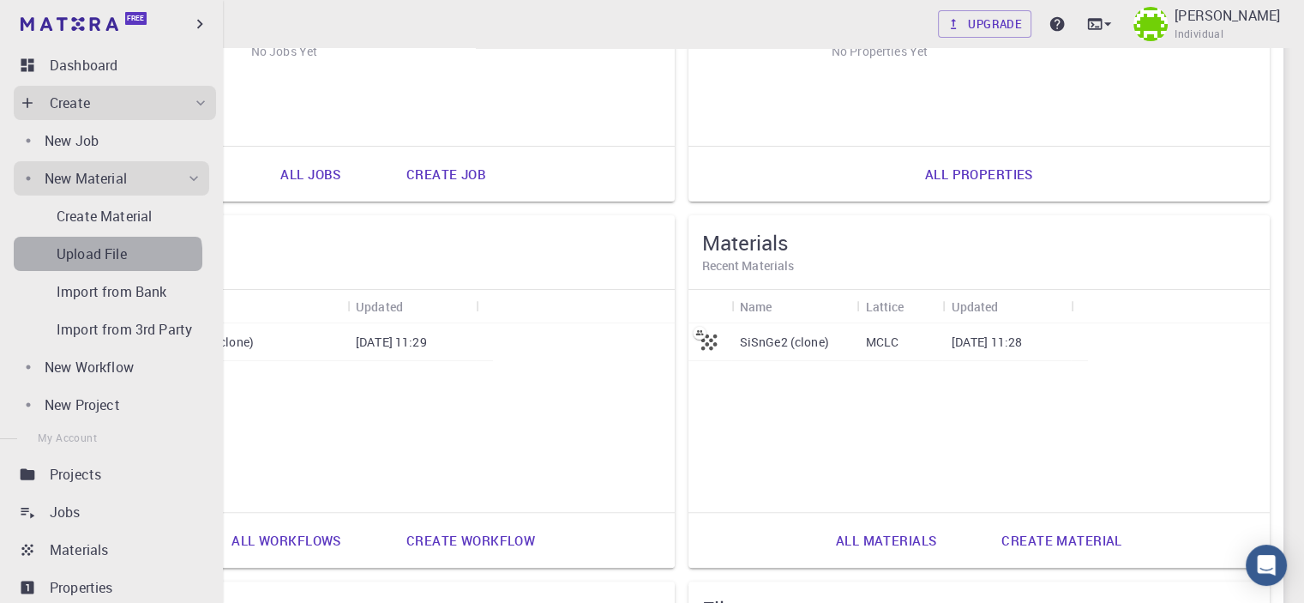
click at [106, 261] on p "Upload File" at bounding box center [92, 254] width 70 height 21
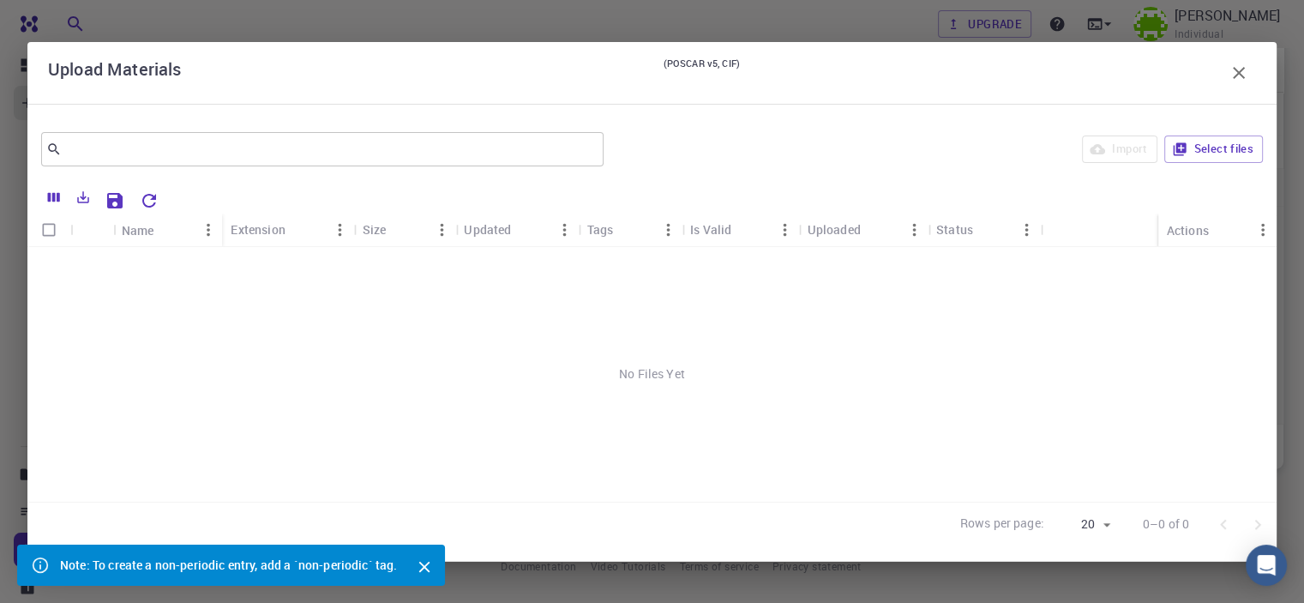
scroll to position [184, 0]
click at [1195, 148] on button "Select files" at bounding box center [1214, 148] width 99 height 27
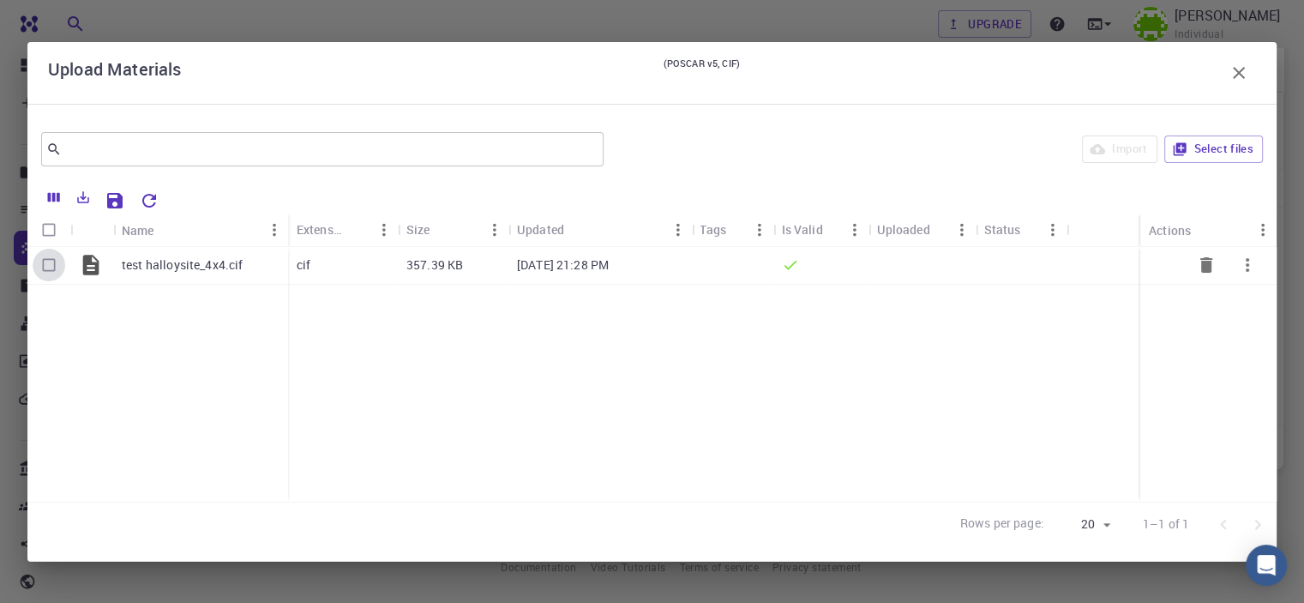
click at [41, 266] on input "Select row" at bounding box center [49, 265] width 33 height 33
checkbox input "true"
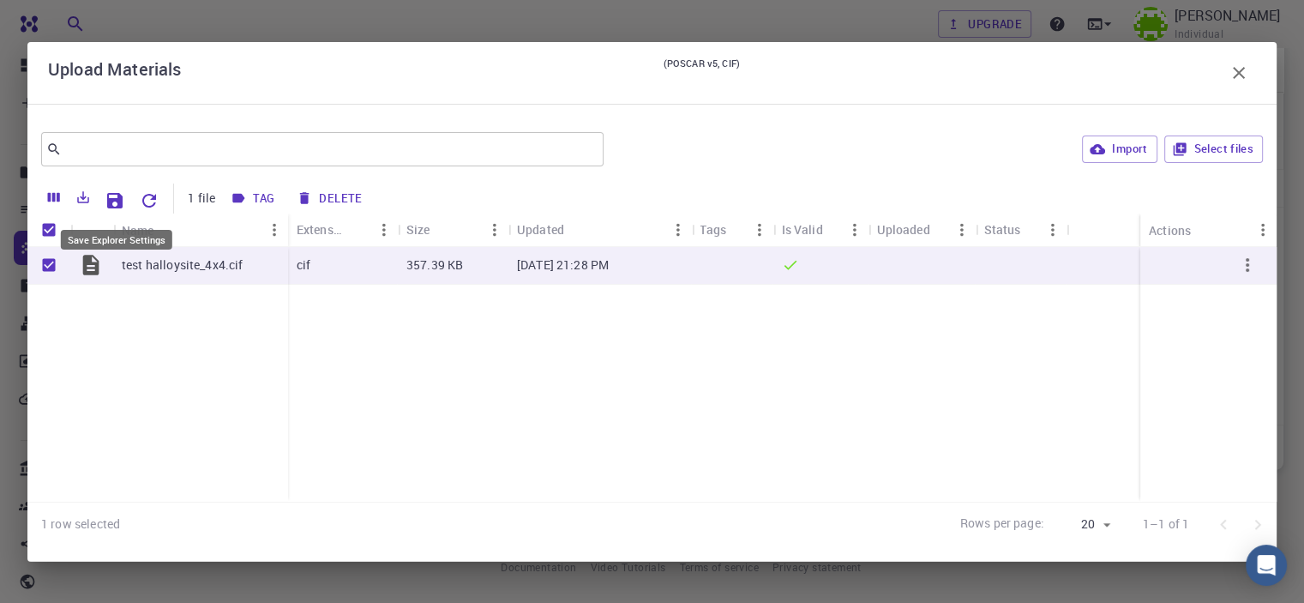
click at [115, 206] on icon "Save Explorer Settings" at bounding box center [114, 200] width 15 height 15
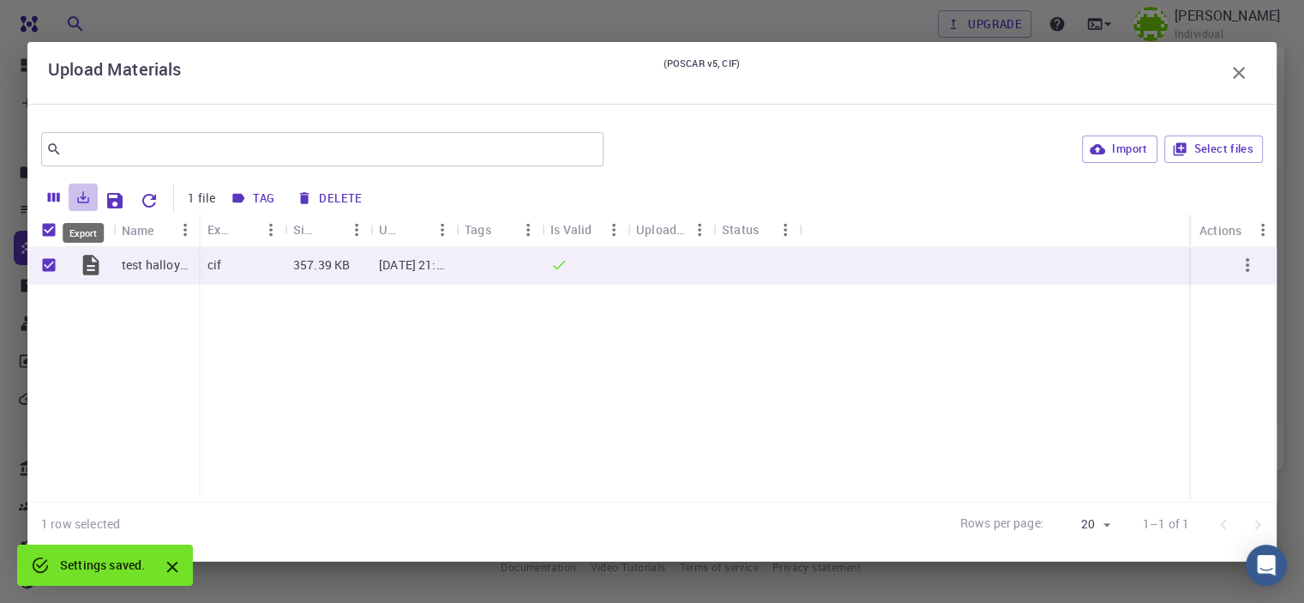
click at [82, 202] on icon "Export" at bounding box center [84, 197] width 12 height 12
click at [424, 427] on div "test halloysite_4x4.cif cif 357.39 KB Sep 16, 2025, 21:28 PM" at bounding box center [652, 374] width 1250 height 255
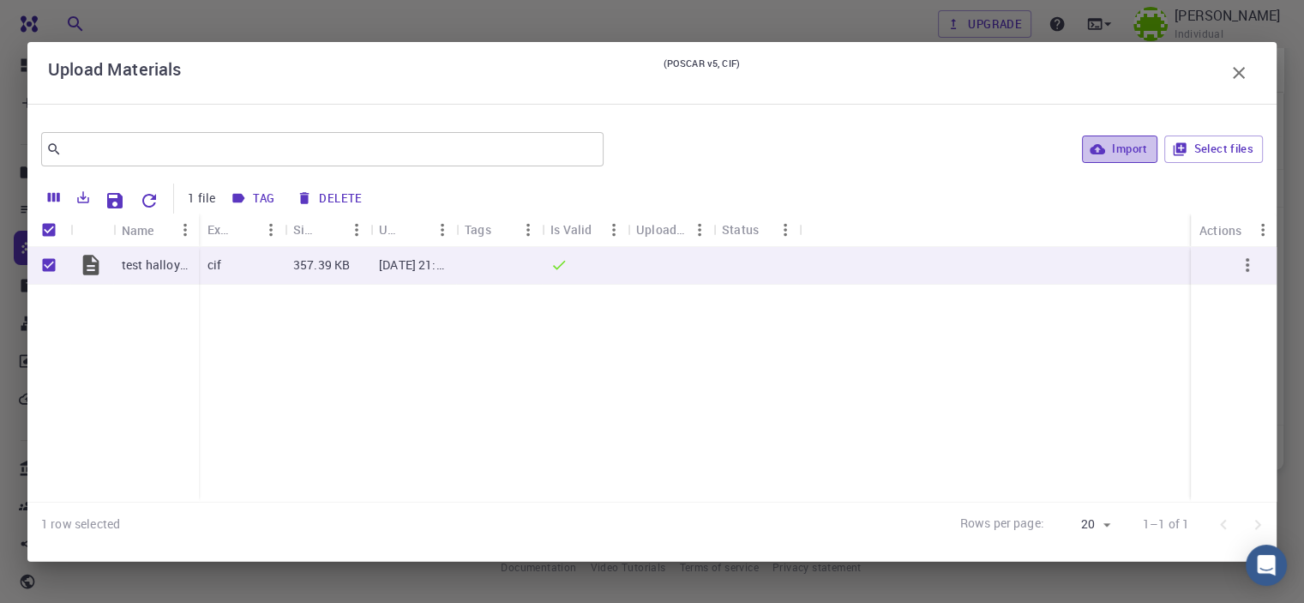
click at [1145, 156] on button "Import" at bounding box center [1119, 148] width 75 height 27
checkbox input "false"
